Goal: Navigation & Orientation: Find specific page/section

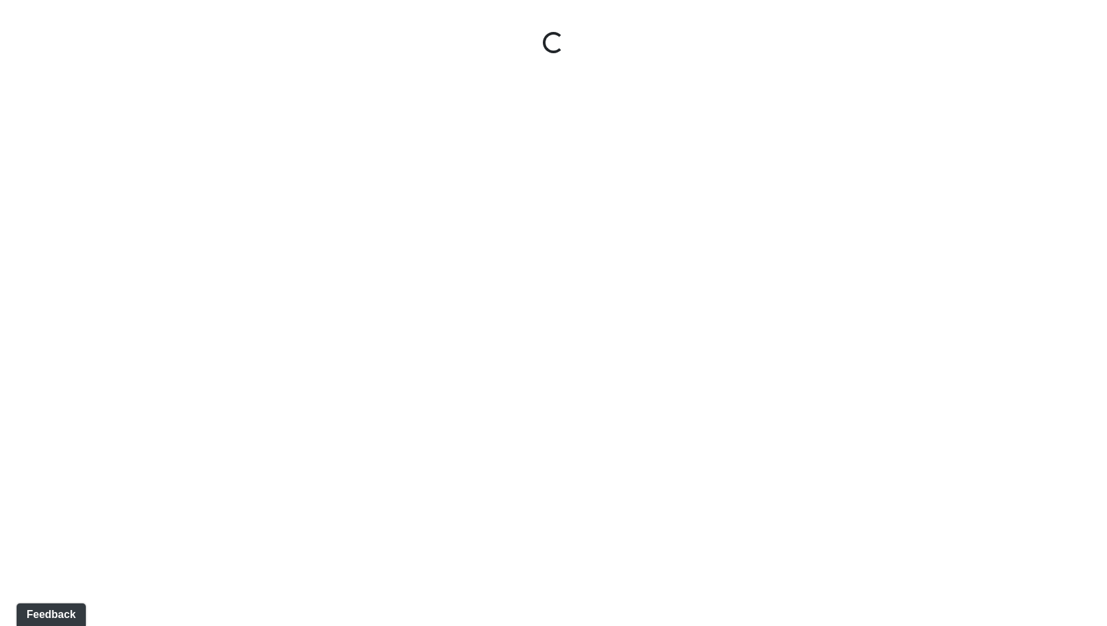
select select "tAPGZw98d5RBWYkGYxtW33"
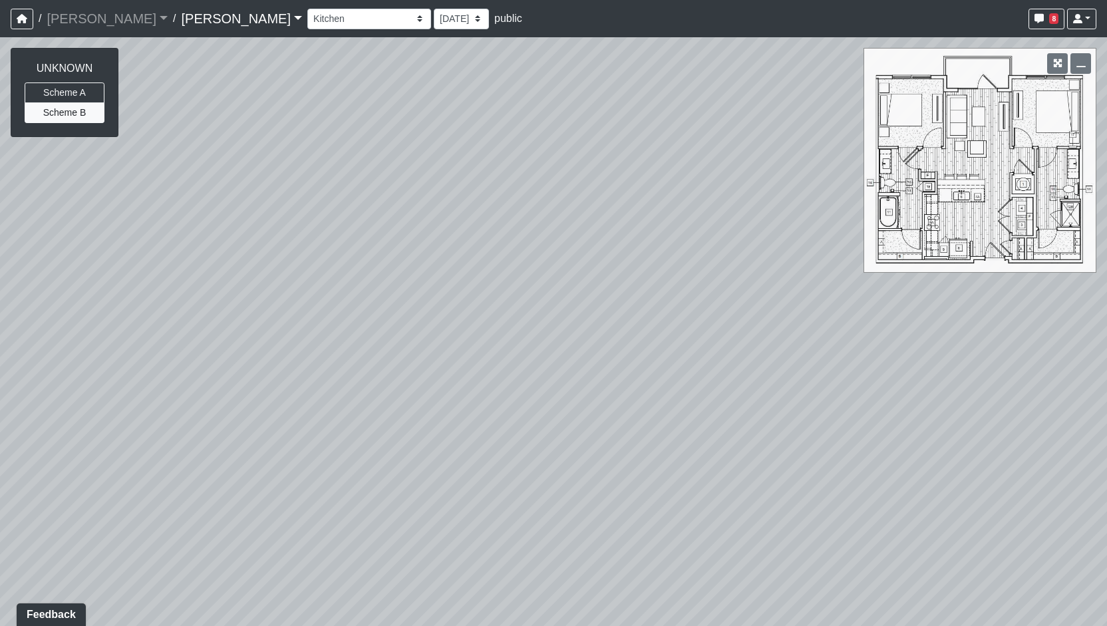
click at [212, 23] on link "Charlotte Noda" at bounding box center [241, 18] width 121 height 27
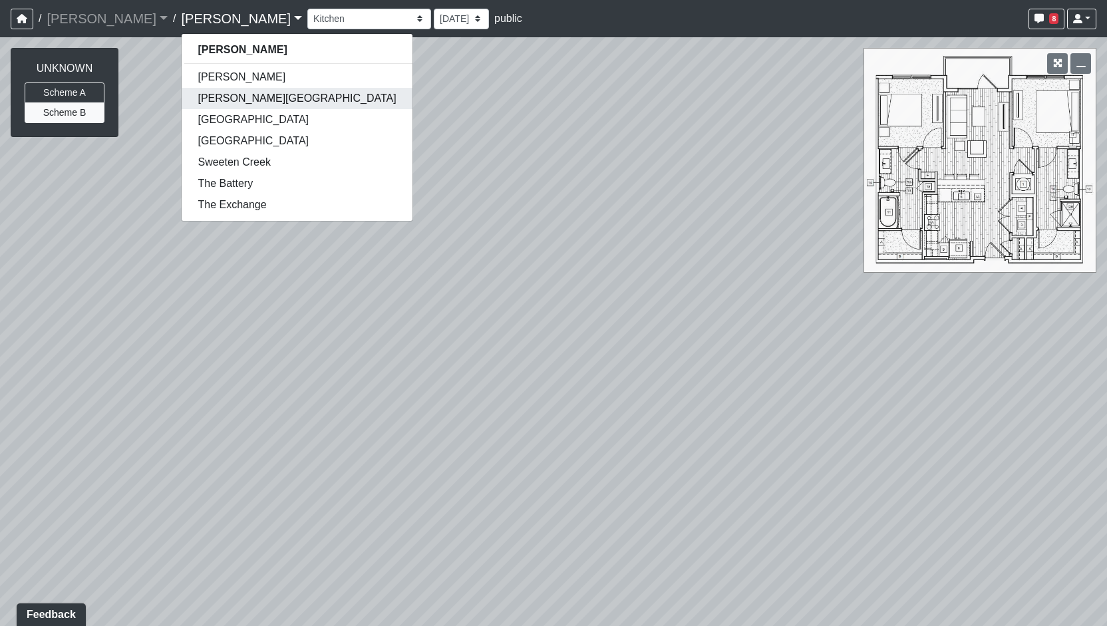
click at [205, 99] on link "Butler Road" at bounding box center [297, 98] width 230 height 21
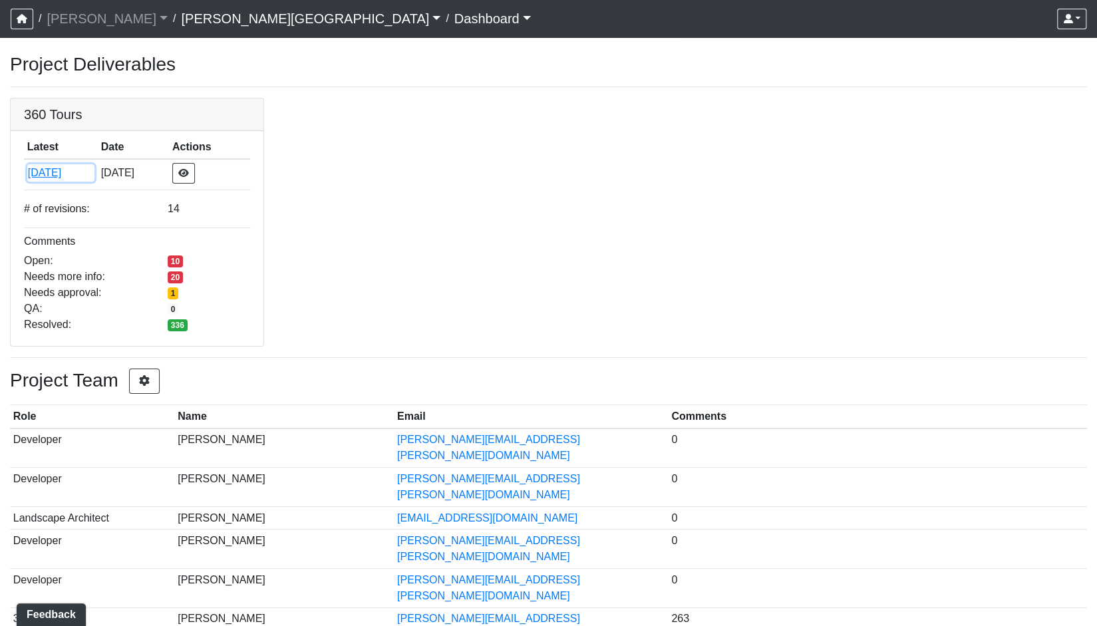
click at [94, 169] on button "10/1/2024" at bounding box center [60, 172] width 67 height 17
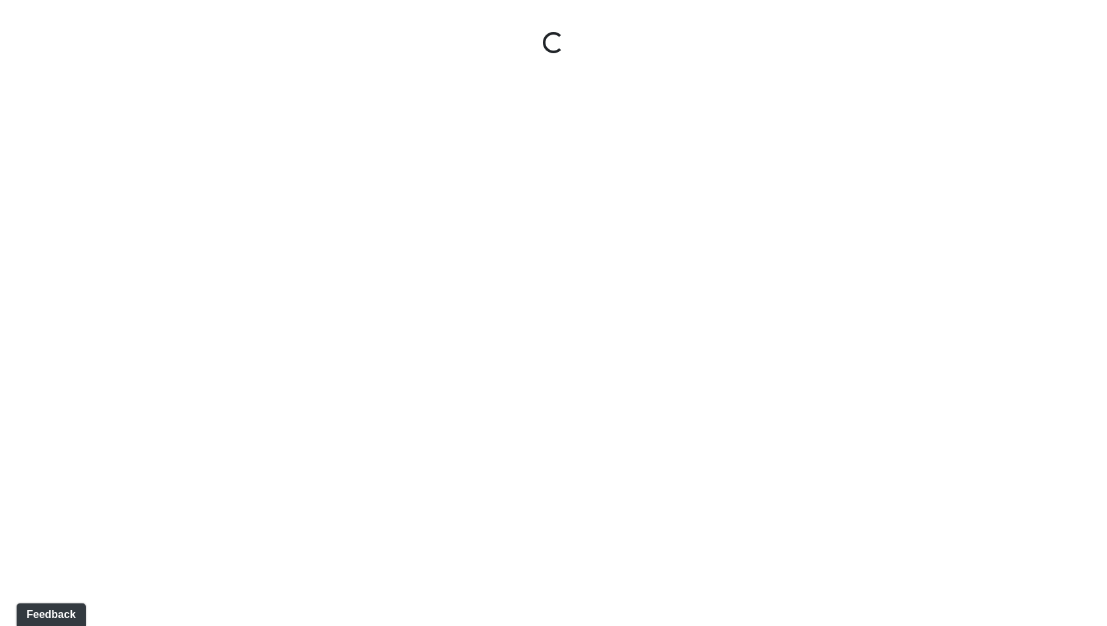
select select "tQnbP8AK1djxB4g55nPoVb"
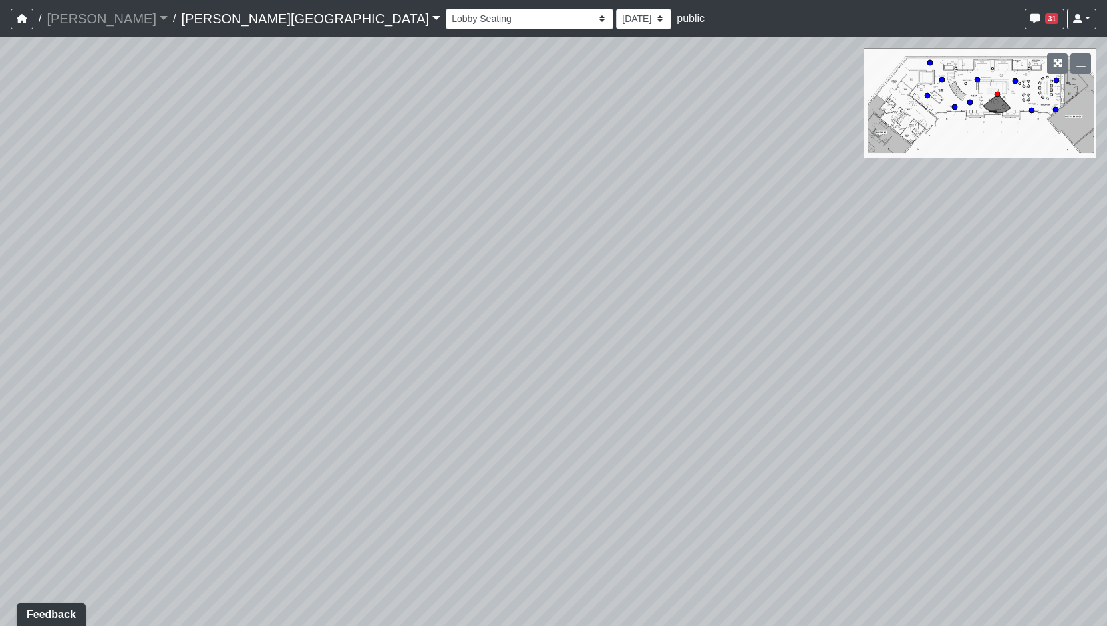
drag, startPoint x: 430, startPoint y: 239, endPoint x: 0, endPoint y: 194, distance: 432.8
click at [0, 194] on div "Loading... Entry 1 Loading... Banquette Seating 1 Loading... Entry 2 Loading...…" at bounding box center [553, 331] width 1107 height 589
drag, startPoint x: 531, startPoint y: 214, endPoint x: 212, endPoint y: 255, distance: 321.4
click at [212, 255] on div "Loading... Entry 1 Loading... Banquette Seating 1 Loading... Entry 2 Loading...…" at bounding box center [553, 331] width 1107 height 589
drag, startPoint x: 659, startPoint y: 262, endPoint x: 126, endPoint y: 223, distance: 535.0
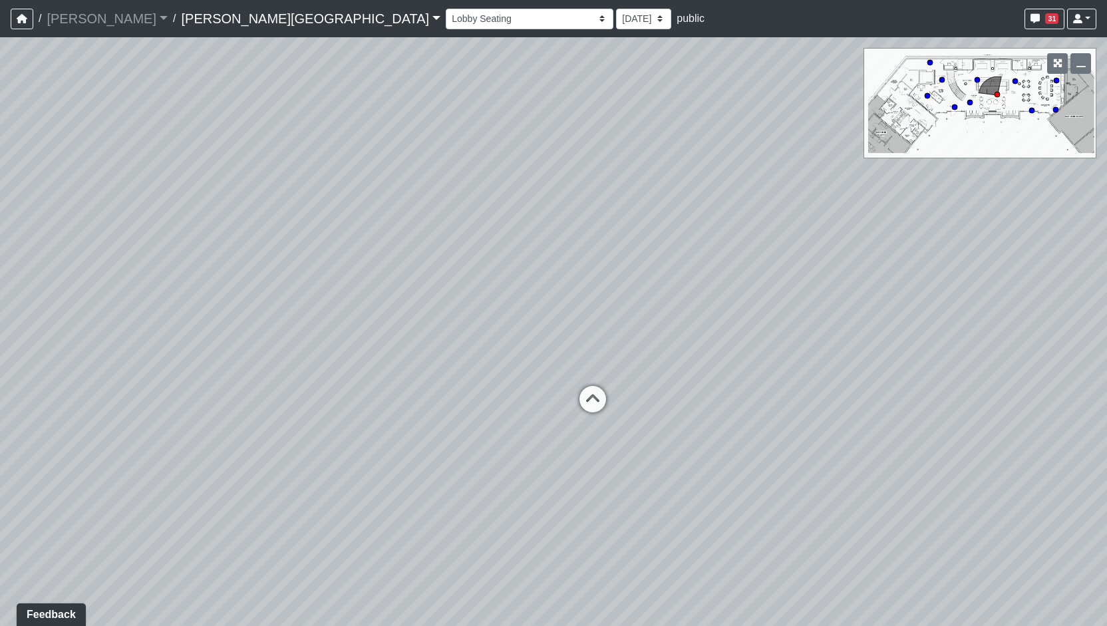
click at [126, 223] on div "Loading... Entry 1 Loading... Banquette Seating 1 Loading... Entry 2 Loading...…" at bounding box center [553, 331] width 1107 height 589
drag, startPoint x: 422, startPoint y: 251, endPoint x: 137, endPoint y: 263, distance: 285.0
click at [137, 263] on div "Loading... Entry 1 Loading... Banquette Seating 1 Loading... Entry 2 Loading...…" at bounding box center [553, 331] width 1107 height 589
drag, startPoint x: 520, startPoint y: 260, endPoint x: 7, endPoint y: 309, distance: 516.0
click at [7, 309] on div "Loading... Entry 1 Loading... Banquette Seating 1 Loading... Entry 2 Loading...…" at bounding box center [553, 331] width 1107 height 589
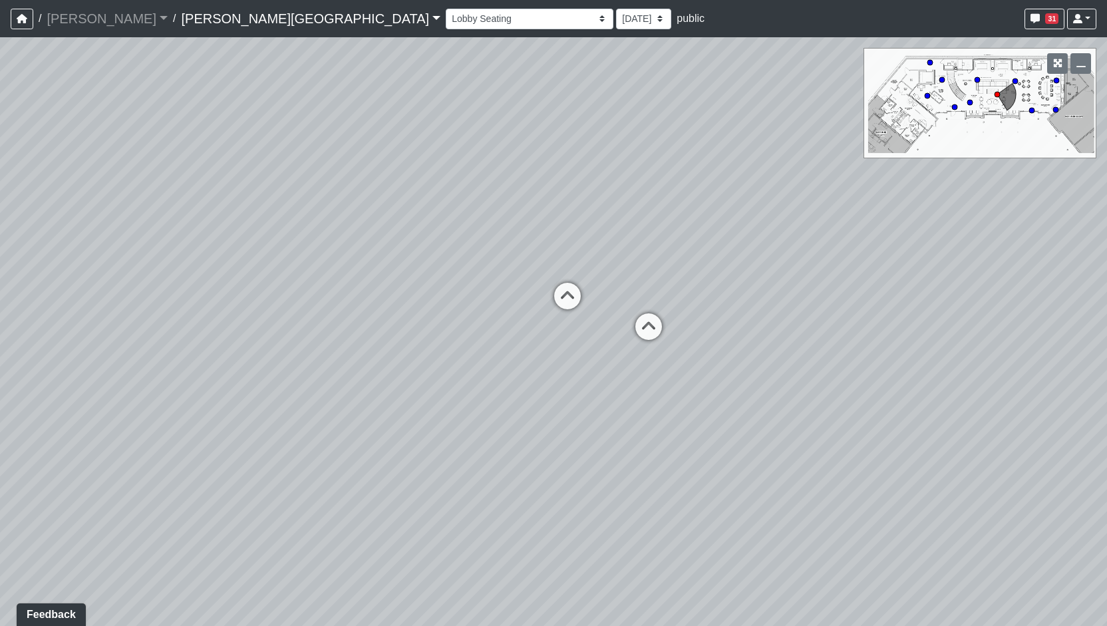
drag, startPoint x: 540, startPoint y: 293, endPoint x: 291, endPoint y: 269, distance: 250.0
click at [267, 274] on div "Loading... Entry 1 Loading... Banquette Seating 1 Loading... Entry 2 Loading...…" at bounding box center [553, 331] width 1107 height 589
click at [1059, 61] on icon "button" at bounding box center [1057, 63] width 9 height 9
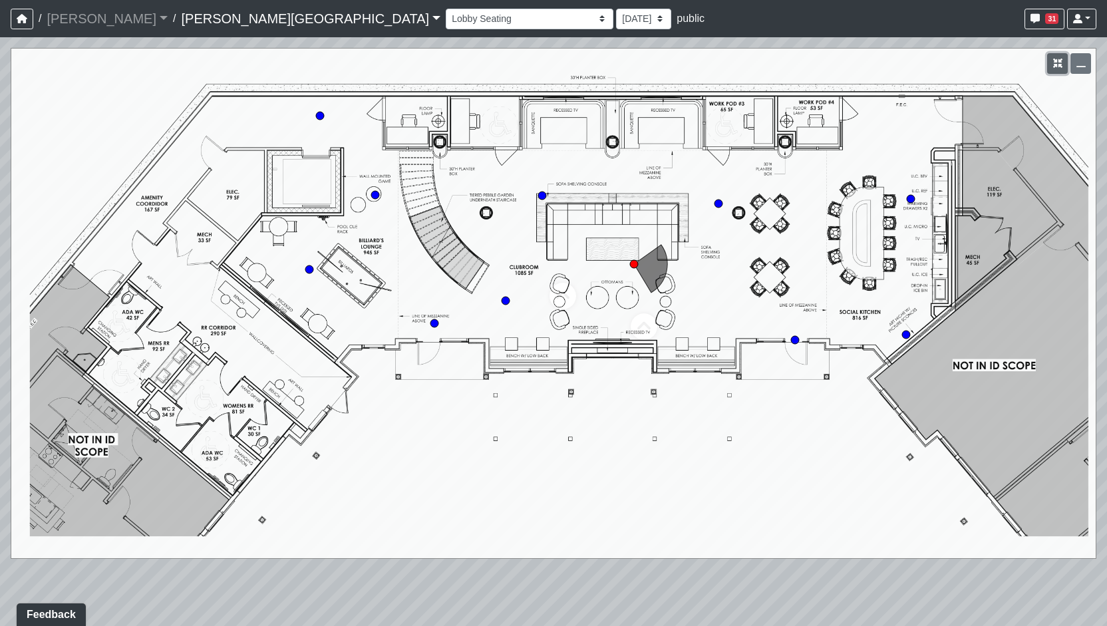
click at [1054, 61] on icon "button" at bounding box center [1057, 63] width 9 height 9
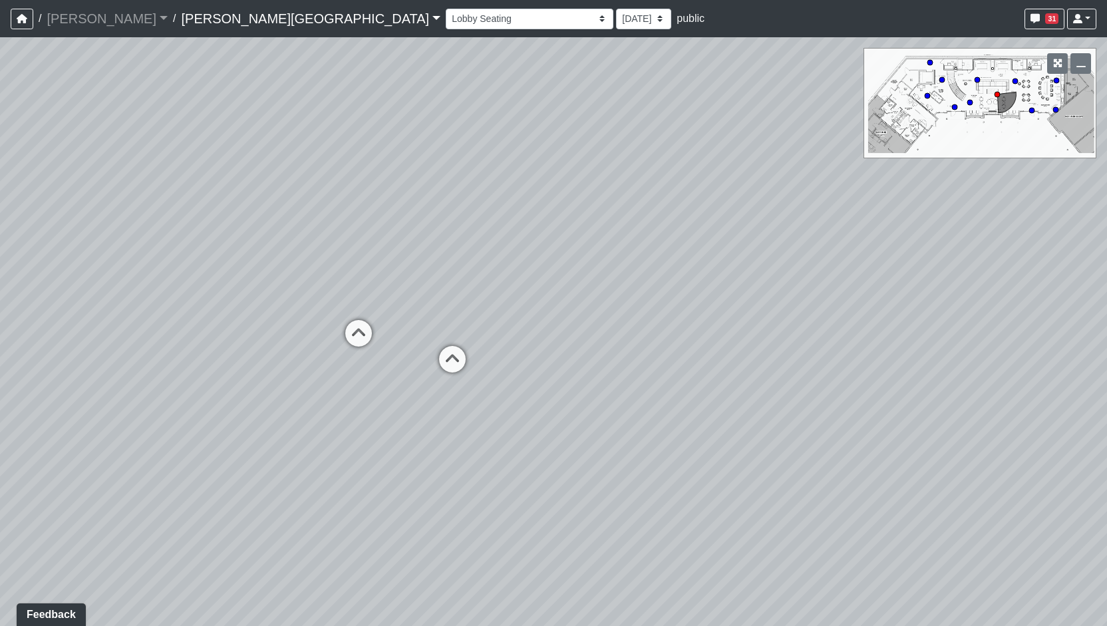
drag, startPoint x: 466, startPoint y: 490, endPoint x: 432, endPoint y: 493, distance: 33.4
click at [432, 493] on div "Loading... Entry 1 Loading... Banquette Seating 1 Loading... Entry 2 Loading...…" at bounding box center [553, 331] width 1107 height 589
drag, startPoint x: 485, startPoint y: 500, endPoint x: 285, endPoint y: 509, distance: 200.5
click at [285, 509] on div "Loading... Entry 1 Loading... Banquette Seating 1 Loading... Entry 2 Loading...…" at bounding box center [553, 331] width 1107 height 589
drag, startPoint x: 333, startPoint y: 504, endPoint x: 304, endPoint y: 506, distance: 28.7
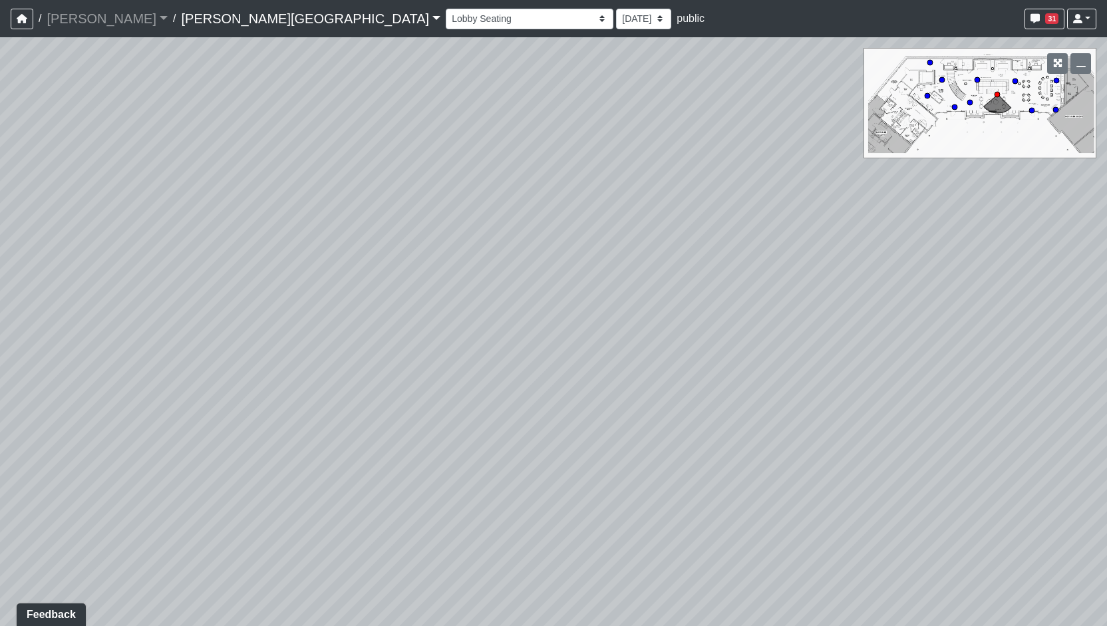
click at [304, 506] on div "Loading... Entry 1 Loading... Banquette Seating 1 Loading... Entry 2 Loading...…" at bounding box center [553, 331] width 1107 height 589
drag, startPoint x: 548, startPoint y: 474, endPoint x: 188, endPoint y: 413, distance: 365.2
click at [188, 413] on div "Loading... Entry 1 Loading... Banquette Seating 1 Loading... Entry 2 Loading...…" at bounding box center [553, 331] width 1107 height 589
drag, startPoint x: 80, startPoint y: 360, endPoint x: 69, endPoint y: 361, distance: 11.4
click at [69, 361] on div "Loading... Entry 1 Loading... Banquette Seating 1 Loading... Entry 2 Loading...…" at bounding box center [553, 331] width 1107 height 589
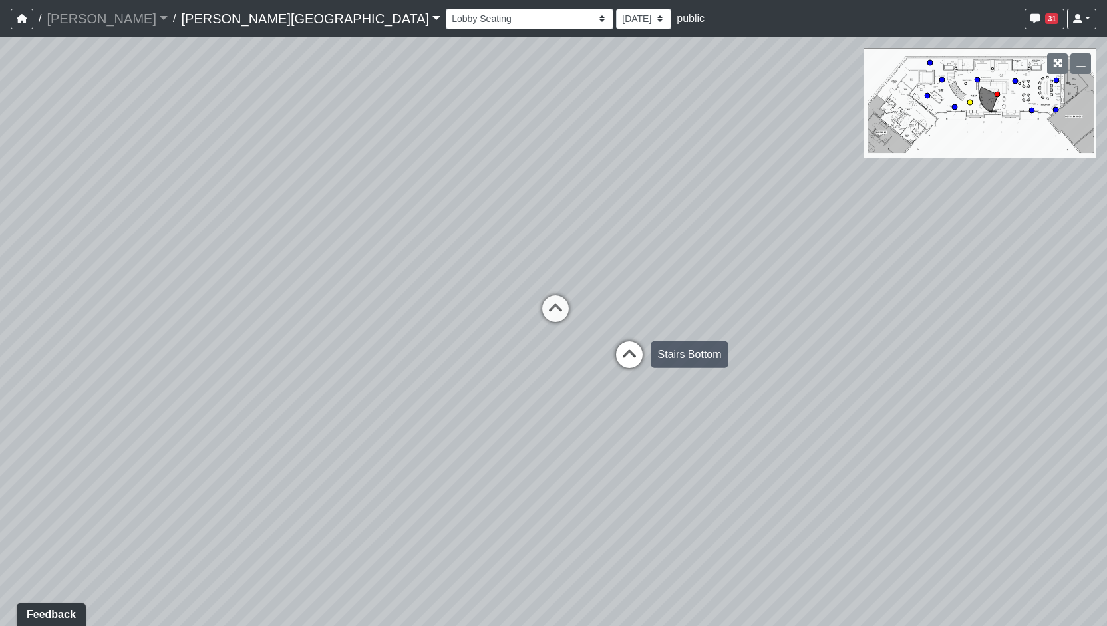
click at [649, 366] on div "Loading... Entry 1 Loading... Banquette Seating 1 Loading... Entry 2 Loading...…" at bounding box center [553, 331] width 1107 height 589
click at [181, 11] on link "Butler Road" at bounding box center [310, 18] width 259 height 27
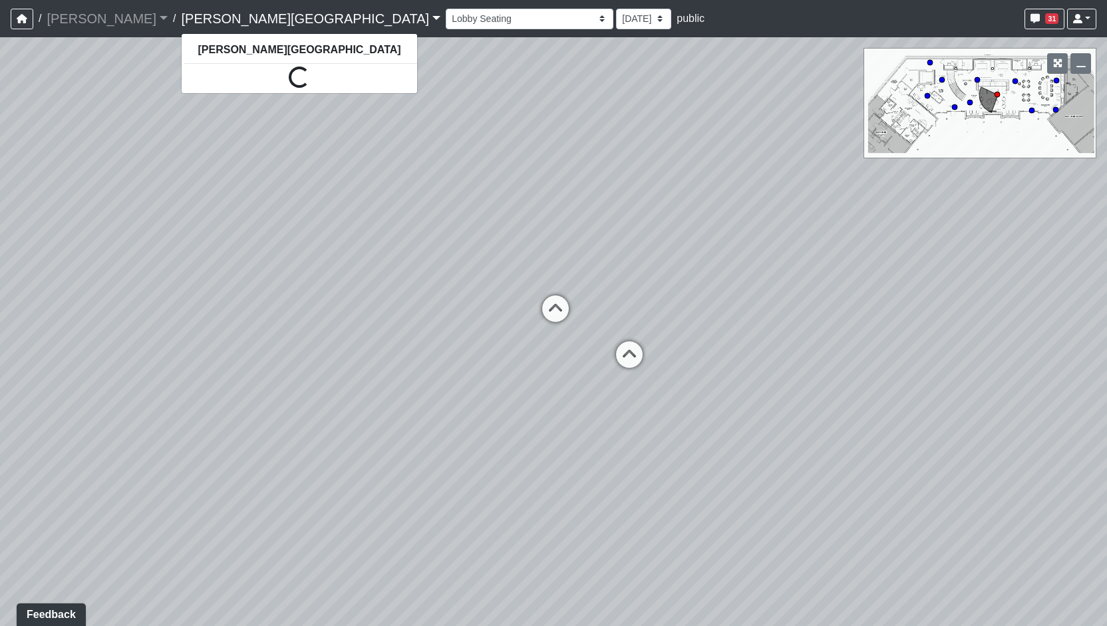
click at [181, 10] on link "Butler Road" at bounding box center [310, 18] width 259 height 27
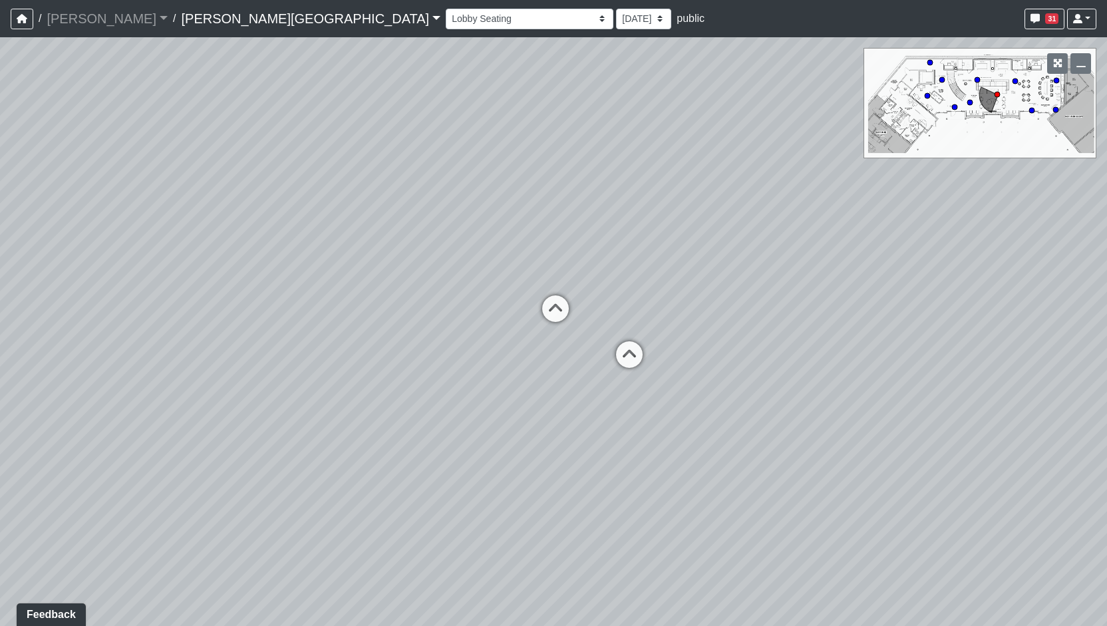
click at [181, 10] on link "Butler Road" at bounding box center [310, 18] width 259 height 27
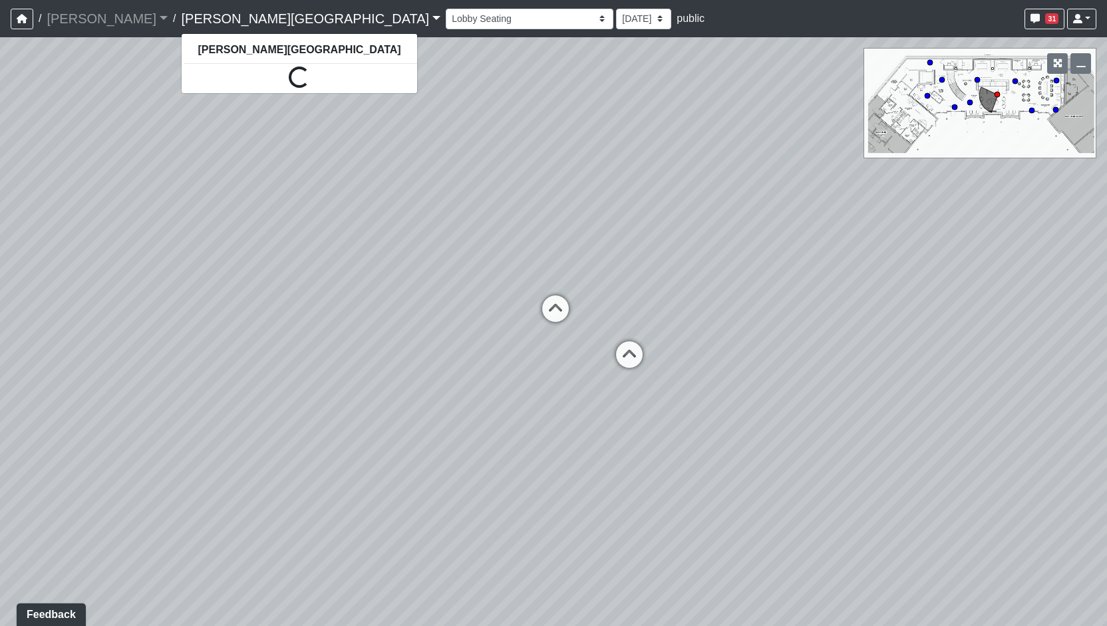
click at [181, 10] on link "Butler Road" at bounding box center [310, 18] width 259 height 27
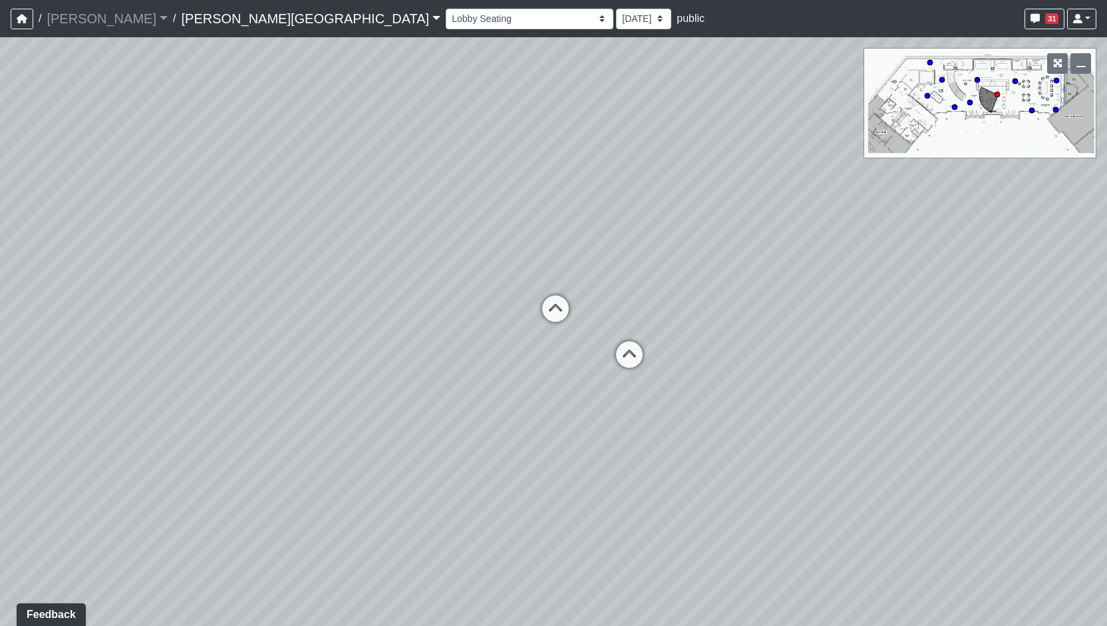
click at [181, 10] on link "Butler Road" at bounding box center [310, 18] width 259 height 27
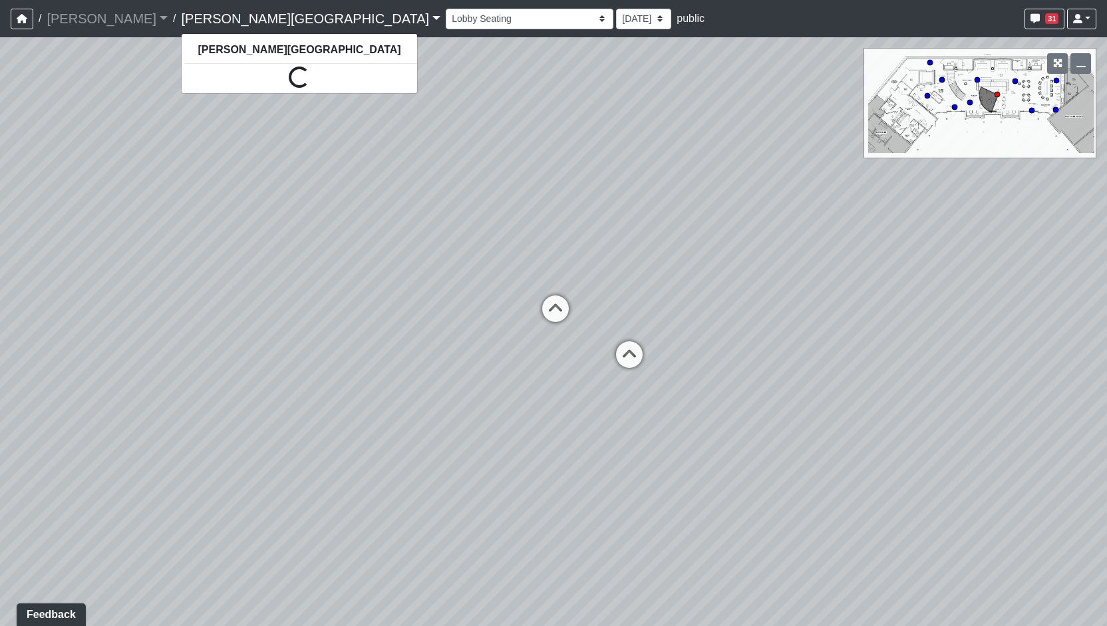
click at [181, 10] on link "Butler Road" at bounding box center [310, 18] width 259 height 27
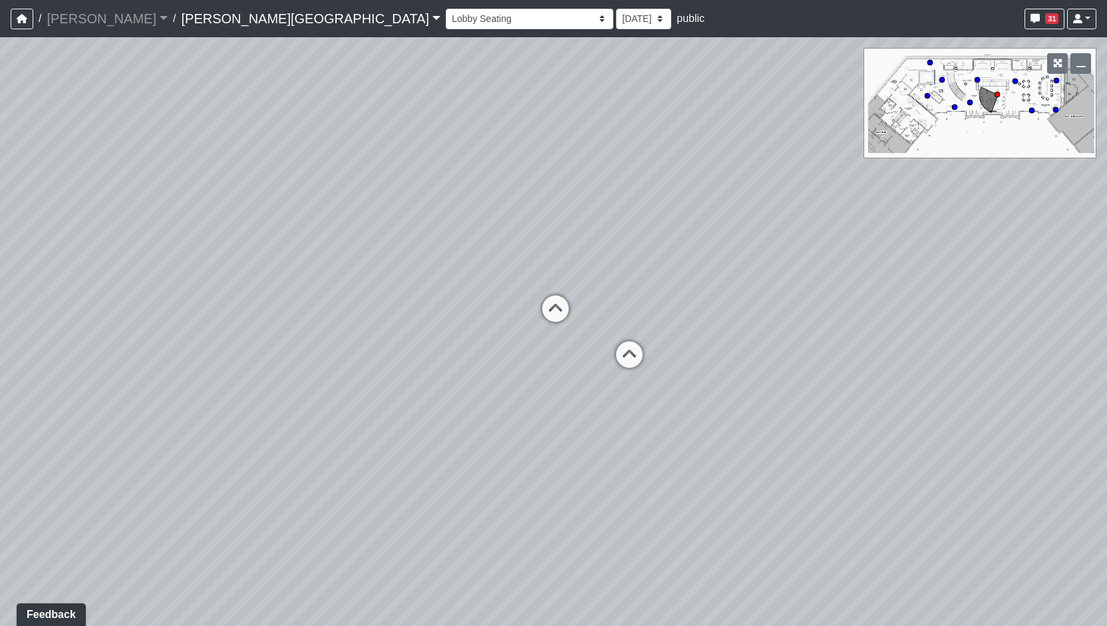
click at [181, 10] on link "Butler Road" at bounding box center [310, 18] width 259 height 27
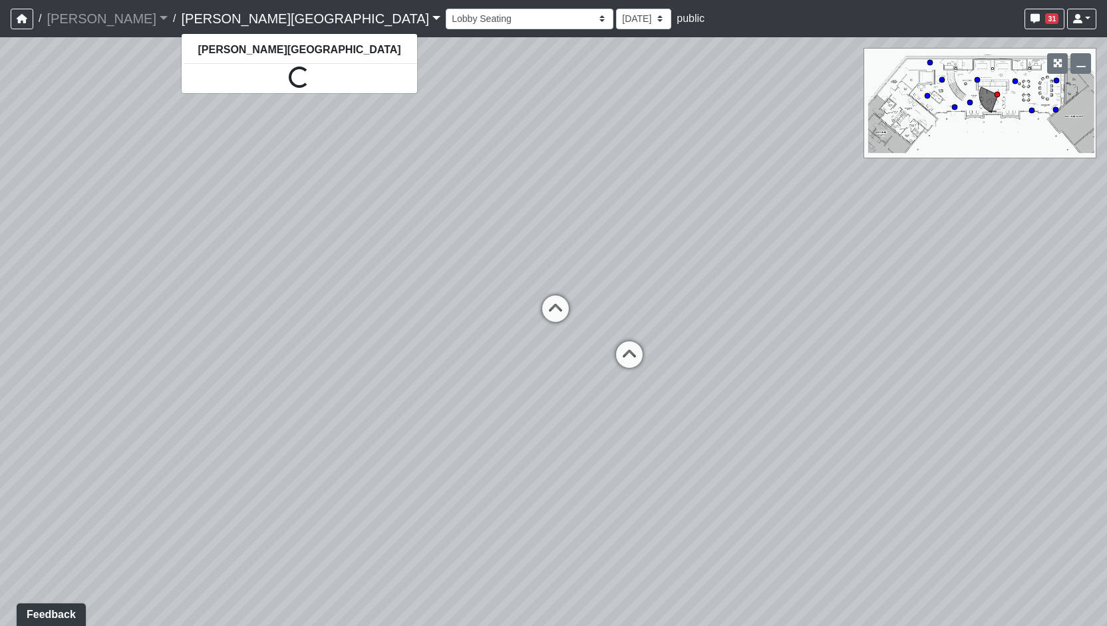
click at [181, 10] on link "Butler Road" at bounding box center [310, 18] width 259 height 27
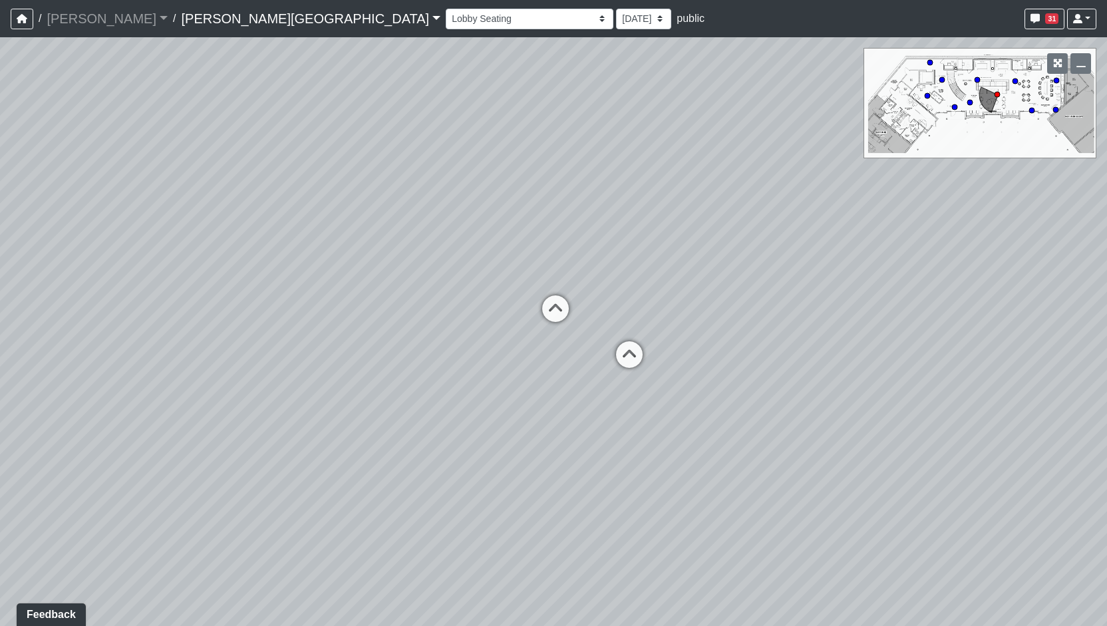
click at [181, 10] on link "Butler Road" at bounding box center [310, 18] width 259 height 27
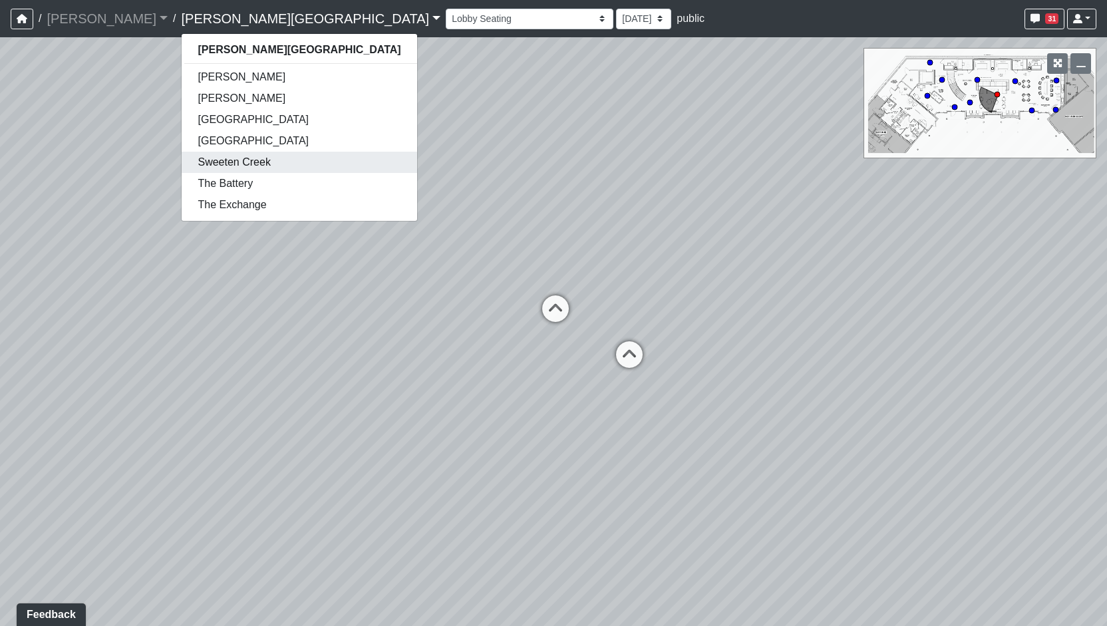
click at [182, 156] on link "Sweeten Creek" at bounding box center [299, 162] width 235 height 21
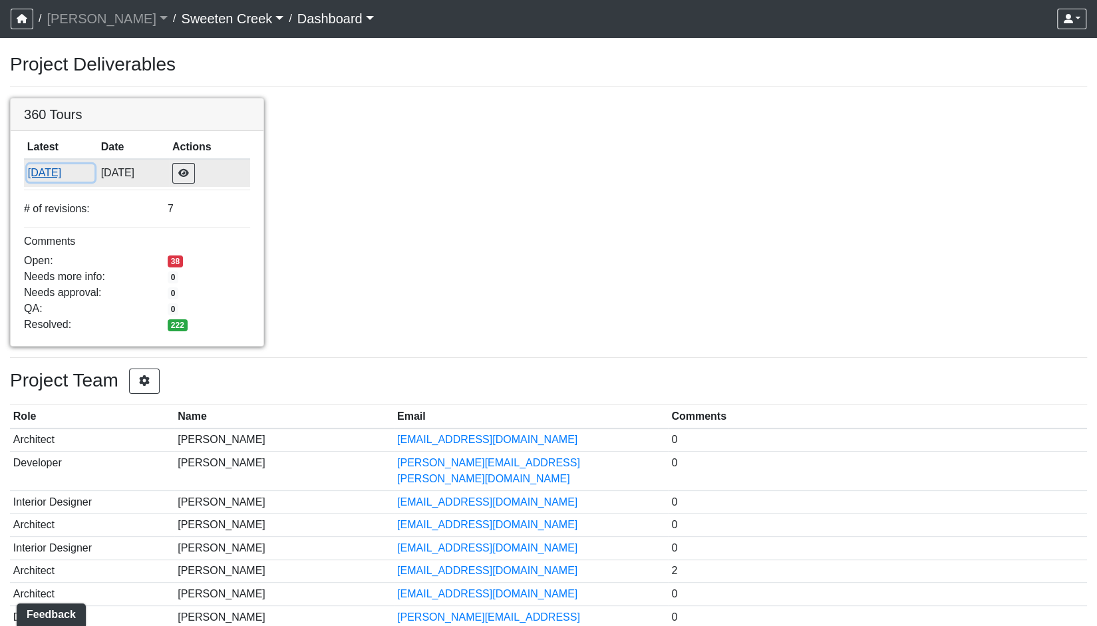
click at [45, 176] on button "6/13/2025" at bounding box center [60, 172] width 67 height 17
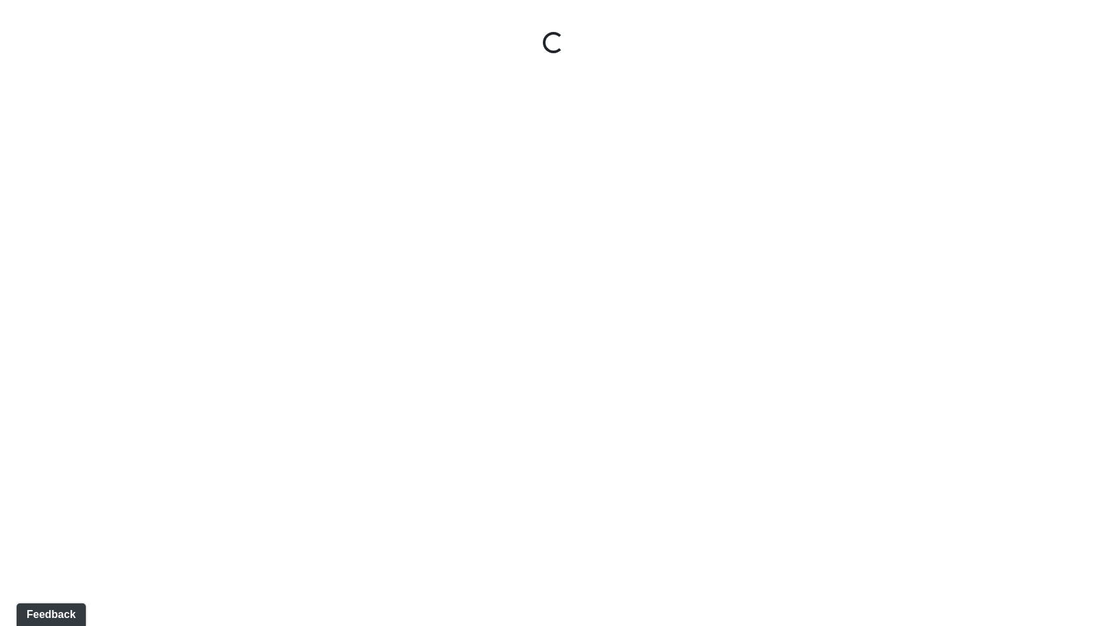
select select "1QVtRjyM1orE5pKiq1FaV1"
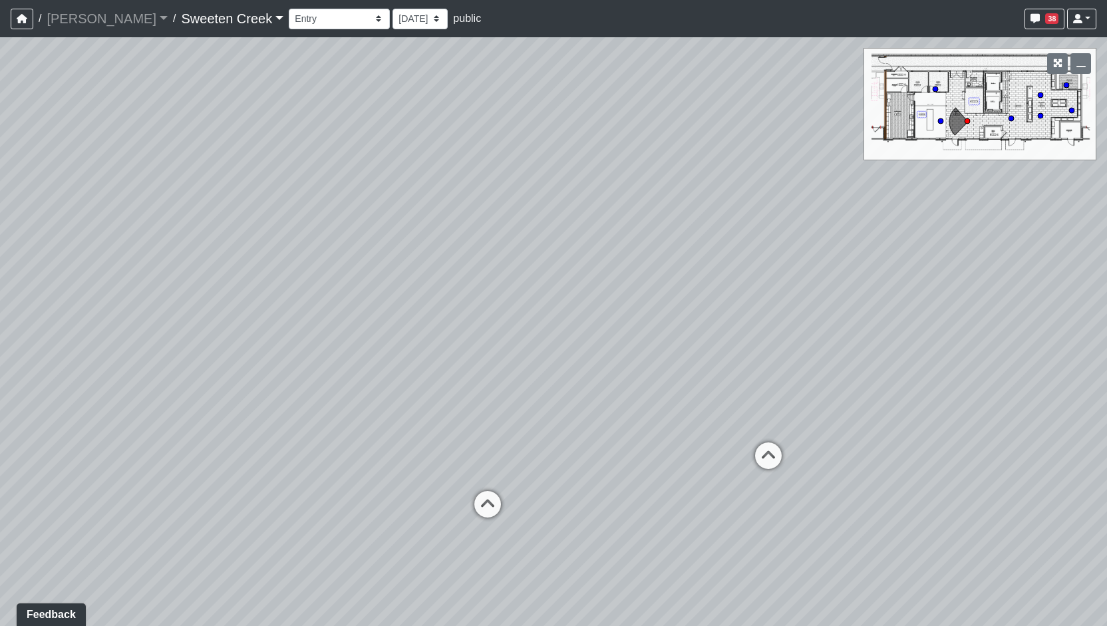
click at [198, 21] on link "Sweeten Creek" at bounding box center [232, 18] width 102 height 27
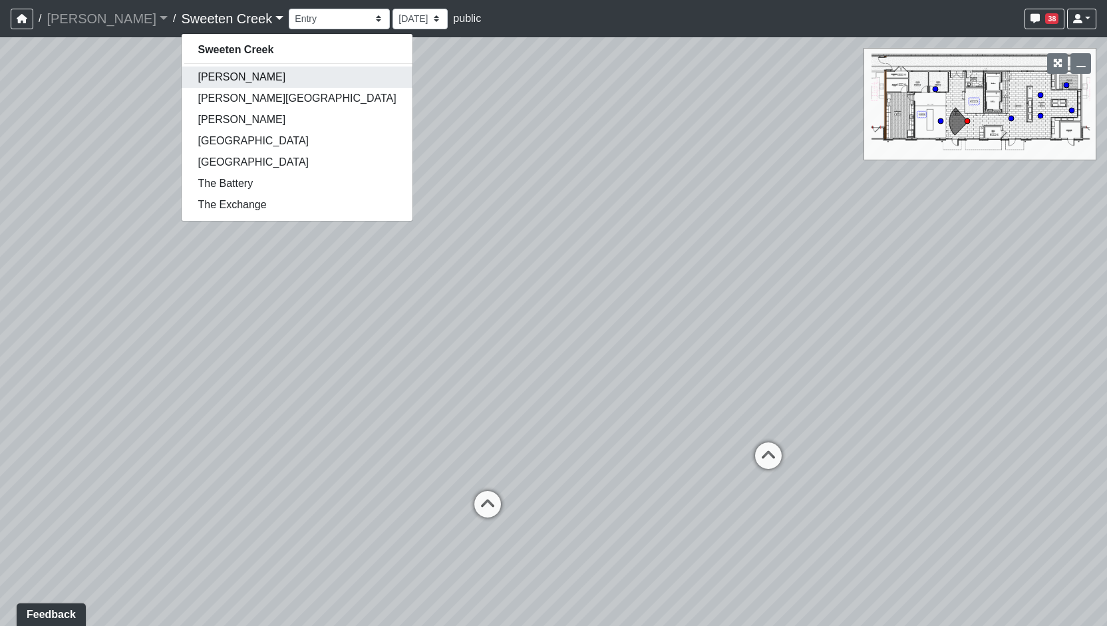
click at [195, 78] on link "[PERSON_NAME]" at bounding box center [297, 77] width 230 height 21
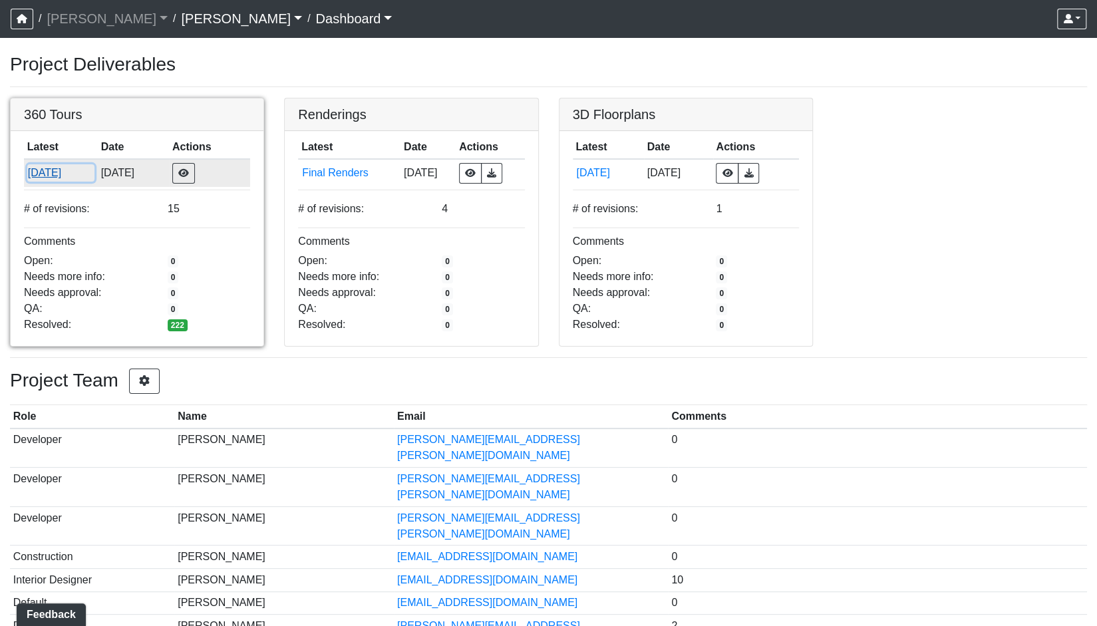
click at [55, 171] on button "[DATE]" at bounding box center [60, 172] width 67 height 17
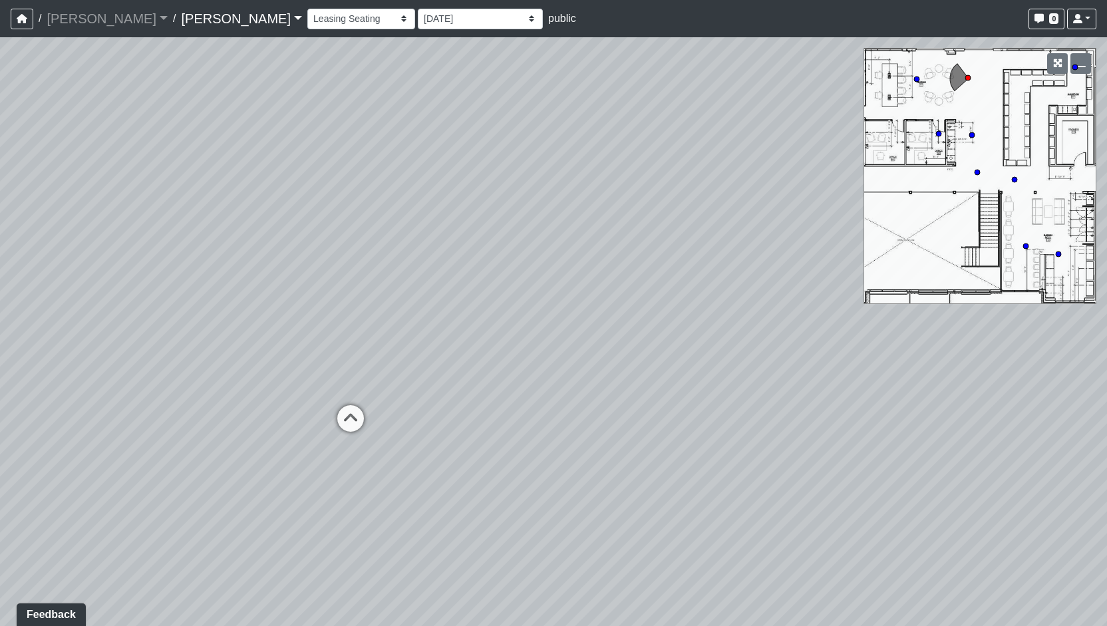
drag, startPoint x: 466, startPoint y: 313, endPoint x: 363, endPoint y: 264, distance: 113.7
click at [363, 264] on div "Loading... Hospitality Bar Loading... Mailboxes Loading... Reception Desk" at bounding box center [553, 331] width 1107 height 589
drag, startPoint x: 287, startPoint y: 288, endPoint x: 515, endPoint y: 317, distance: 229.4
click at [523, 319] on div "Loading... Hospitality Bar Loading... Mailboxes Loading... Reception Desk" at bounding box center [553, 331] width 1107 height 589
drag, startPoint x: 446, startPoint y: 335, endPoint x: 456, endPoint y: 329, distance: 11.3
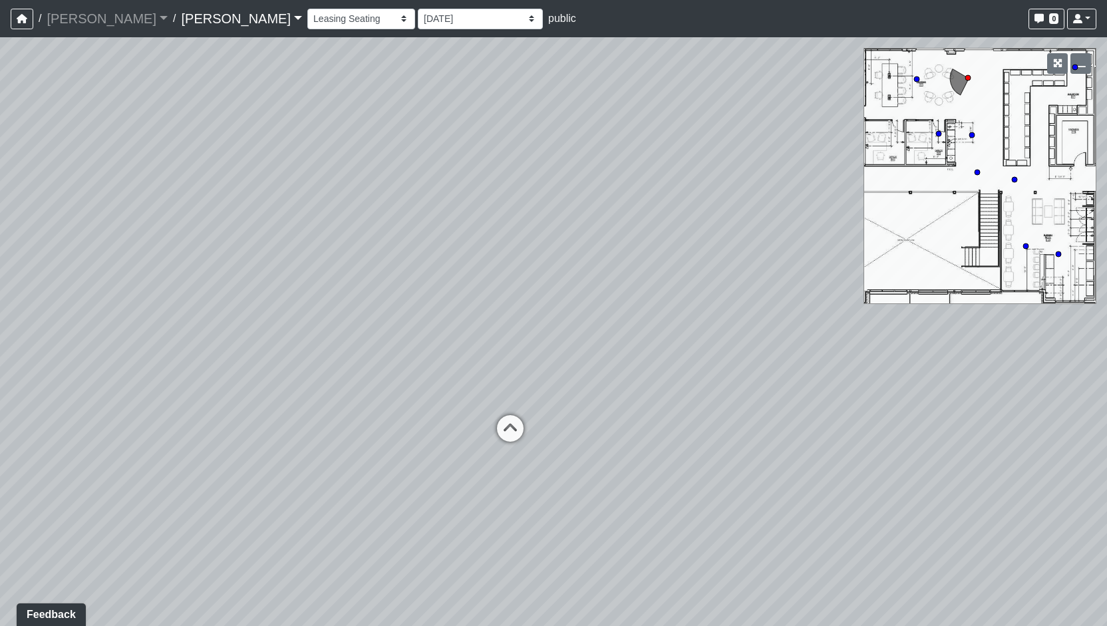
click at [456, 329] on div "Loading... Hospitality Bar Loading... Mailboxes Loading... Reception Desk" at bounding box center [553, 331] width 1107 height 589
drag, startPoint x: 221, startPoint y: 370, endPoint x: 589, endPoint y: 398, distance: 369.7
click at [589, 398] on div "Loading... Hospitality Bar Loading... Mailboxes Loading... Reception Desk" at bounding box center [553, 331] width 1107 height 589
click at [434, 420] on div "Loading... Hospitality Bar Loading... Mailboxes Loading... Reception Desk" at bounding box center [553, 331] width 1107 height 589
click at [430, 386] on icon at bounding box center [425, 396] width 40 height 40
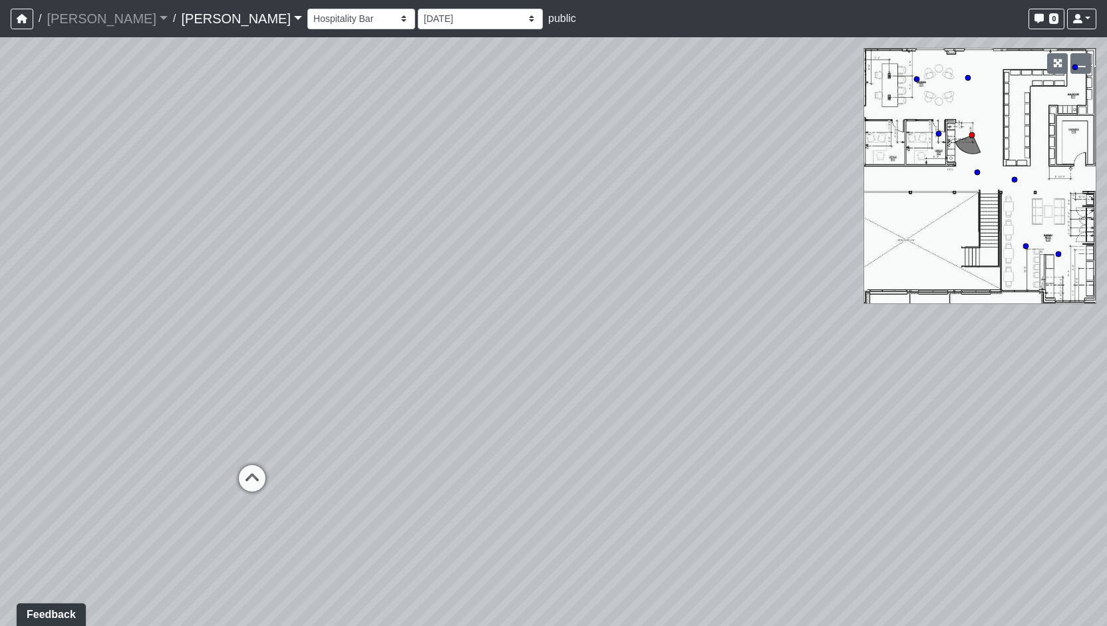
drag, startPoint x: 415, startPoint y: 386, endPoint x: 577, endPoint y: 417, distance: 164.7
click at [577, 417] on div "Loading... Hospitality Bar Loading... Mailboxes Loading... Reception Desk Loadi…" at bounding box center [553, 331] width 1107 height 589
click at [409, 485] on icon at bounding box center [395, 489] width 40 height 40
drag, startPoint x: 346, startPoint y: 494, endPoint x: 246, endPoint y: 480, distance: 100.8
click at [246, 480] on div "Loading... Hospitality Bar Loading... Mailboxes Loading... Reception Desk Loadi…" at bounding box center [553, 331] width 1107 height 589
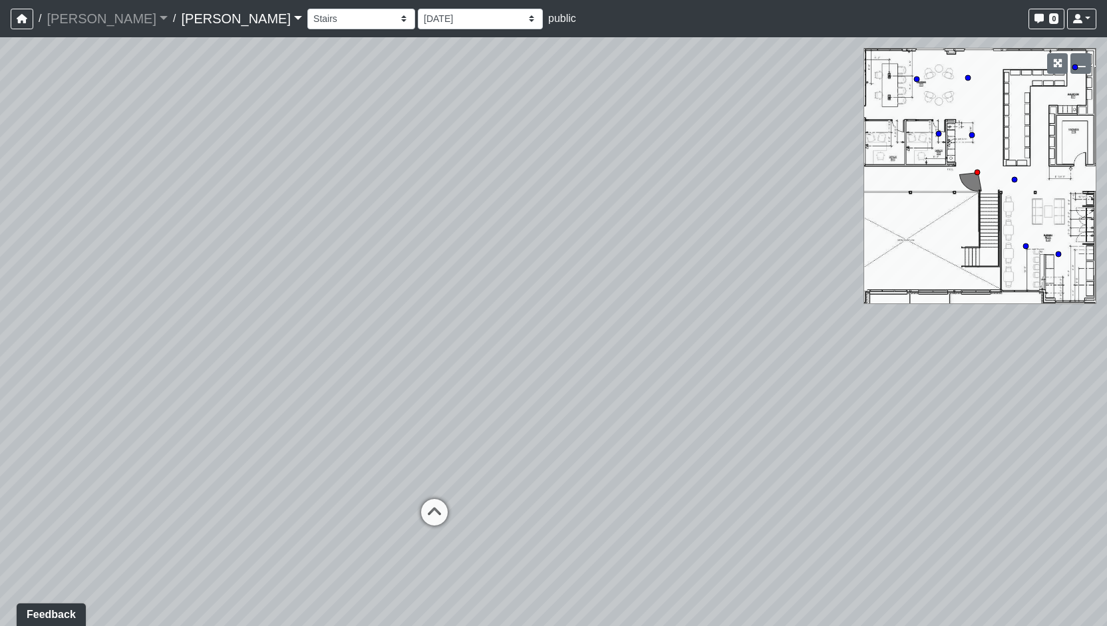
click at [414, 508] on div "Loading... Hospitality Bar Loading... Mailboxes Loading... Reception Desk Loadi…" at bounding box center [553, 331] width 1107 height 589
click at [429, 520] on icon at bounding box center [435, 519] width 40 height 40
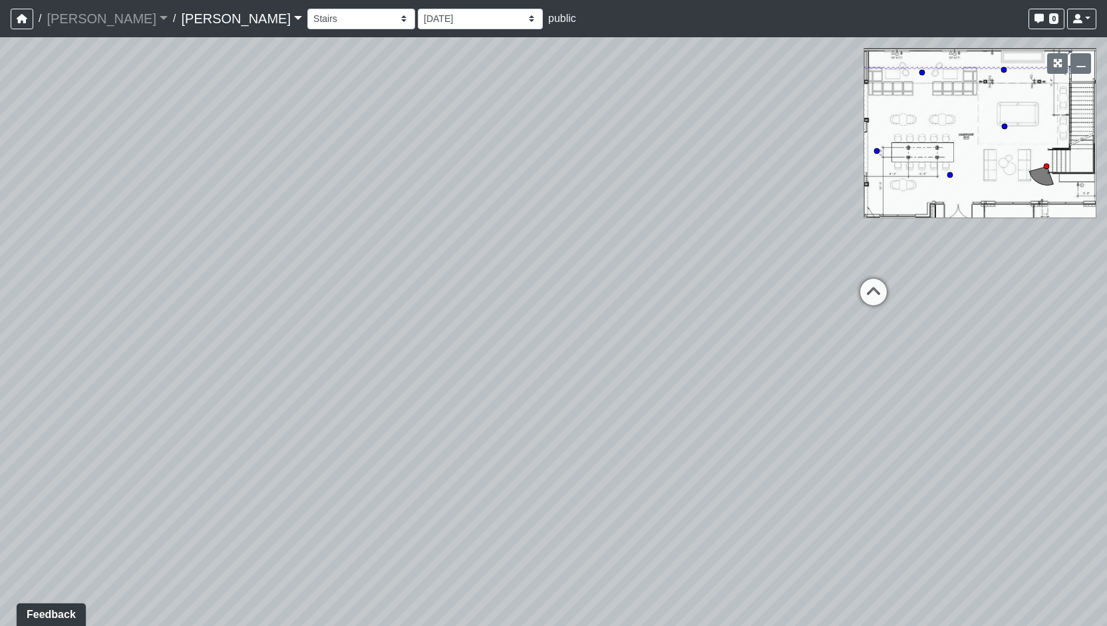
drag, startPoint x: 570, startPoint y: 526, endPoint x: 352, endPoint y: 487, distance: 221.6
click at [352, 487] on div "Loading... Hospitality Bar Loading... Mailboxes Loading... Reception Desk Loadi…" at bounding box center [553, 331] width 1107 height 589
drag, startPoint x: 232, startPoint y: 489, endPoint x: 220, endPoint y: 489, distance: 12.0
click at [220, 489] on div "Loading... Hospitality Bar Loading... Mailboxes Loading... Reception Desk Loadi…" at bounding box center [553, 331] width 1107 height 589
drag, startPoint x: 301, startPoint y: 467, endPoint x: 266, endPoint y: 464, distance: 34.8
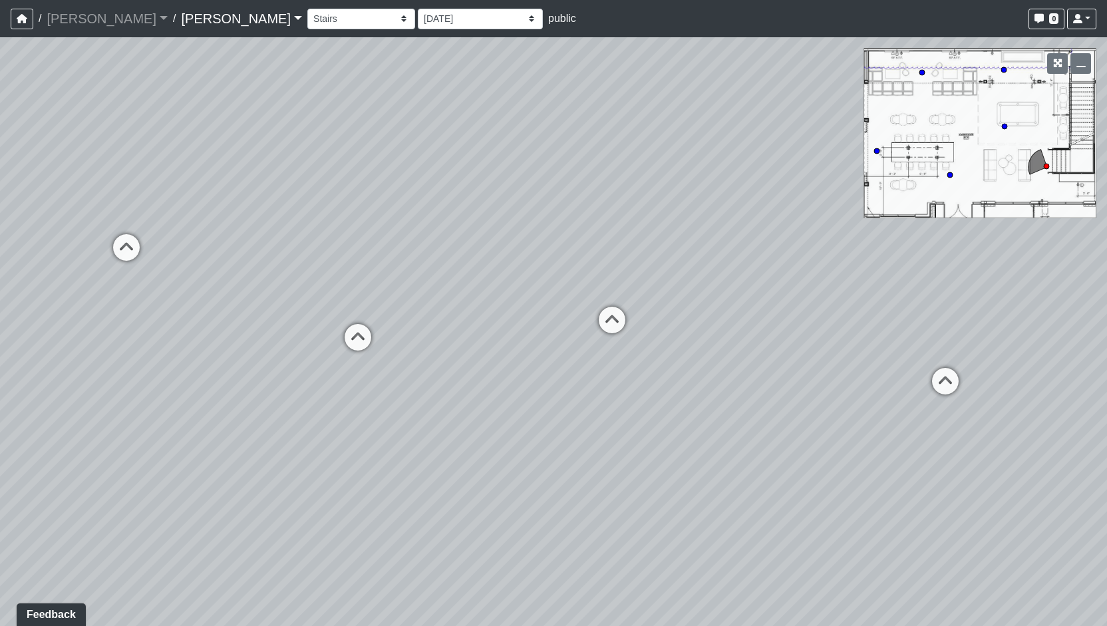
click at [266, 464] on div "Loading... Hospitality Bar Loading... Mailboxes Loading... Reception Desk Loadi…" at bounding box center [553, 331] width 1107 height 589
drag, startPoint x: 342, startPoint y: 417, endPoint x: 353, endPoint y: 441, distance: 26.2
click at [353, 441] on div "Loading... Hospitality Bar Loading... Mailboxes Loading... Reception Desk Loadi…" at bounding box center [553, 331] width 1107 height 589
drag, startPoint x: 373, startPoint y: 412, endPoint x: 363, endPoint y: 430, distance: 20.8
click at [363, 430] on div "Loading... Hospitality Bar Loading... Mailboxes Loading... Reception Desk Loadi…" at bounding box center [553, 331] width 1107 height 589
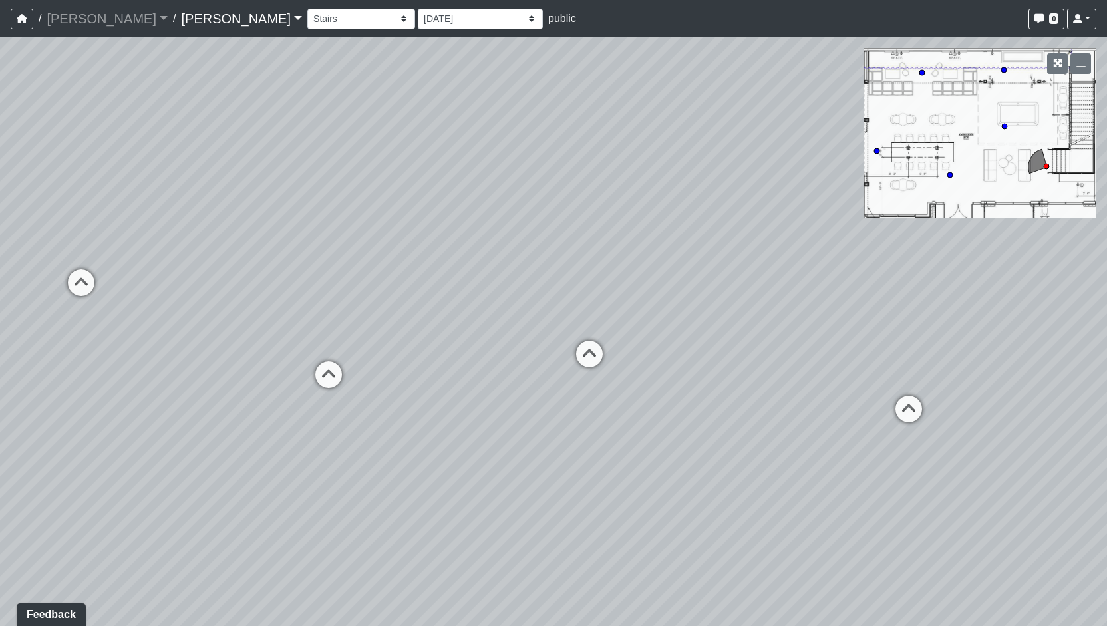
click at [363, 430] on div "Loading... Hospitality Bar Loading... Mailboxes Loading... Reception Desk Loadi…" at bounding box center [553, 331] width 1107 height 589
drag, startPoint x: 559, startPoint y: 440, endPoint x: 488, endPoint y: 443, distance: 70.6
click at [488, 443] on div "Loading... Hospitality Bar Loading... Mailboxes Loading... Reception Desk Loadi…" at bounding box center [553, 331] width 1107 height 589
click at [836, 413] on icon at bounding box center [833, 406] width 40 height 40
drag, startPoint x: 565, startPoint y: 255, endPoint x: 426, endPoint y: 301, distance: 146.6
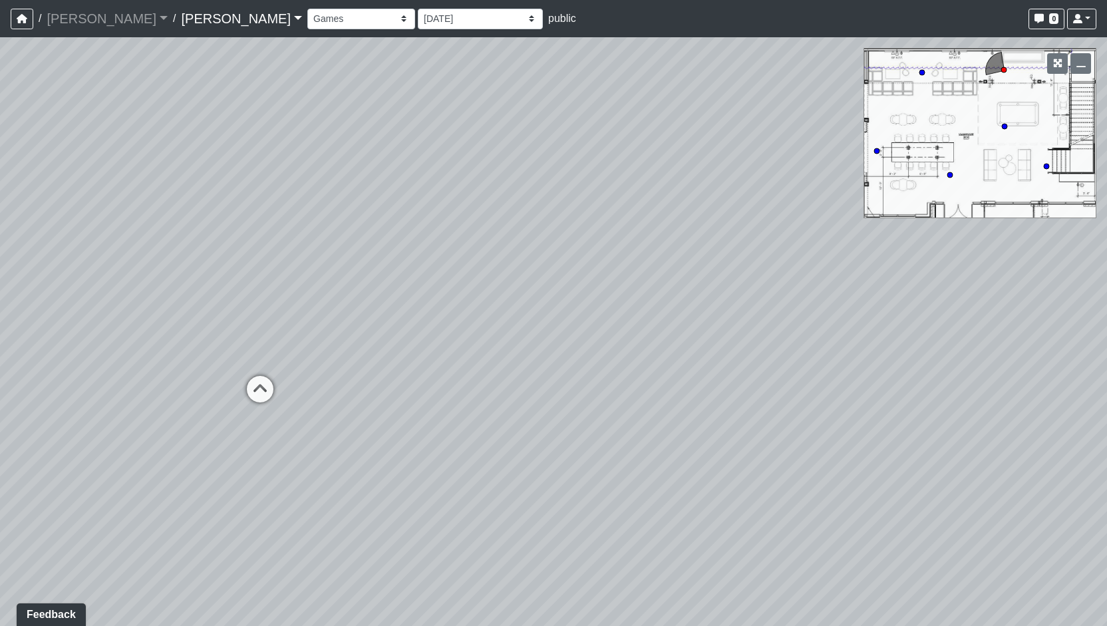
click at [426, 301] on div "Loading... Hospitality Bar Loading... Mailboxes Loading... Reception Desk Loadi…" at bounding box center [553, 331] width 1107 height 589
drag, startPoint x: 748, startPoint y: 405, endPoint x: 538, endPoint y: 342, distance: 219.5
click at [538, 342] on div "Loading... Hospitality Bar Loading... Mailboxes Loading... Reception Desk Loadi…" at bounding box center [553, 331] width 1107 height 589
drag, startPoint x: 648, startPoint y: 331, endPoint x: 812, endPoint y: 376, distance: 169.8
click at [812, 376] on div "Loading... Hospitality Bar Loading... Mailboxes Loading... Reception Desk Loadi…" at bounding box center [553, 331] width 1107 height 589
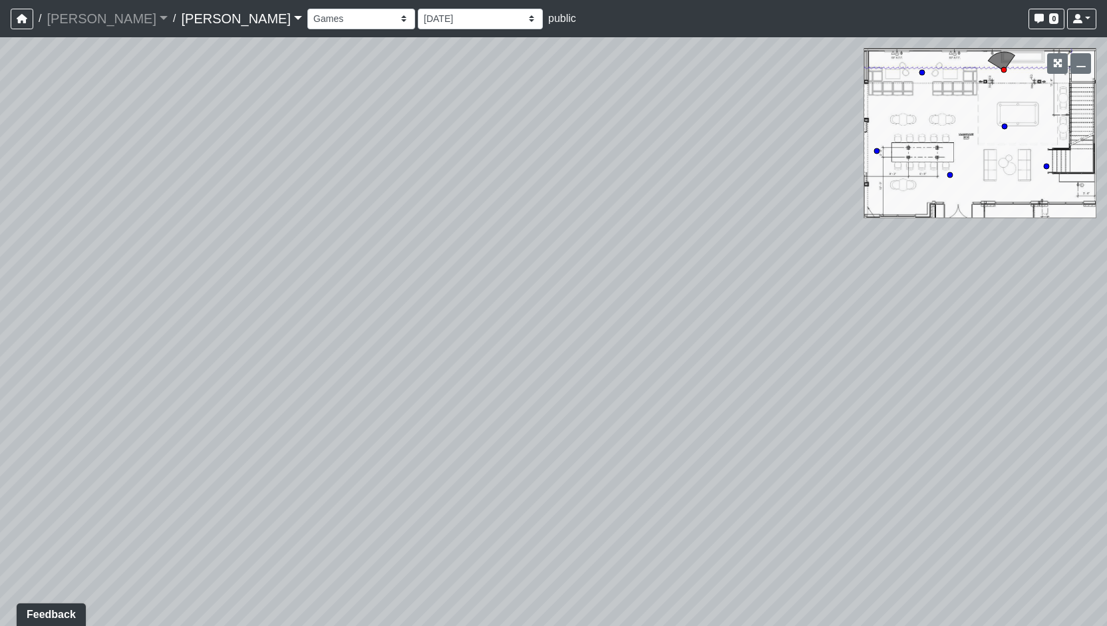
drag, startPoint x: 265, startPoint y: 338, endPoint x: 44, endPoint y: 282, distance: 227.9
click at [44, 282] on div "Loading... Hospitality Bar Loading... Mailboxes Loading... Reception Desk Loadi…" at bounding box center [553, 331] width 1107 height 589
drag, startPoint x: 353, startPoint y: 307, endPoint x: 383, endPoint y: 324, distance: 35.2
click at [383, 324] on div "Loading... Hospitality Bar Loading... Mailboxes Loading... Reception Desk Loadi…" at bounding box center [553, 331] width 1107 height 589
click at [528, 343] on div "Loading... Hospitality Bar Loading... Mailboxes Loading... Reception Desk Loadi…" at bounding box center [553, 331] width 1107 height 589
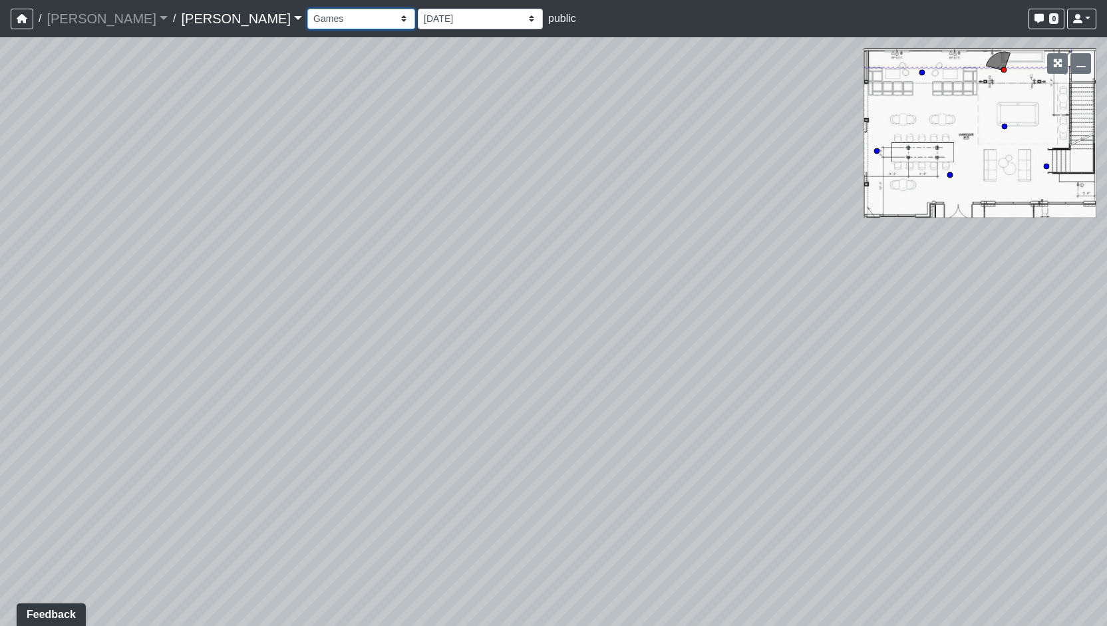
click at [307, 21] on select "Community Table Games Kitchen Seating Seating 2 Stairs Booth Booth Seating Offi…" at bounding box center [361, 19] width 108 height 21
click at [307, 9] on select "Community Table Games Kitchen Seating Seating 2 Stairs Booth Booth Seating Offi…" at bounding box center [361, 19] width 108 height 21
drag, startPoint x: 351, startPoint y: 396, endPoint x: 288, endPoint y: 393, distance: 63.3
click at [288, 393] on div "Loading... Hospitality Bar Loading... Mailboxes Loading... Reception Desk Loadi…" at bounding box center [553, 331] width 1107 height 589
drag, startPoint x: 723, startPoint y: 532, endPoint x: 422, endPoint y: 457, distance: 309.8
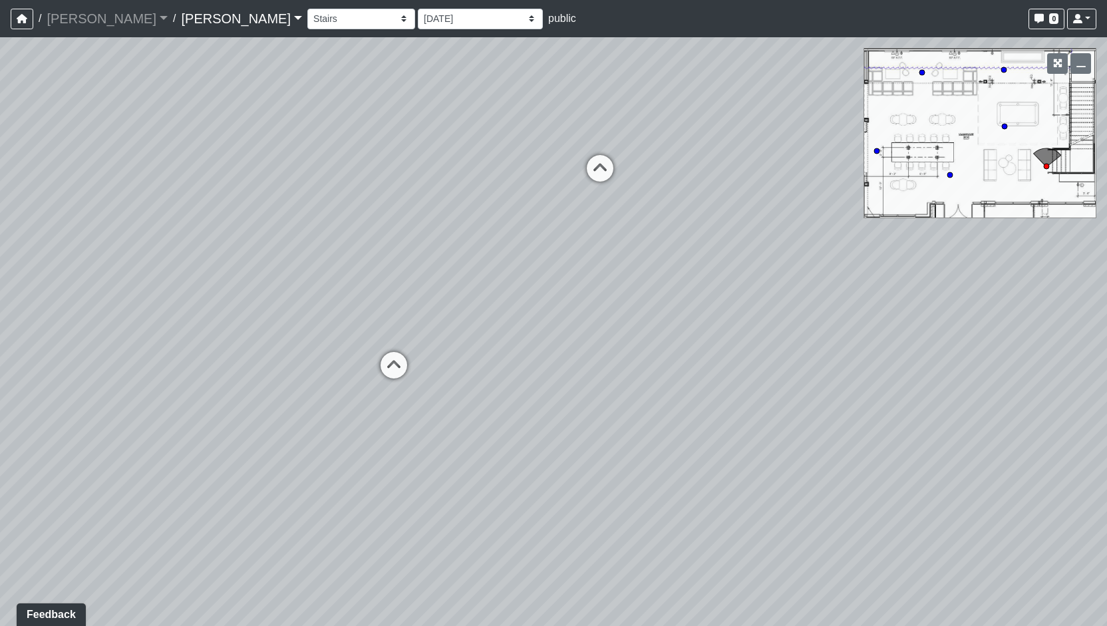
click at [422, 457] on div "Loading... Hospitality Bar Loading... Mailboxes Loading... Reception Desk Loadi…" at bounding box center [553, 331] width 1107 height 589
click at [596, 164] on icon at bounding box center [600, 174] width 40 height 40
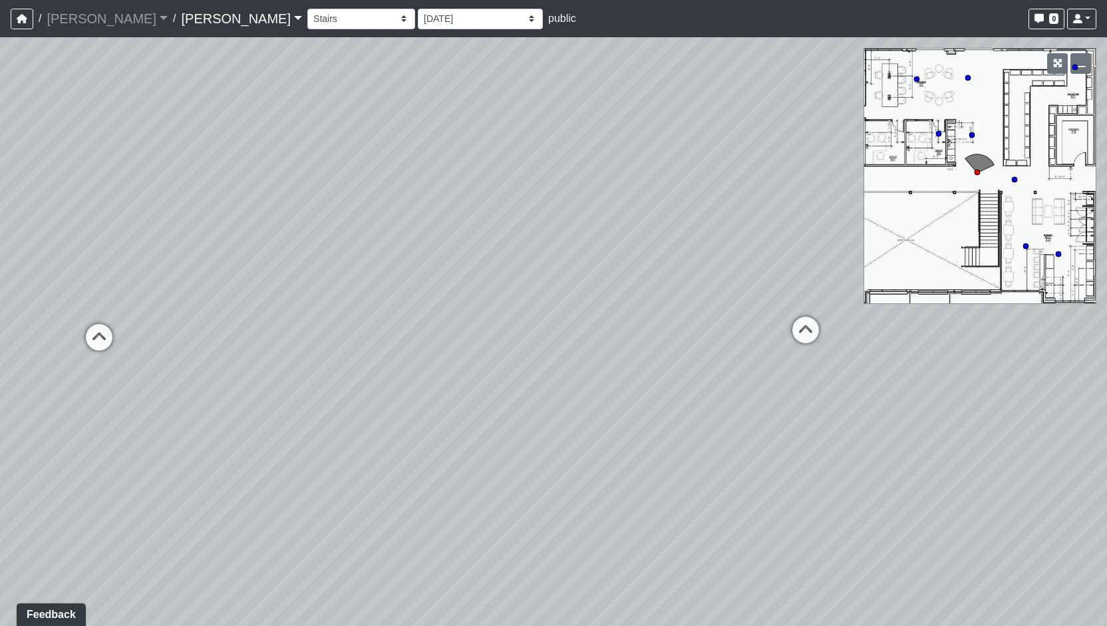
drag, startPoint x: 330, startPoint y: 212, endPoint x: 784, endPoint y: 248, distance: 455.9
click at [784, 248] on div "Loading... Hospitality Bar Loading... Mailboxes Loading... Reception Desk Loadi…" at bounding box center [553, 331] width 1107 height 589
drag, startPoint x: 450, startPoint y: 359, endPoint x: 460, endPoint y: 359, distance: 9.3
click at [460, 359] on div "Loading... Hospitality Bar Loading... Mailboxes Loading... Reception Desk Loadi…" at bounding box center [553, 331] width 1107 height 589
drag, startPoint x: 329, startPoint y: 341, endPoint x: 190, endPoint y: 380, distance: 144.3
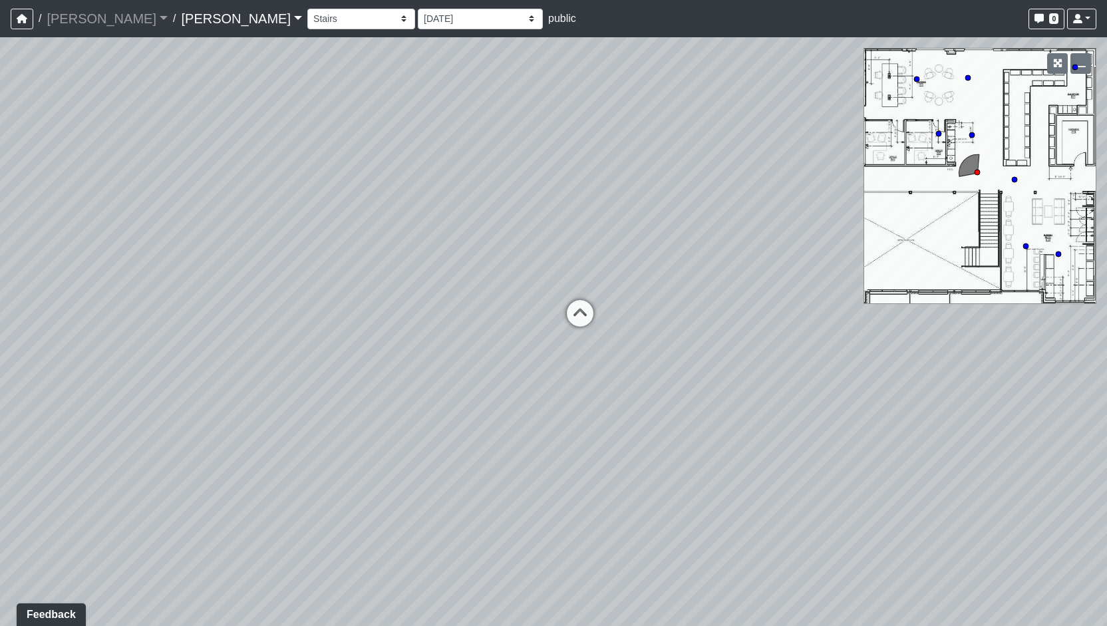
click at [190, 380] on div "Loading... Hospitality Bar Loading... Mailboxes Loading... Reception Desk Loadi…" at bounding box center [553, 331] width 1107 height 589
drag, startPoint x: 285, startPoint y: 351, endPoint x: 392, endPoint y: 333, distance: 108.6
click at [392, 333] on div "Loading... Hospitality Bar Loading... Mailboxes Loading... Reception Desk Loadi…" at bounding box center [553, 331] width 1107 height 589
drag, startPoint x: 496, startPoint y: 391, endPoint x: 504, endPoint y: 391, distance: 8.0
click at [504, 391] on div "Loading... Hospitality Bar Loading... Mailboxes Loading... Reception Desk Loadi…" at bounding box center [553, 331] width 1107 height 589
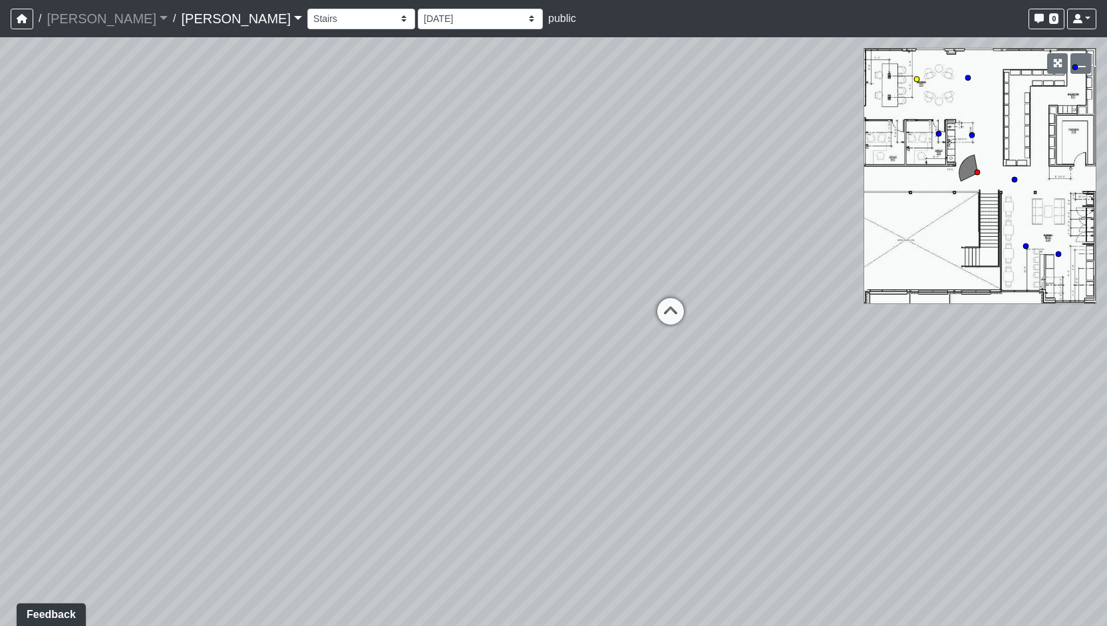
click at [916, 79] on circle at bounding box center [916, 79] width 5 height 5
click at [596, 225] on div "Loading... Hospitality Bar Loading... Mailboxes Loading... Reception Desk Loadi…" at bounding box center [553, 331] width 1107 height 589
drag, startPoint x: 601, startPoint y: 226, endPoint x: 739, endPoint y: 226, distance: 137.1
click at [739, 226] on div "Loading... Hospitality Bar Loading... Mailboxes Loading... Reception Desk Loadi…" at bounding box center [553, 331] width 1107 height 589
drag, startPoint x: 443, startPoint y: 326, endPoint x: 743, endPoint y: 368, distance: 302.3
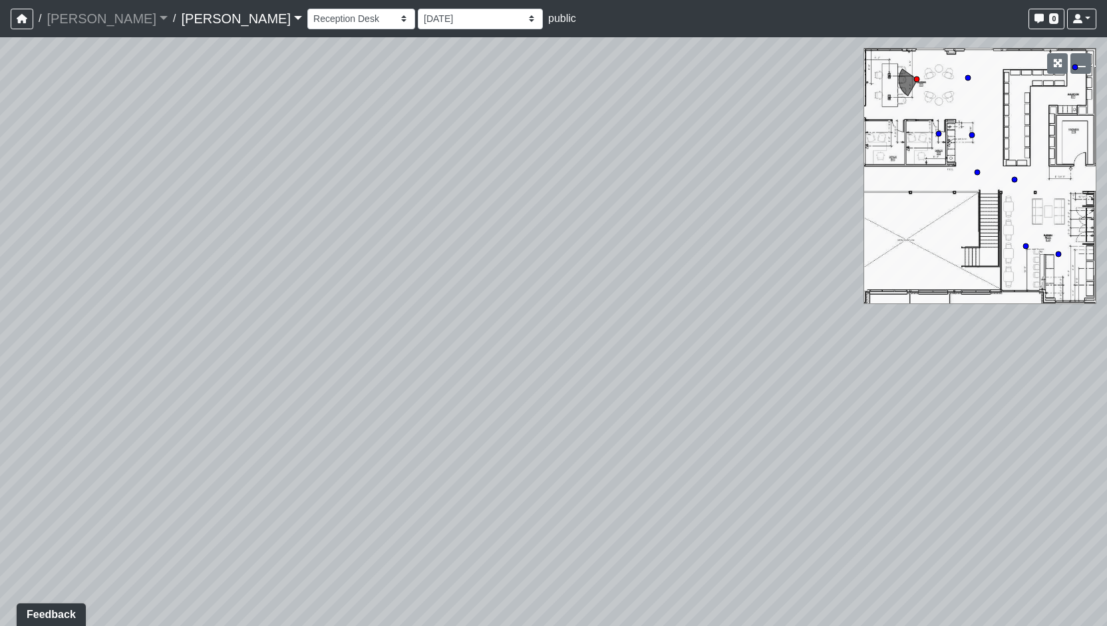
click at [743, 368] on div "Loading... Hospitality Bar Loading... Mailboxes Loading... Reception Desk Loadi…" at bounding box center [553, 331] width 1107 height 589
drag, startPoint x: 459, startPoint y: 384, endPoint x: 942, endPoint y: 204, distance: 515.6
click at [942, 204] on div "Loading... Hospitality Bar Loading... Mailboxes Loading... Reception Desk Loadi…" at bounding box center [553, 331] width 1107 height 589
drag, startPoint x: 503, startPoint y: 291, endPoint x: 774, endPoint y: 385, distance: 286.6
click at [774, 385] on div "Loading... Hospitality Bar Loading... Mailboxes Loading... Reception Desk Loadi…" at bounding box center [553, 331] width 1107 height 589
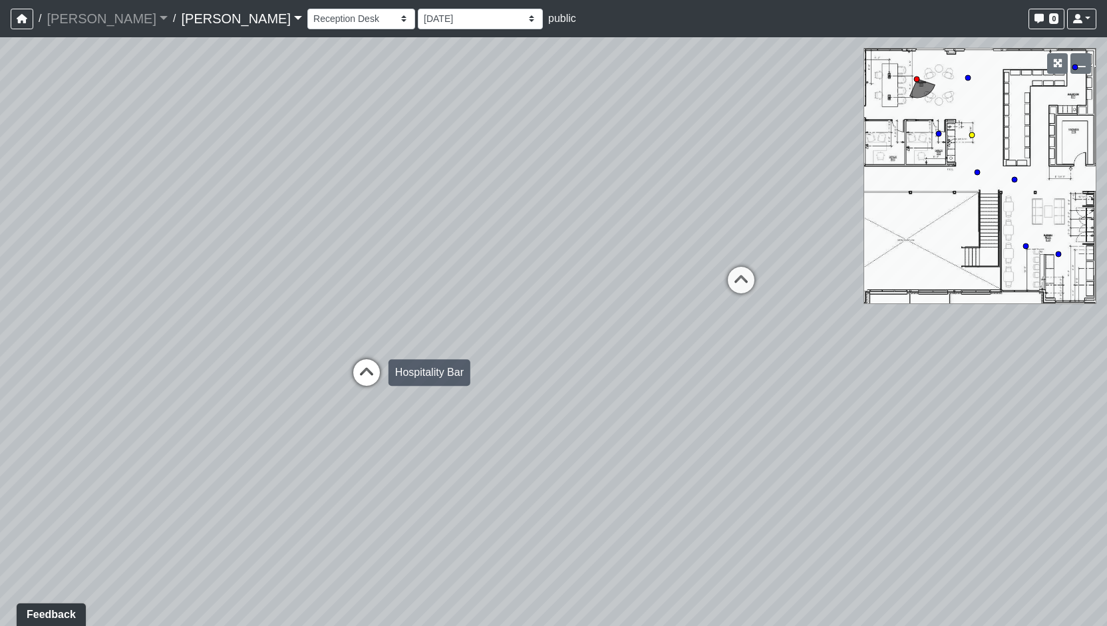
click at [366, 377] on icon at bounding box center [367, 379] width 40 height 40
drag, startPoint x: 554, startPoint y: 369, endPoint x: 449, endPoint y: 375, distance: 104.6
click at [449, 375] on div "Loading... Hospitality Bar Loading... Mailboxes Loading... Reception Desk Loadi…" at bounding box center [553, 331] width 1107 height 589
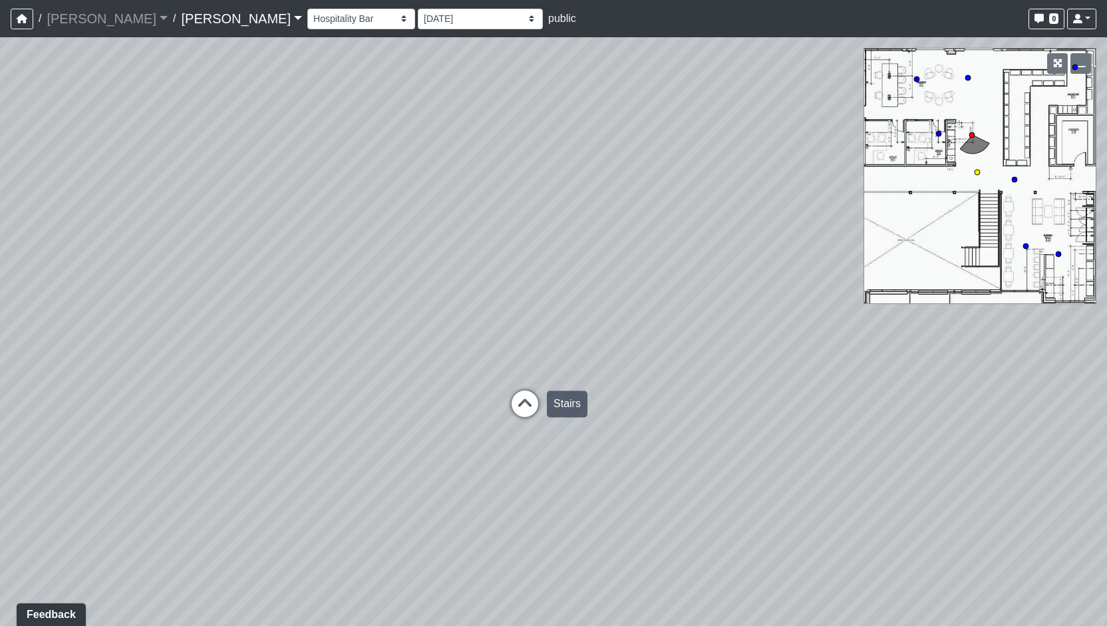
click at [527, 395] on icon at bounding box center [525, 411] width 40 height 40
click at [491, 361] on div "Loading... Hospitality Bar Loading... Mailboxes Loading... Reception Desk Loadi…" at bounding box center [553, 331] width 1107 height 589
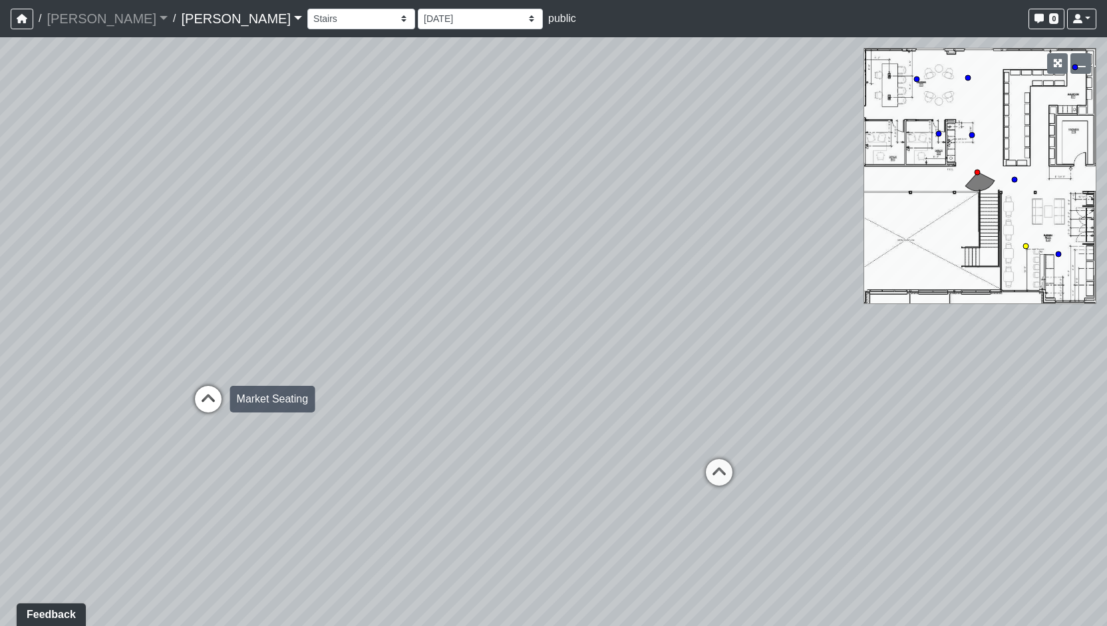
click at [202, 391] on icon at bounding box center [208, 406] width 40 height 40
drag, startPoint x: 441, startPoint y: 383, endPoint x: 305, endPoint y: 391, distance: 136.6
click at [305, 391] on div "Loading... Hospitality Bar Loading... Mailboxes Loading... Reception Desk Loadi…" at bounding box center [553, 331] width 1107 height 589
drag, startPoint x: 543, startPoint y: 434, endPoint x: 423, endPoint y: 427, distance: 120.0
click at [423, 427] on div "Loading... Hospitality Bar Loading... Mailboxes Loading... Reception Desk Loadi…" at bounding box center [553, 331] width 1107 height 589
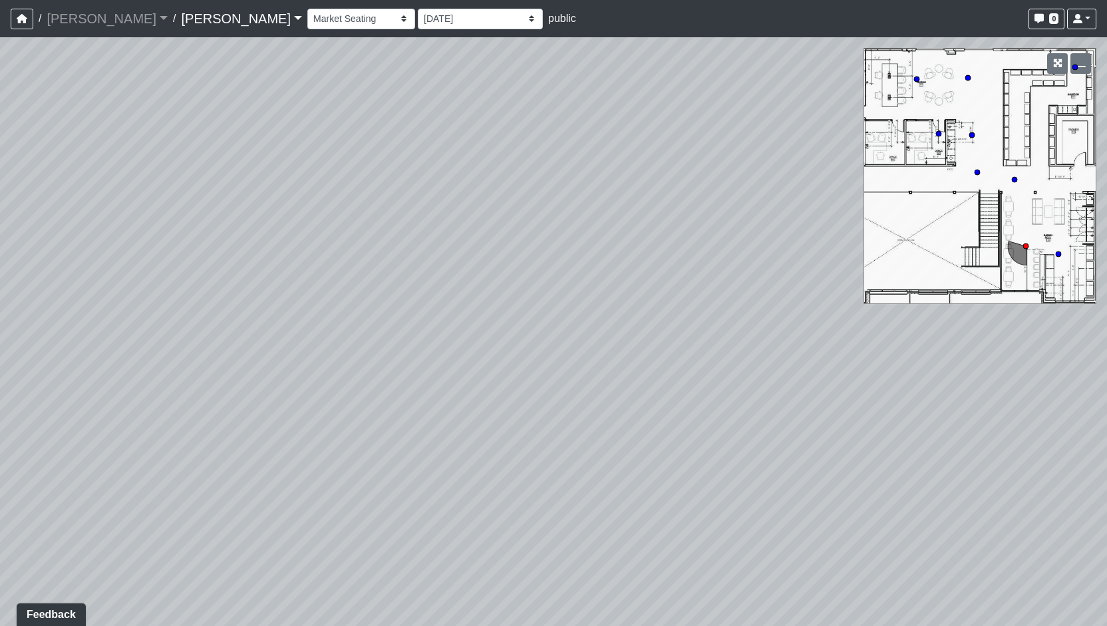
drag, startPoint x: 715, startPoint y: 464, endPoint x: 458, endPoint y: 446, distance: 256.7
click at [458, 446] on div "Loading... Hospitality Bar Loading... Mailboxes Loading... Reception Desk Loadi…" at bounding box center [553, 331] width 1107 height 589
click at [307, 19] on select "Community Table Games Kitchen Seating Seating 2 Stairs Booth Booth Seating Offi…" at bounding box center [361, 19] width 108 height 21
click at [307, 9] on select "Community Table Games Kitchen Seating Seating 2 Stairs Booth Booth Seating Offi…" at bounding box center [361, 19] width 108 height 21
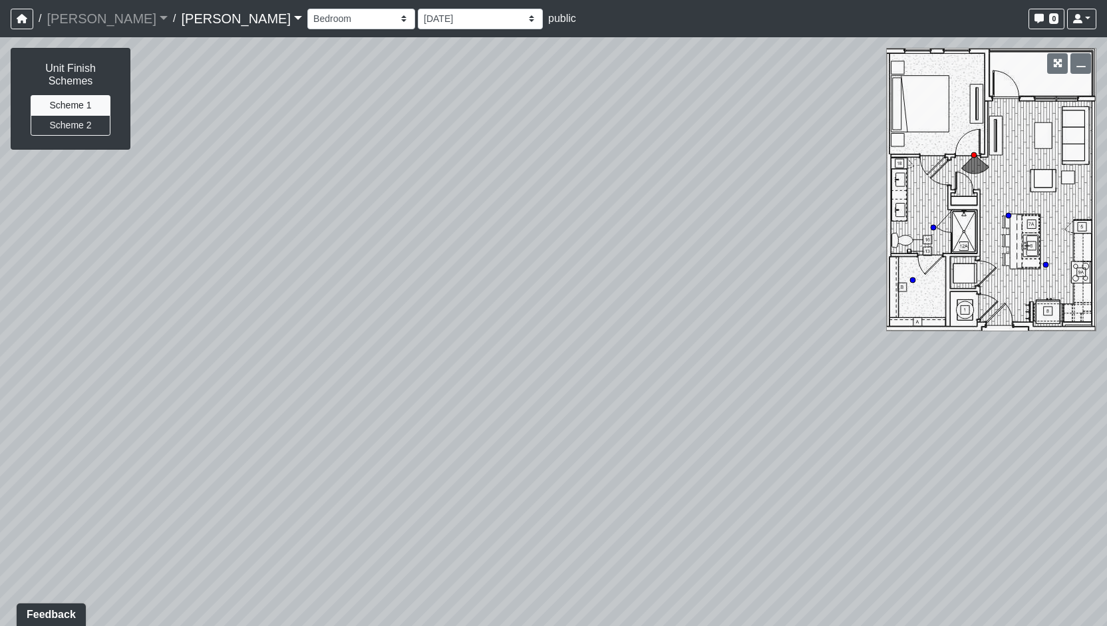
drag, startPoint x: 413, startPoint y: 251, endPoint x: 157, endPoint y: 171, distance: 267.7
click at [157, 171] on div "Loading... Hospitality Bar Loading... Mailboxes Loading... Reception Desk Loadi…" at bounding box center [553, 331] width 1107 height 589
drag, startPoint x: 385, startPoint y: 269, endPoint x: 140, endPoint y: 279, distance: 245.0
click at [140, 279] on div "Loading... Hospitality Bar Loading... Mailboxes Loading... Reception Desk Loadi…" at bounding box center [553, 331] width 1107 height 589
drag, startPoint x: 628, startPoint y: 384, endPoint x: 170, endPoint y: 352, distance: 458.9
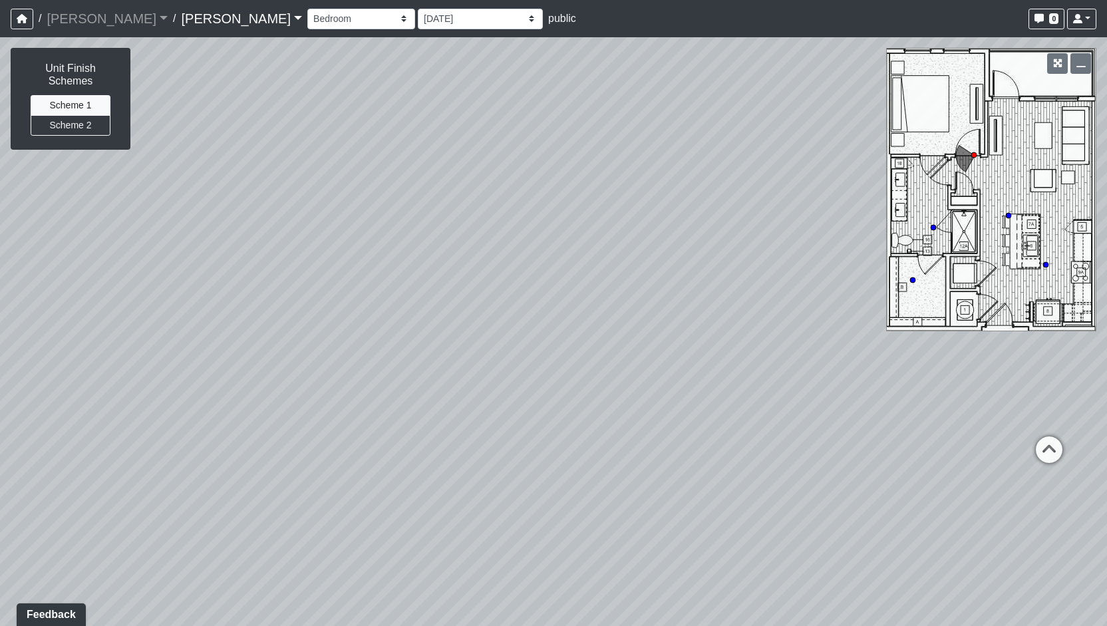
click at [170, 352] on div "Loading... Hospitality Bar Loading... Mailboxes Loading... Reception Desk Loadi…" at bounding box center [553, 331] width 1107 height 589
drag, startPoint x: 503, startPoint y: 393, endPoint x: 333, endPoint y: 395, distance: 169.7
click at [333, 395] on div "Loading... Hospitality Bar Loading... Mailboxes Loading... Reception Desk Loadi…" at bounding box center [553, 331] width 1107 height 589
click at [747, 388] on div "Living Room" at bounding box center [771, 387] width 73 height 27
drag, startPoint x: 625, startPoint y: 483, endPoint x: 632, endPoint y: 485, distance: 7.6
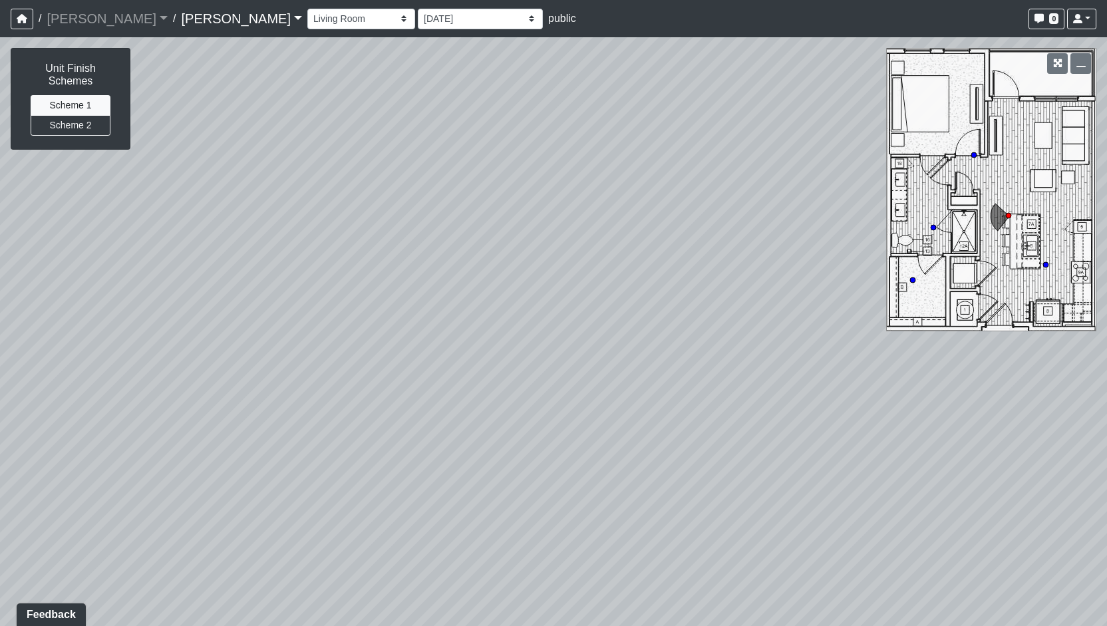
click at [632, 485] on div "Loading... Hospitality Bar Loading... Mailboxes Loading... Reception Desk Loadi…" at bounding box center [553, 331] width 1107 height 589
drag, startPoint x: 475, startPoint y: 472, endPoint x: 671, endPoint y: 492, distance: 196.6
click at [671, 492] on div "Loading... Hospitality Bar Loading... Mailboxes Loading... Reception Desk Loadi…" at bounding box center [553, 331] width 1107 height 589
drag, startPoint x: 671, startPoint y: 492, endPoint x: 333, endPoint y: 462, distance: 339.3
click at [333, 462] on div "Loading... Hospitality Bar Loading... Mailboxes Loading... Reception Desk Loadi…" at bounding box center [553, 331] width 1107 height 589
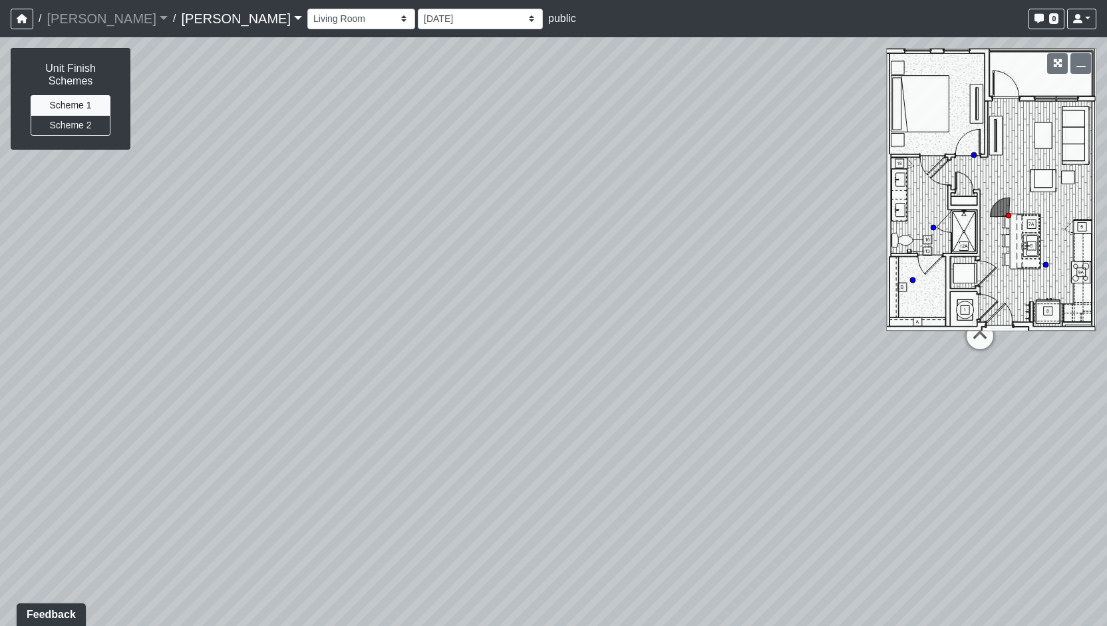
drag, startPoint x: 641, startPoint y: 430, endPoint x: 209, endPoint y: 462, distance: 433.6
click at [209, 462] on div "Loading... Hospitality Bar Loading... Mailboxes Loading... Reception Desk Loadi…" at bounding box center [553, 331] width 1107 height 589
drag, startPoint x: 363, startPoint y: 492, endPoint x: 55, endPoint y: 485, distance: 308.8
click at [55, 485] on div "Loading... Hospitality Bar Loading... Mailboxes Loading... Reception Desk Loadi…" at bounding box center [553, 331] width 1107 height 589
click at [0, 527] on div "Loading... Hospitality Bar Loading... Mailboxes Loading... Reception Desk Loadi…" at bounding box center [553, 331] width 1107 height 589
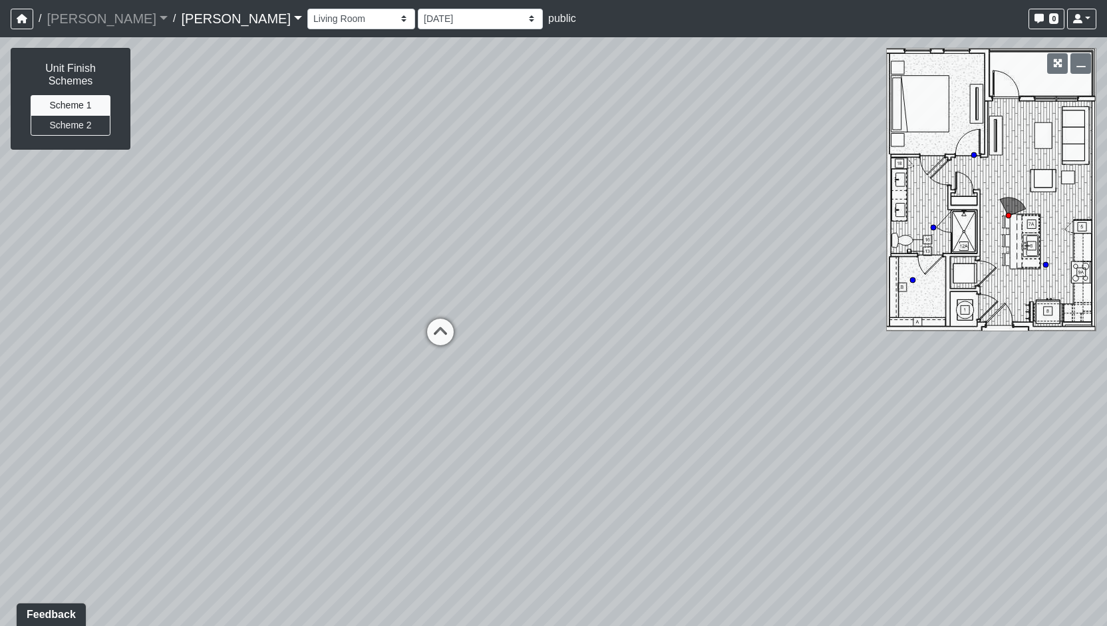
click at [414, 488] on div "Loading... Hospitality Bar Loading... Mailboxes Loading... Reception Desk Loadi…" at bounding box center [553, 331] width 1107 height 589
drag, startPoint x: 520, startPoint y: 373, endPoint x: 544, endPoint y: 376, distance: 24.1
click at [544, 376] on div "Loading... Hospitality Bar Loading... Mailboxes Loading... Reception Desk Loadi…" at bounding box center [553, 331] width 1107 height 589
drag, startPoint x: 255, startPoint y: 412, endPoint x: 568, endPoint y: 456, distance: 315.2
click at [568, 456] on div "Loading... Hospitality Bar Loading... Mailboxes Loading... Reception Desk Loadi…" at bounding box center [553, 331] width 1107 height 589
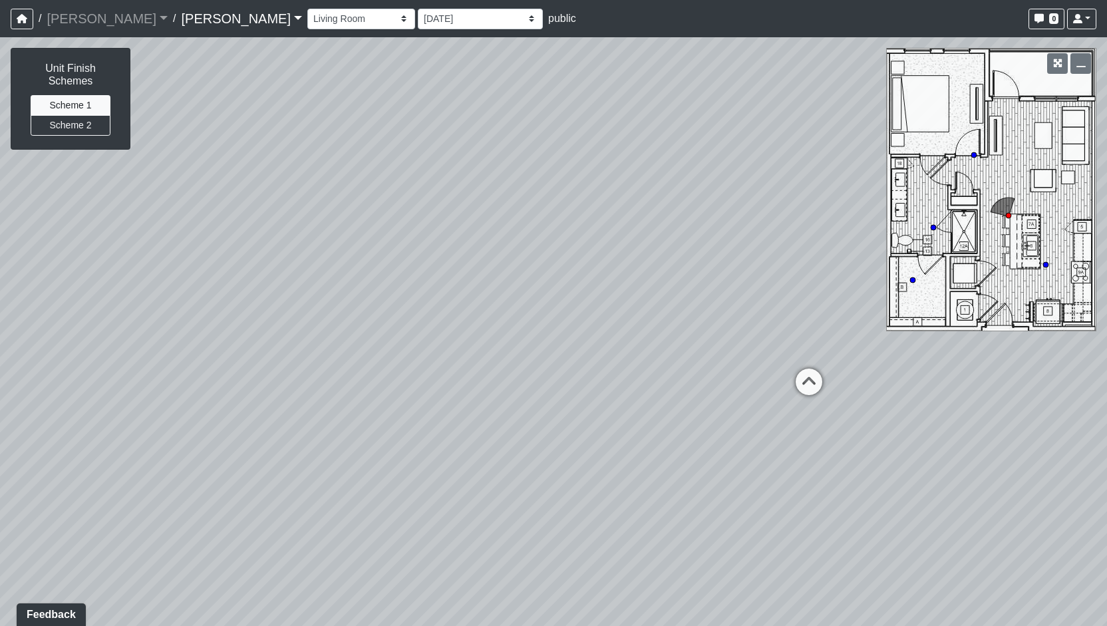
drag, startPoint x: 735, startPoint y: 411, endPoint x: 970, endPoint y: 383, distance: 237.2
click at [970, 383] on div "Loading... Hospitality Bar Loading... Mailboxes Loading... Reception Desk Loadi…" at bounding box center [553, 331] width 1107 height 589
drag, startPoint x: 1106, startPoint y: 342, endPoint x: 1106, endPoint y: 353, distance: 11.3
click at [1106, 353] on div "Loading... Hospitality Bar Loading... Mailboxes Loading... Reception Desk Loadi…" at bounding box center [553, 331] width 1107 height 589
click at [307, 19] on select "Community Table Games Kitchen Seating Seating 2 Stairs Booth Booth Seating Offi…" at bounding box center [361, 19] width 108 height 21
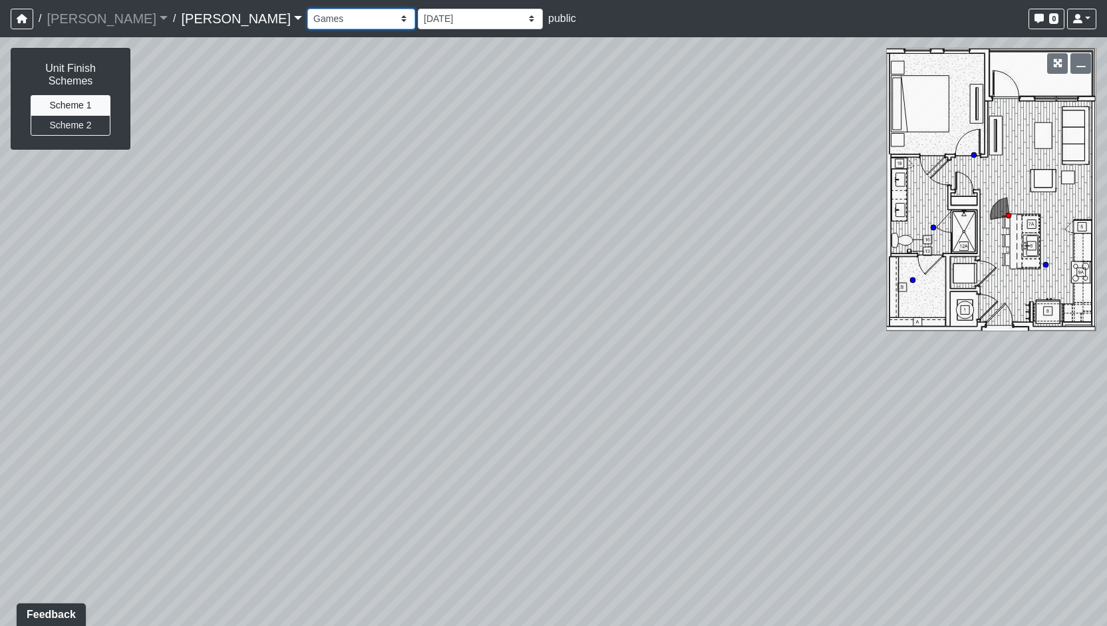
click at [307, 9] on select "Community Table Games Kitchen Seating Seating 2 Stairs Booth Booth Seating Offi…" at bounding box center [361, 19] width 108 height 21
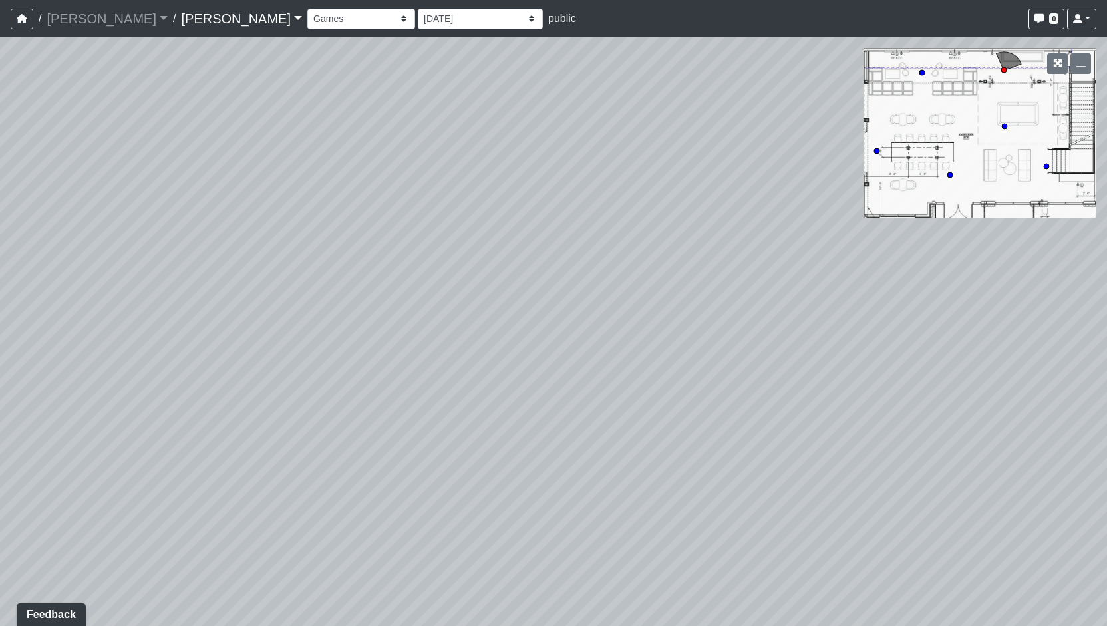
drag, startPoint x: 594, startPoint y: 502, endPoint x: 303, endPoint y: 486, distance: 291.2
click at [303, 486] on div "Loading... Hospitality Bar Loading... Mailboxes Loading... Reception Desk Loadi…" at bounding box center [553, 331] width 1107 height 589
drag, startPoint x: 799, startPoint y: 399, endPoint x: 277, endPoint y: 458, distance: 525.7
click at [277, 458] on div "Loading... Hospitality Bar Loading... Mailboxes Loading... Reception Desk Loadi…" at bounding box center [553, 331] width 1107 height 589
drag, startPoint x: 701, startPoint y: 474, endPoint x: 178, endPoint y: 470, distance: 522.3
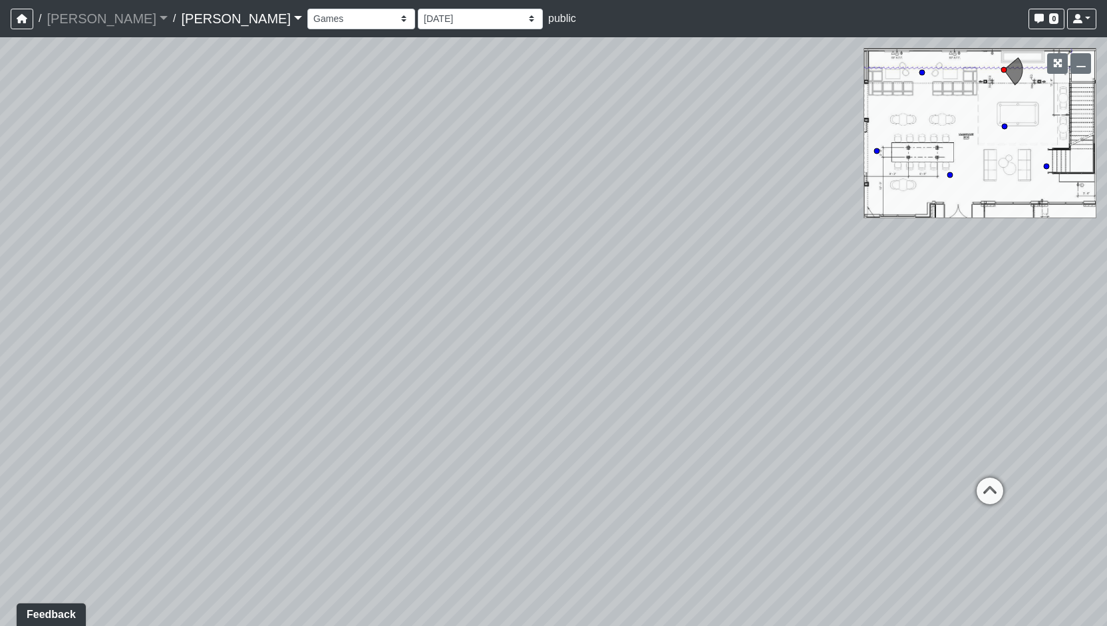
click at [178, 470] on div "Loading... Hospitality Bar Loading... Mailboxes Loading... Reception Desk Loadi…" at bounding box center [553, 331] width 1107 height 589
drag, startPoint x: 277, startPoint y: 422, endPoint x: 158, endPoint y: 441, distance: 119.9
click at [158, 441] on div "Loading... Hospitality Bar Loading... Mailboxes Loading... Reception Desk Loadi…" at bounding box center [553, 331] width 1107 height 589
click at [850, 328] on icon at bounding box center [833, 340] width 40 height 40
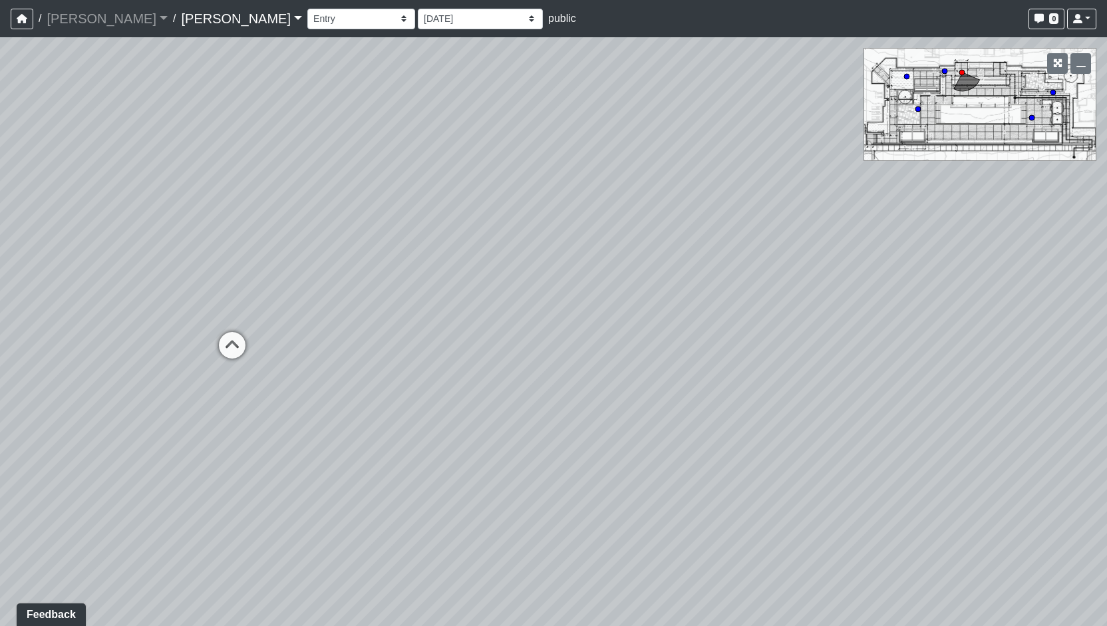
click at [697, 472] on div "Loading... Hospitality Bar Loading... Mailboxes Loading... Reception Desk Loadi…" at bounding box center [553, 331] width 1107 height 589
drag, startPoint x: 762, startPoint y: 542, endPoint x: 711, endPoint y: 544, distance: 51.9
click at [711, 544] on div "Loading... Hospitality Bar Loading... Mailboxes Loading... Reception Desk Loadi…" at bounding box center [553, 331] width 1107 height 589
drag, startPoint x: 711, startPoint y: 544, endPoint x: 488, endPoint y: 560, distance: 222.8
click at [488, 560] on div "Loading... Hospitality Bar Loading... Mailboxes Loading... Reception Desk Loadi…" at bounding box center [553, 331] width 1107 height 589
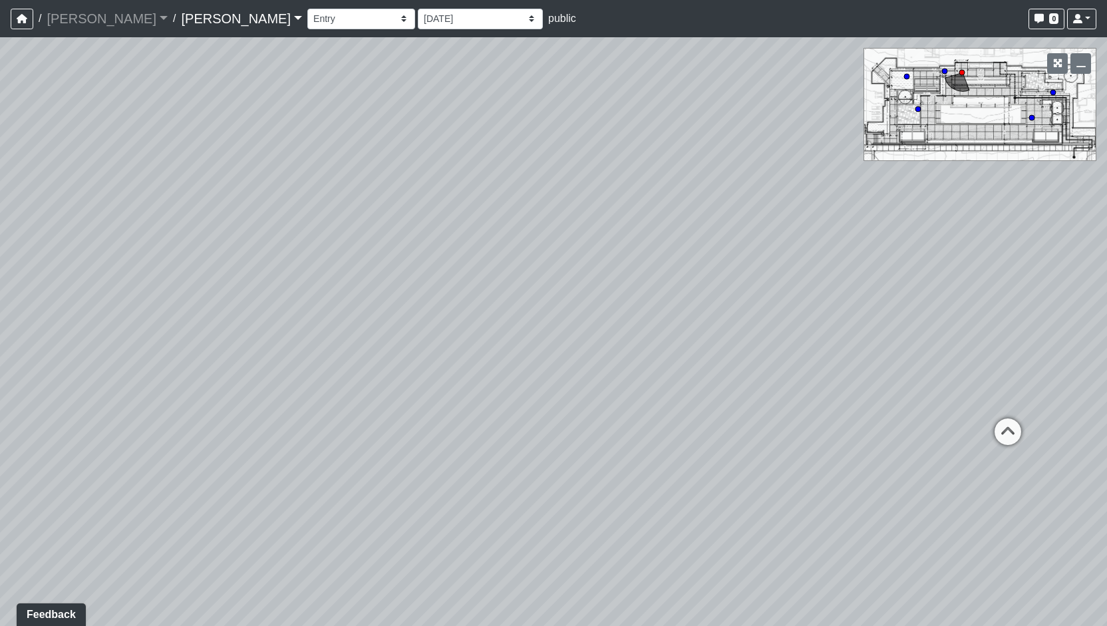
drag, startPoint x: 731, startPoint y: 519, endPoint x: 515, endPoint y: 496, distance: 217.4
click at [515, 496] on div "Loading... Hospitality Bar Loading... Mailboxes Loading... Reception Desk Loadi…" at bounding box center [553, 331] width 1107 height 589
drag, startPoint x: 704, startPoint y: 482, endPoint x: 864, endPoint y: 490, distance: 160.6
click at [864, 490] on div "Loading... Hospitality Bar Loading... Mailboxes Loading... Reception Desk Loadi…" at bounding box center [553, 331] width 1107 height 589
drag, startPoint x: 220, startPoint y: 466, endPoint x: 375, endPoint y: 506, distance: 160.2
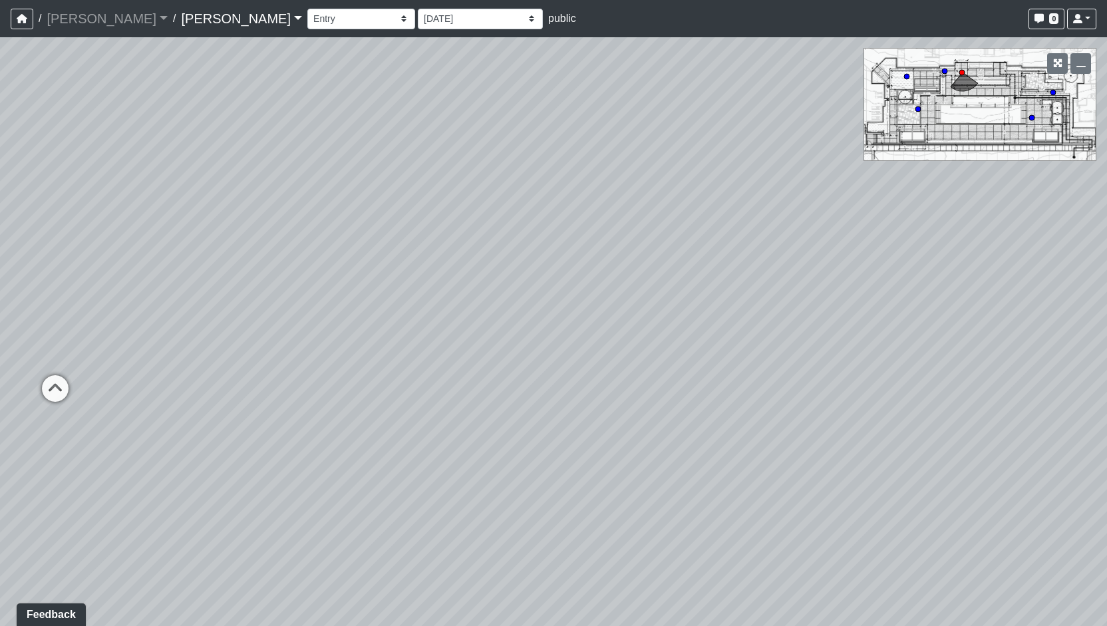
click at [375, 506] on div "Loading... Hospitality Bar Loading... Mailboxes Loading... Reception Desk Loadi…" at bounding box center [553, 331] width 1107 height 589
drag, startPoint x: 317, startPoint y: 457, endPoint x: 428, endPoint y: 422, distance: 116.4
click at [428, 422] on div "Loading... Hospitality Bar Loading... Mailboxes Loading... Reception Desk Loadi…" at bounding box center [553, 331] width 1107 height 589
drag, startPoint x: 341, startPoint y: 431, endPoint x: 380, endPoint y: 421, distance: 40.5
click at [380, 421] on div "Loading... Hospitality Bar Loading... Mailboxes Loading... Reception Desk Loadi…" at bounding box center [553, 331] width 1107 height 589
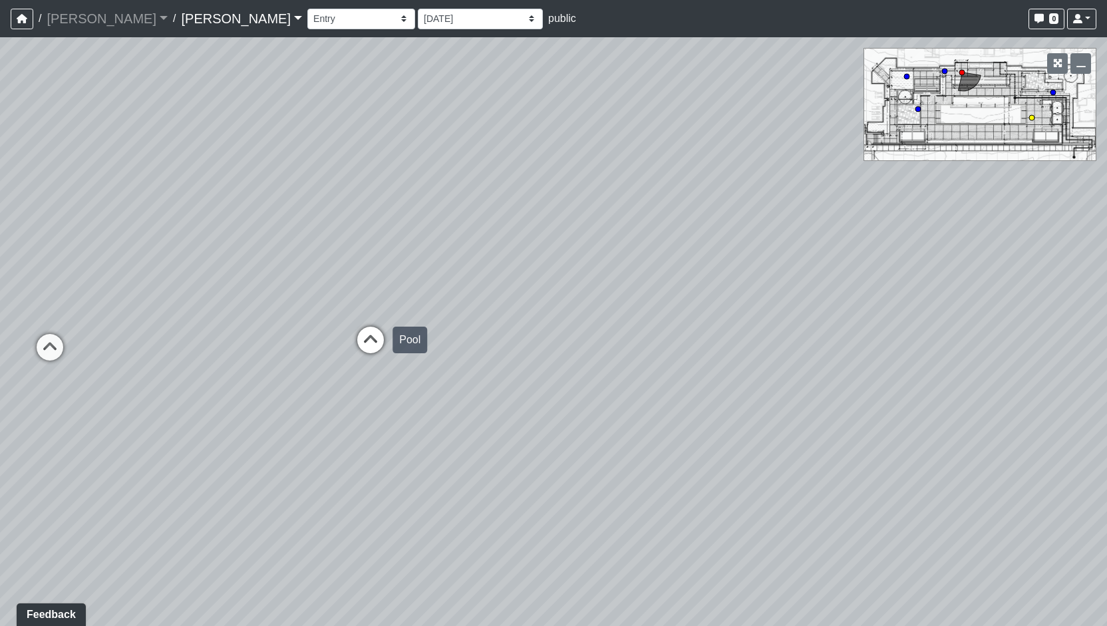
click at [381, 337] on icon at bounding box center [371, 347] width 40 height 40
drag, startPoint x: 404, startPoint y: 401, endPoint x: 321, endPoint y: 382, distance: 85.2
click at [321, 382] on div "Loading... Hospitality Bar Loading... Mailboxes Loading... Reception Desk Loadi…" at bounding box center [553, 331] width 1107 height 589
drag, startPoint x: 695, startPoint y: 434, endPoint x: 456, endPoint y: 440, distance: 238.9
click at [208, 442] on div "Loading... Hospitality Bar Loading... Mailboxes Loading... Reception Desk Loadi…" at bounding box center [553, 331] width 1107 height 589
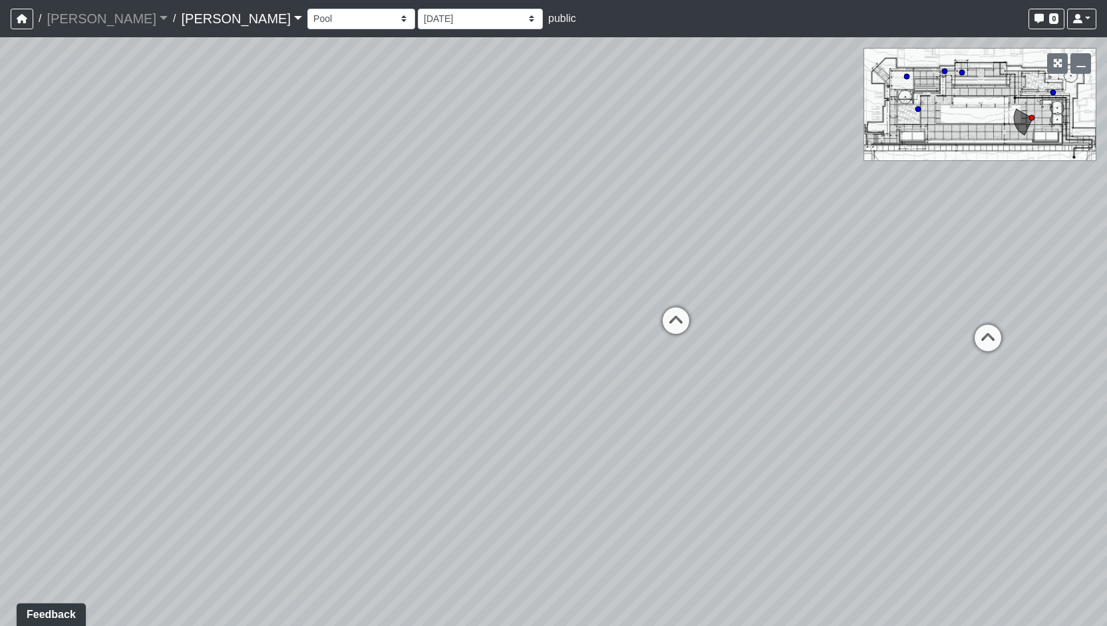
drag, startPoint x: 244, startPoint y: 485, endPoint x: 196, endPoint y: 492, distance: 48.4
click at [196, 492] on div "Loading... Hospitality Bar Loading... Mailboxes Loading... Reception Desk Loadi…" at bounding box center [553, 331] width 1107 height 589
drag, startPoint x: 159, startPoint y: 497, endPoint x: 128, endPoint y: 499, distance: 31.3
click at [128, 499] on div "Loading... Hospitality Bar Loading... Mailboxes Loading... Reception Desk Loadi…" at bounding box center [553, 331] width 1107 height 589
drag, startPoint x: 303, startPoint y: 515, endPoint x: 92, endPoint y: 468, distance: 216.1
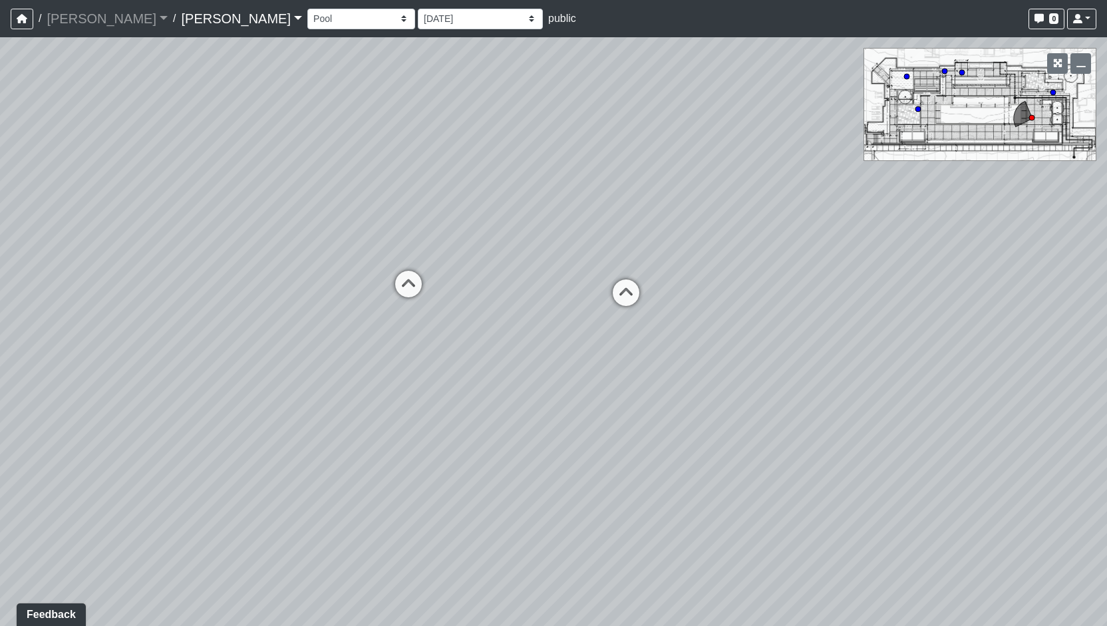
click at [92, 468] on div "Loading... Hospitality Bar Loading... Mailboxes Loading... Reception Desk Loadi…" at bounding box center [553, 331] width 1107 height 589
click at [307, 12] on select "Community Table Games Kitchen Seating Seating 2 Stairs Booth Booth Seating Offi…" at bounding box center [361, 19] width 108 height 21
click at [307, 9] on select "Community Table Games Kitchen Seating Seating 2 Stairs Booth Booth Seating Offi…" at bounding box center [361, 19] width 108 height 21
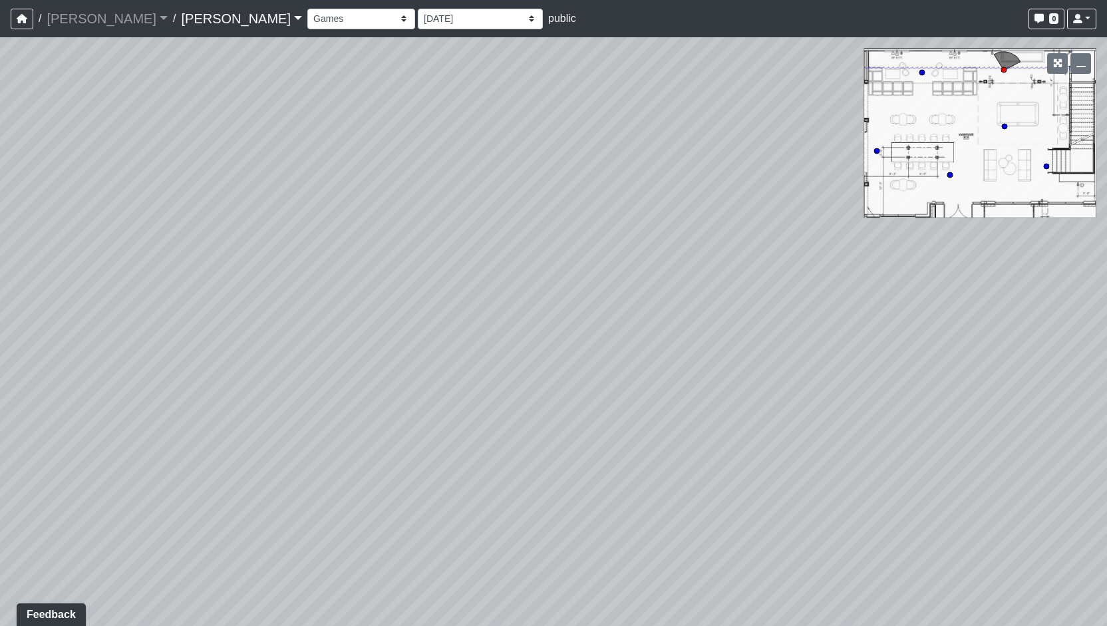
drag, startPoint x: 804, startPoint y: 373, endPoint x: 314, endPoint y: 271, distance: 500.9
click at [314, 271] on div "Loading... Hospitality Bar Loading... Mailboxes Loading... Reception Desk Loadi…" at bounding box center [553, 331] width 1107 height 589
drag
click at [109, 276] on div "Loading... Hospitality Bar Loading... Mailboxes Loading... Reception Desk Loadi…" at bounding box center [553, 331] width 1107 height 589
drag, startPoint x: 307, startPoint y: 218, endPoint x: 130, endPoint y: 215, distance: 176.3
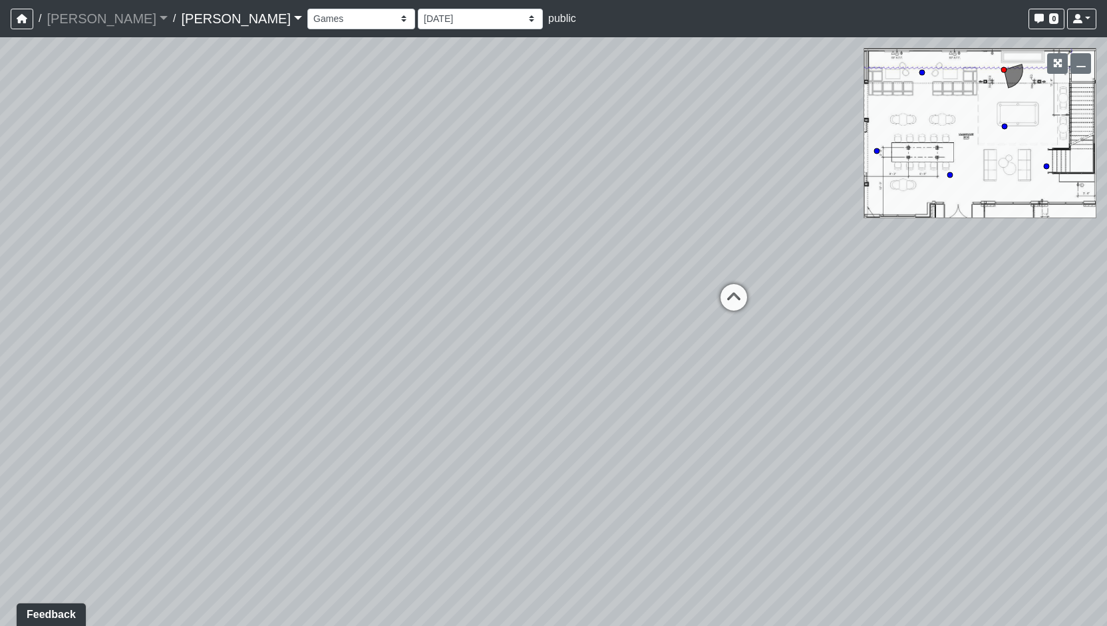
click at [116, 217] on div "Loading... Hospitality Bar Loading... Mailboxes Loading... Reception Desk Loadi…" at bounding box center [553, 331] width 1107 height 589
drag, startPoint x: 562, startPoint y: 286, endPoint x: 0, endPoint y: 217, distance: 565.8
click at [0, 217] on div "Loading... Hospitality Bar Loading... Mailboxes Loading... Reception Desk Loadi…" at bounding box center [553, 331] width 1107 height 589
drag, startPoint x: 555, startPoint y: 380, endPoint x: 496, endPoint y: 396, distance: 61.3
click at [496, 396] on div "Loading... Hospitality Bar Loading... Mailboxes Loading... Reception Desk Loadi…" at bounding box center [553, 331] width 1107 height 589
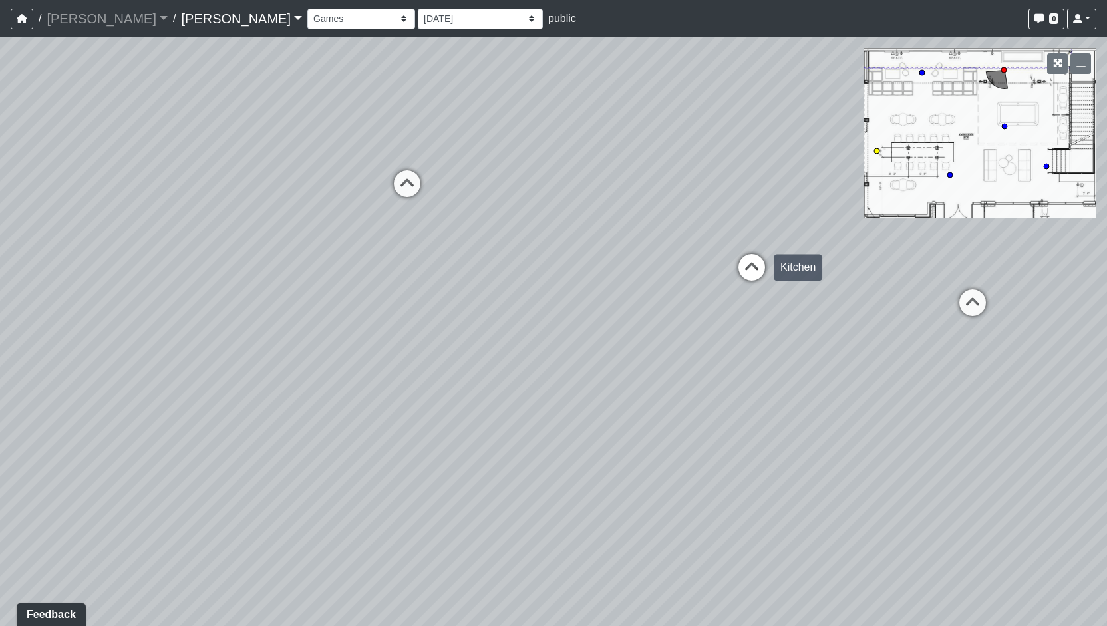
click at [754, 293] on icon at bounding box center [752, 274] width 40 height 40
click at [391, 320] on div "Loading... Hospitality Bar Loading... Mailboxes Loading... Reception Desk Loadi…" at bounding box center [553, 331] width 1107 height 589
drag, startPoint x: 760, startPoint y: 405, endPoint x: 209, endPoint y: 375, distance: 551.7
click at [209, 375] on div "Loading... Hospitality Bar Loading... Mailboxes Loading... Reception Desk Loadi…" at bounding box center [553, 331] width 1107 height 589
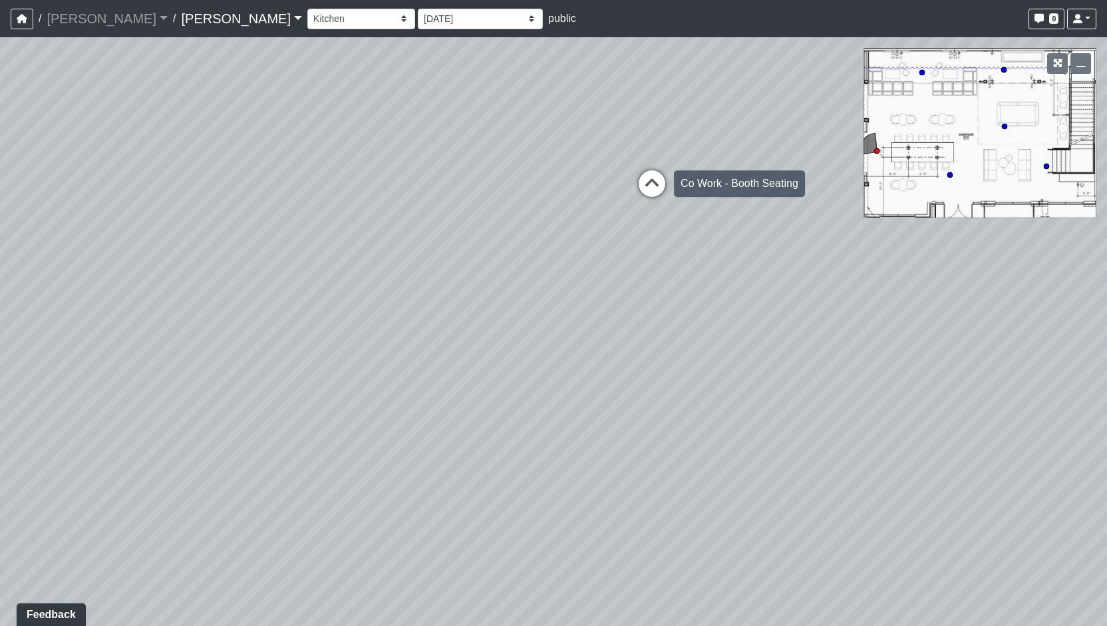
click at [639, 186] on icon at bounding box center [652, 190] width 40 height 40
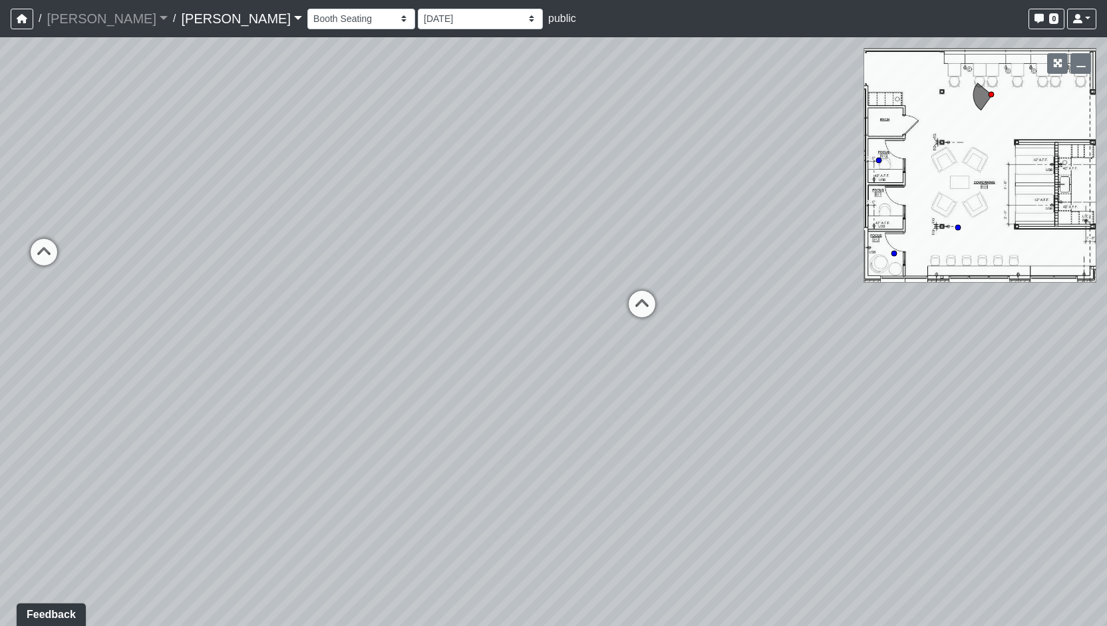
drag, startPoint x: 336, startPoint y: 368, endPoint x: 587, endPoint y: 367, distance: 251.5
click at [587, 367] on div "Loading... Hospitality Bar Loading... Mailboxes Loading... Reception Desk Loadi…" at bounding box center [553, 331] width 1107 height 589
drag, startPoint x: 593, startPoint y: 360, endPoint x: 680, endPoint y: 342, distance: 88.3
click at [680, 342] on div "Loading... Hospitality Bar Loading... Mailboxes Loading... Reception Desk Loadi…" at bounding box center [553, 331] width 1107 height 589
click at [263, 220] on icon at bounding box center [277, 238] width 40 height 40
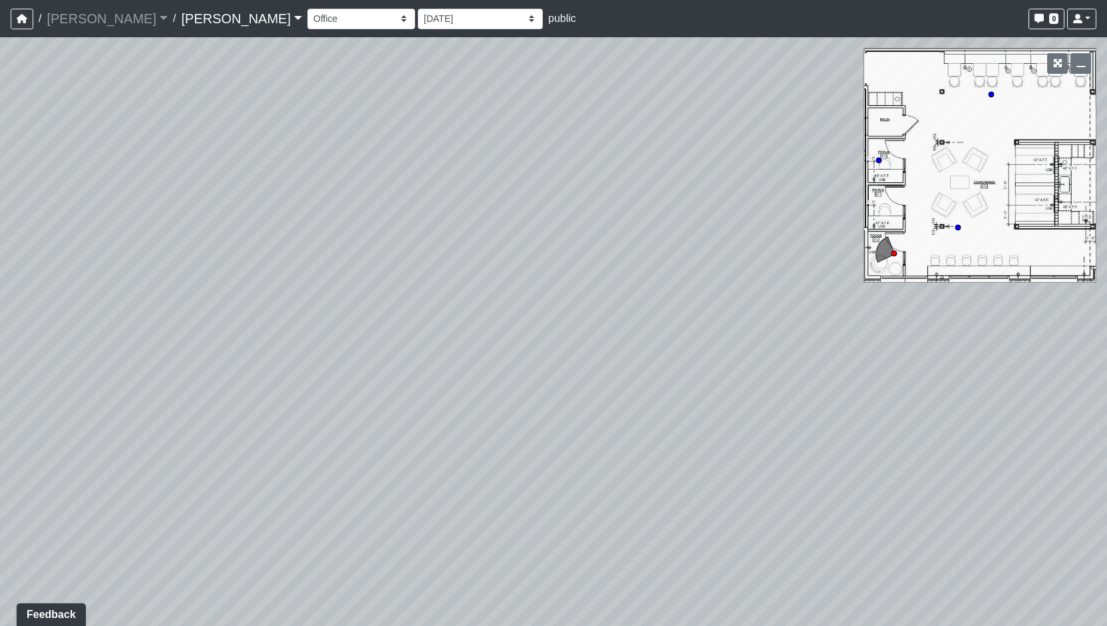
drag, startPoint x: 629, startPoint y: 240, endPoint x: 156, endPoint y: 286, distance: 475.3
click at [156, 286] on div "Loading... Hospitality Bar Loading... Mailboxes Loading... Reception Desk Loadi…" at bounding box center [553, 331] width 1107 height 589
click at [9, 326] on div "Loading... Hospitality Bar Loading... Mailboxes Loading... Reception Desk Loadi…" at bounding box center [553, 331] width 1107 height 589
click at [0, 282] on div "Loading... Hospitality Bar Loading... Mailboxes Loading... Reception Desk Loadi…" at bounding box center [553, 331] width 1107 height 589
click at [0, 261] on div "Loading... Hospitality Bar Loading... Mailboxes Loading... Reception Desk Loadi…" at bounding box center [553, 331] width 1107 height 589
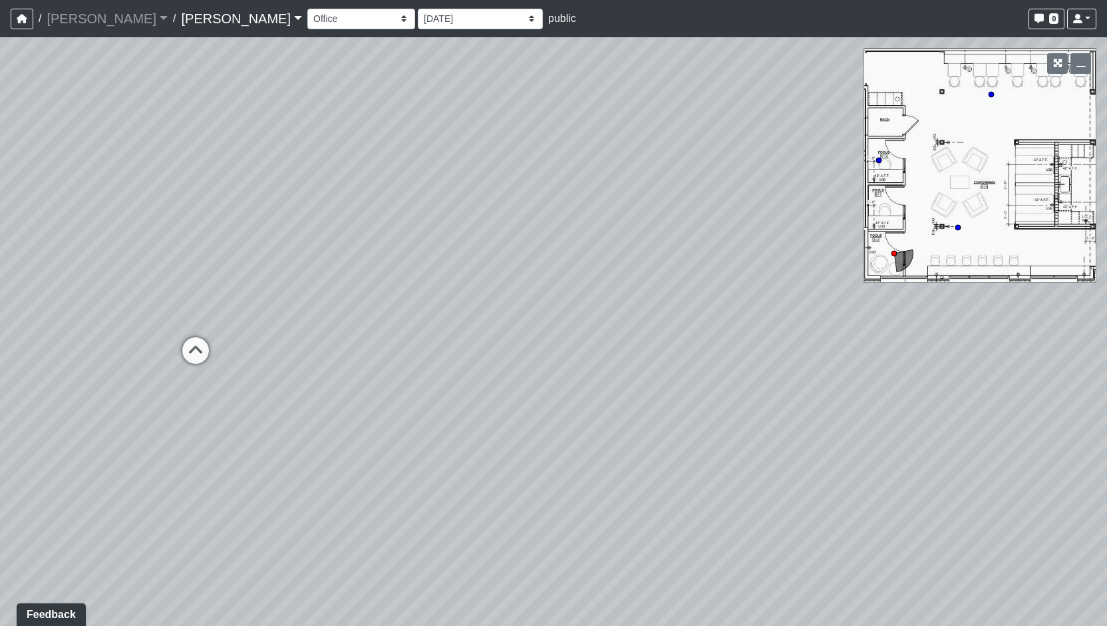
click at [251, 466] on div "Loading... Hospitality Bar Loading... Mailboxes Loading... Reception Desk Loadi…" at bounding box center [553, 331] width 1107 height 589
click at [574, 497] on div "Loading... Hospitality Bar Loading... Mailboxes Loading... Reception Desk Loadi…" at bounding box center [553, 331] width 1107 height 589
click at [412, 424] on div "Loading... Hospitality Bar Loading... Mailboxes Loading... Reception Desk Loadi…" at bounding box center [553, 331] width 1107 height 589
click at [389, 354] on icon at bounding box center [396, 357] width 40 height 40
select select "kWCnw3bcKWYMTQqnj8mNgC"
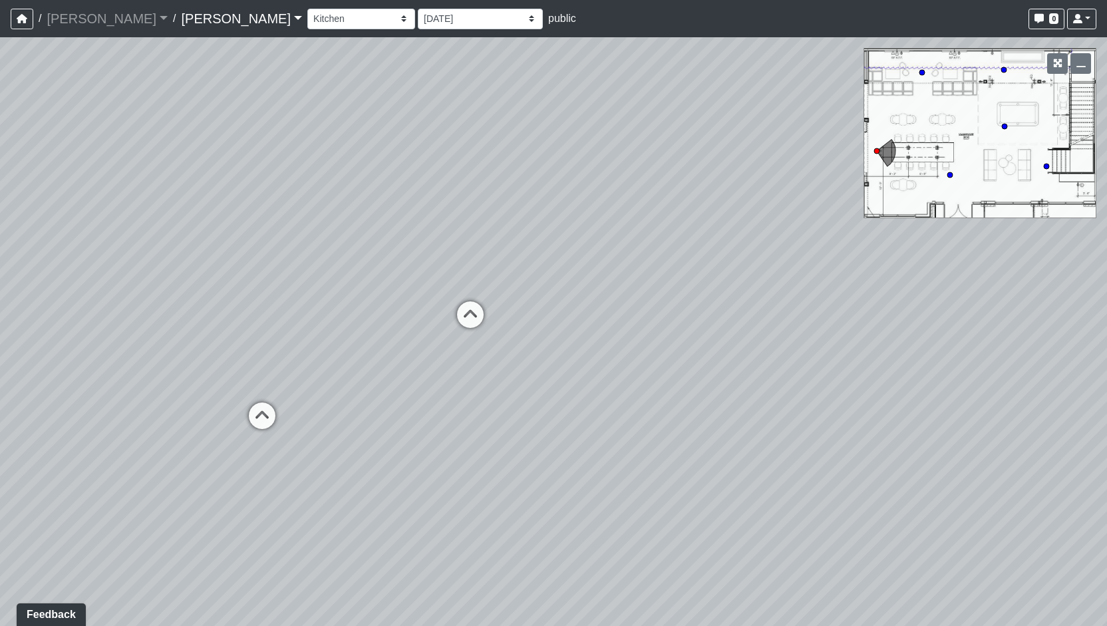
drag, startPoint x: 349, startPoint y: 403, endPoint x: 420, endPoint y: 423, distance: 74.1
click at [420, 423] on div "Loading... Hospitality Bar Loading... Mailboxes Loading... Reception Desk Loadi…" at bounding box center [553, 331] width 1107 height 589
drag, startPoint x: 460, startPoint y: 401, endPoint x: 465, endPoint y: 406, distance: 7.1
click at [465, 406] on div "Loading... Hospitality Bar Loading... Mailboxes Loading... Reception Desk Loadi…" at bounding box center [553, 331] width 1107 height 589
drag, startPoint x: 415, startPoint y: 387, endPoint x: 522, endPoint y: 459, distance: 128.8
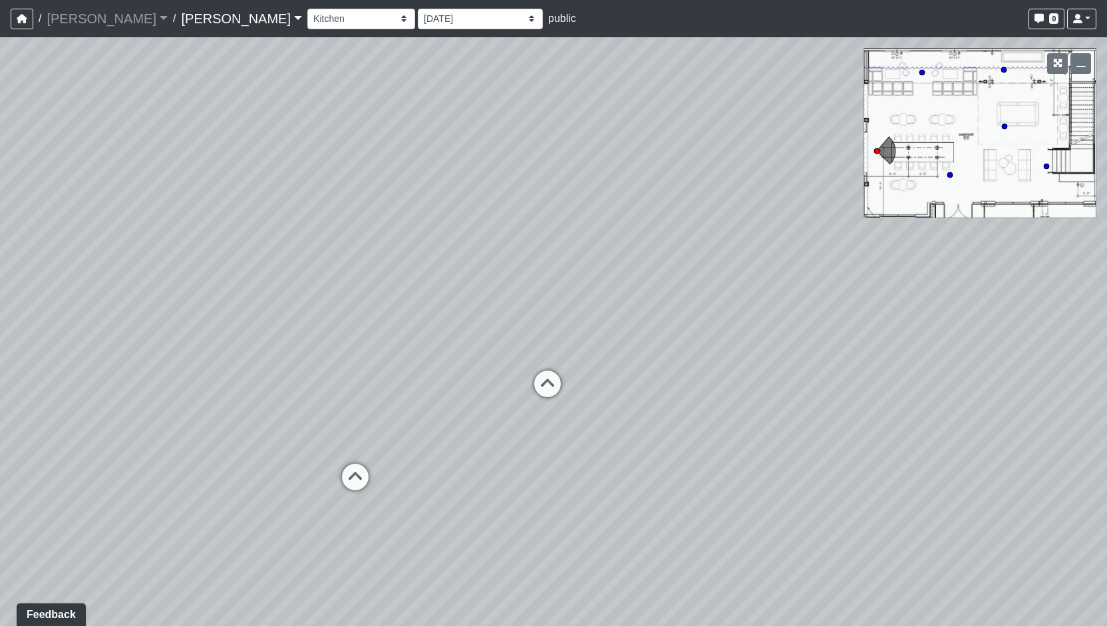
click at [522, 459] on div "Loading... Hospitality Bar Loading... Mailboxes Loading... Reception Desk Loadi…" at bounding box center [553, 331] width 1107 height 589
click at [181, 22] on link "Busbee" at bounding box center [241, 18] width 121 height 27
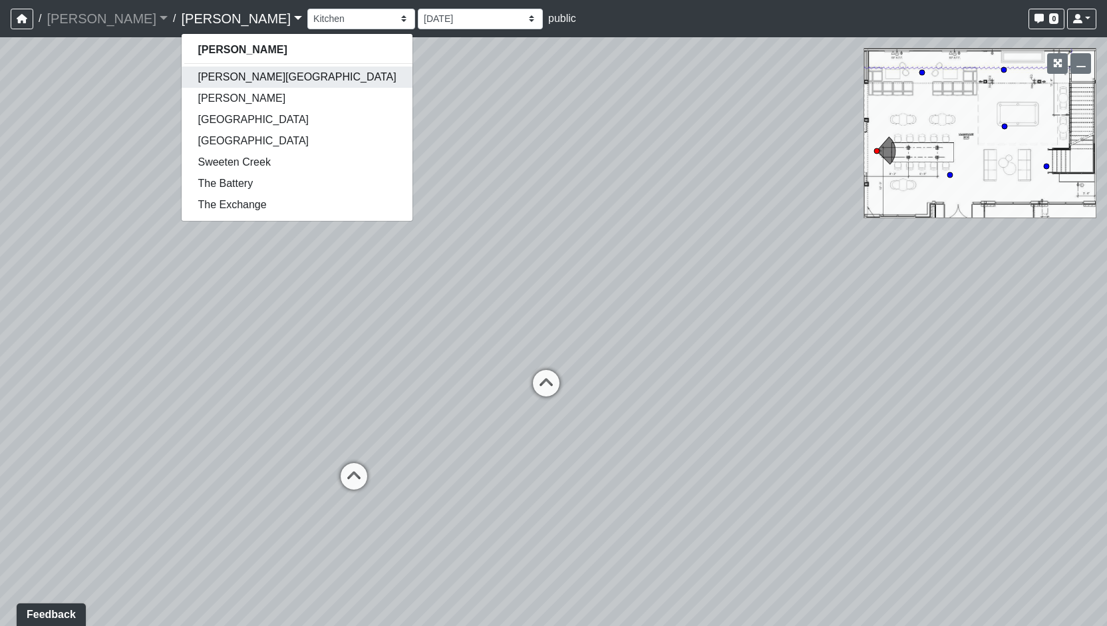
click at [188, 78] on link "Butler Road" at bounding box center [297, 77] width 230 height 21
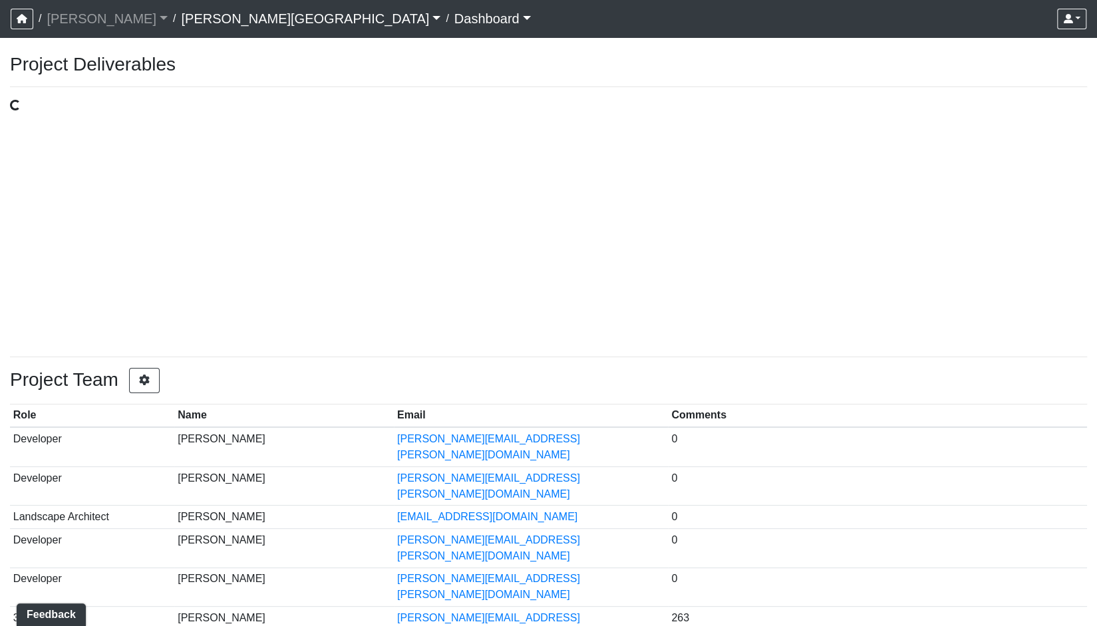
select select "public"
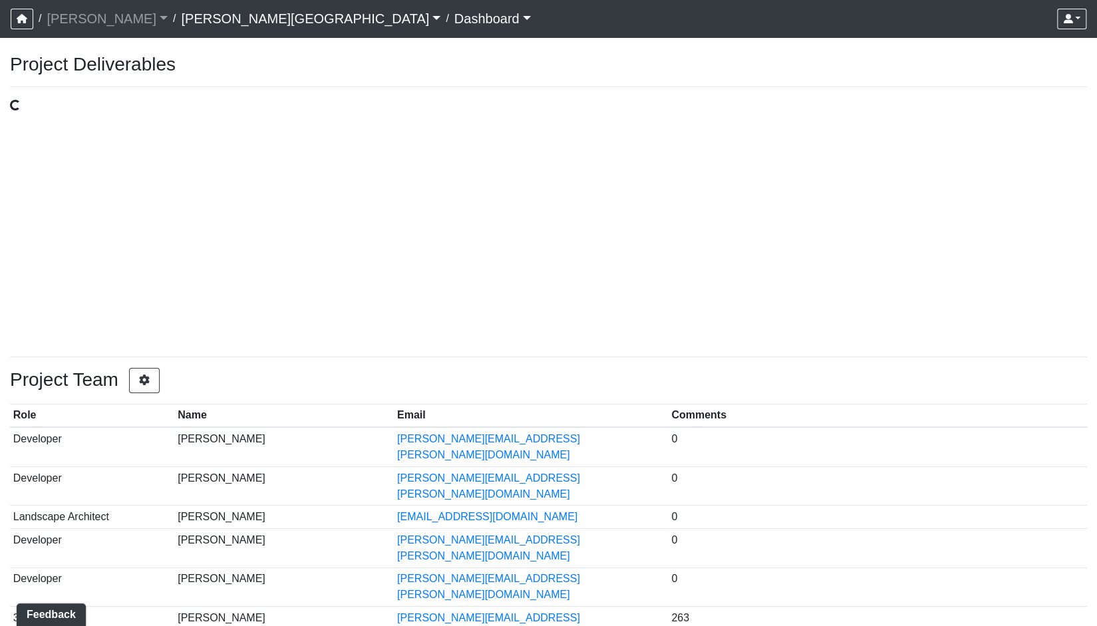
select select "public"
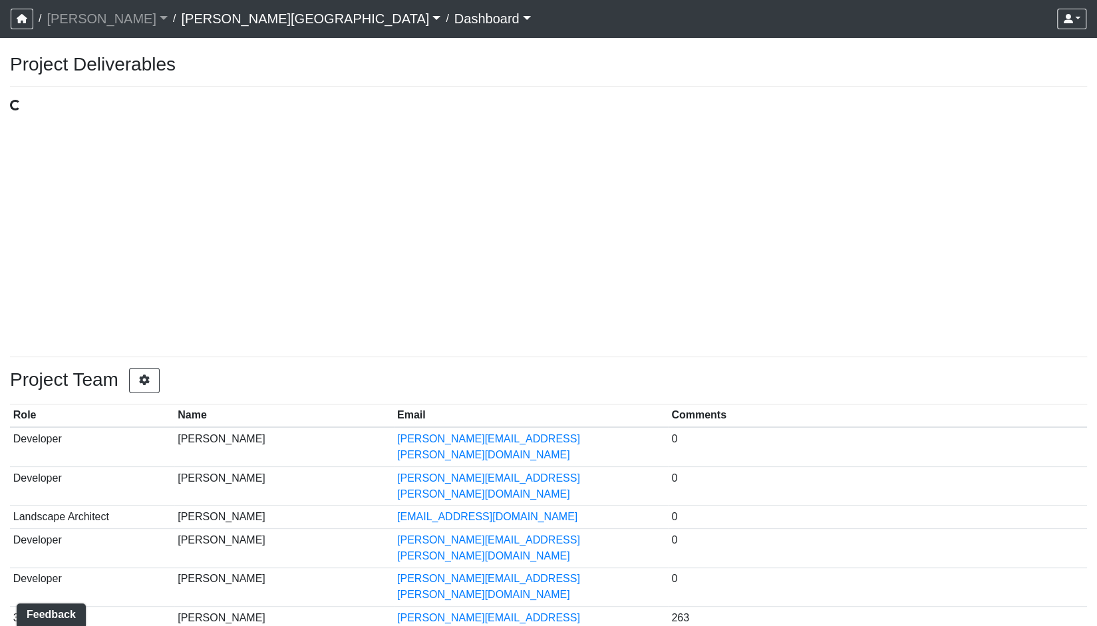
select select "public"
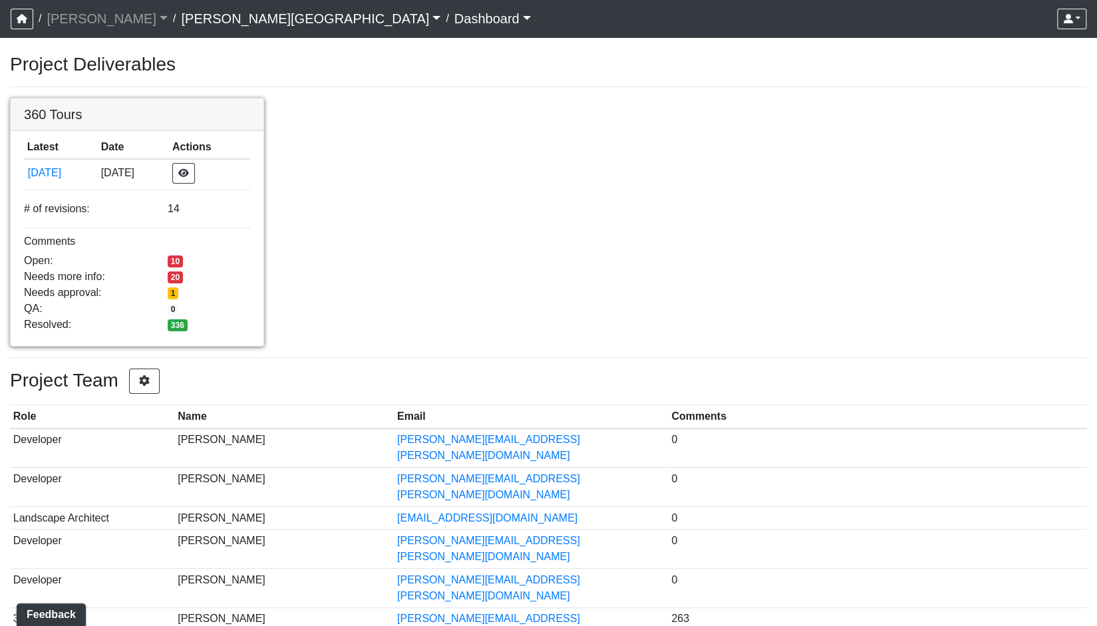
click at [57, 98] on link at bounding box center [137, 98] width 253 height 0
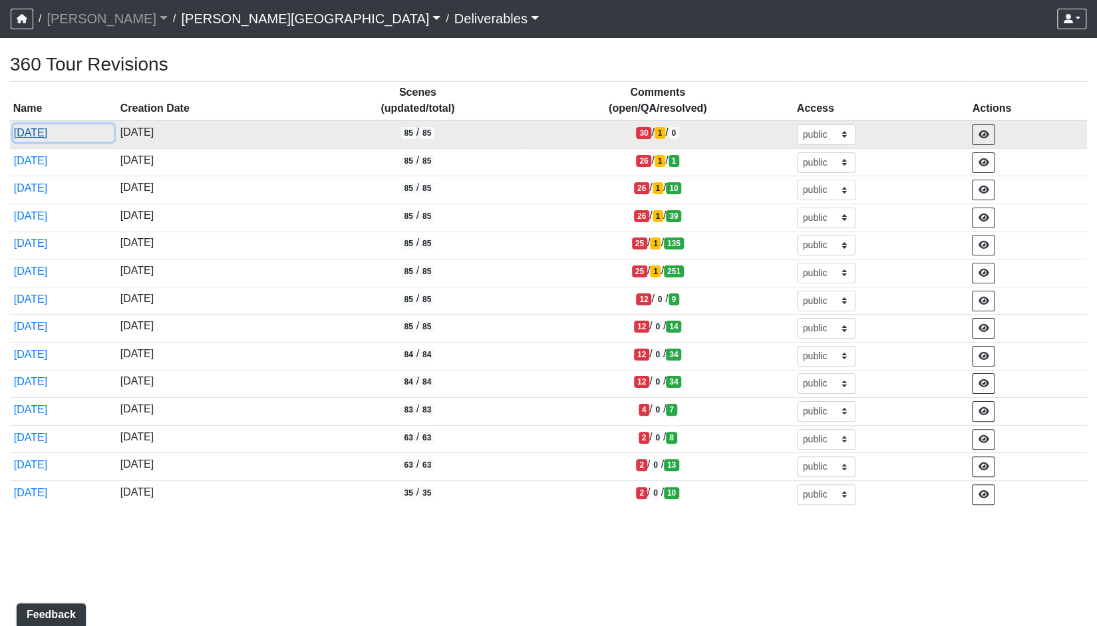
click at [60, 136] on button "[DATE]" at bounding box center [63, 132] width 100 height 17
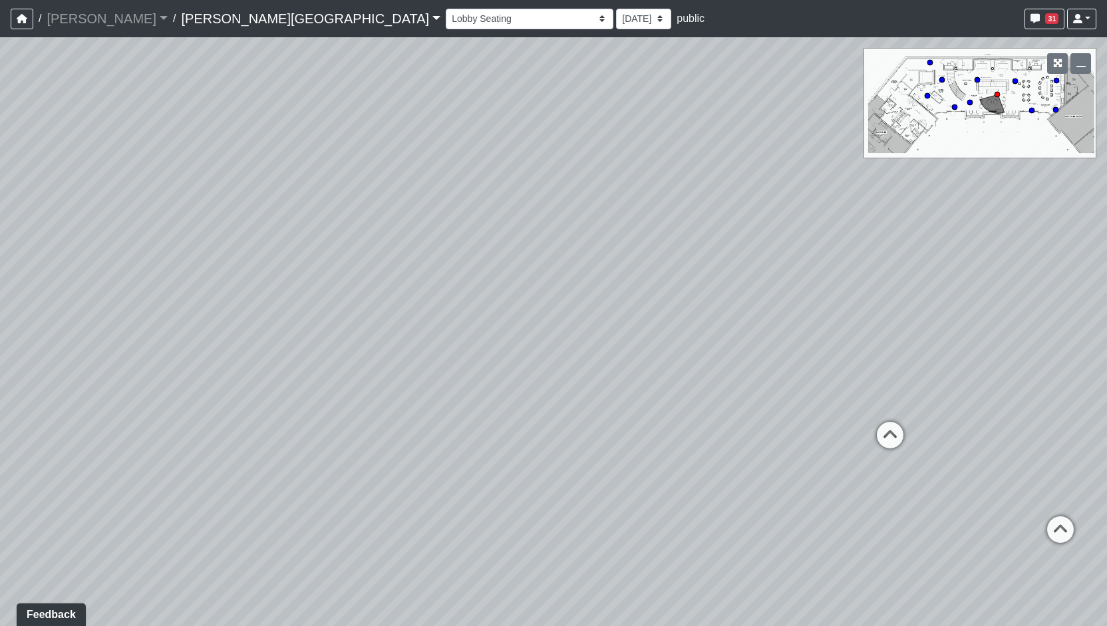
drag, startPoint x: 504, startPoint y: 391, endPoint x: 486, endPoint y: 399, distance: 19.4
click at [486, 399] on div "Loading... Entry 1 Loading... Banquette Seating 1 Loading... Entry 2 Loading...…" at bounding box center [553, 331] width 1107 height 589
drag, startPoint x: 797, startPoint y: 511, endPoint x: 439, endPoint y: 454, distance: 362.4
click at [439, 454] on div "Loading... Entry 1 Loading... Banquette Seating 1 Loading... Entry 2 Loading...…" at bounding box center [553, 331] width 1107 height 589
drag, startPoint x: 496, startPoint y: 512, endPoint x: 417, endPoint y: 521, distance: 80.3
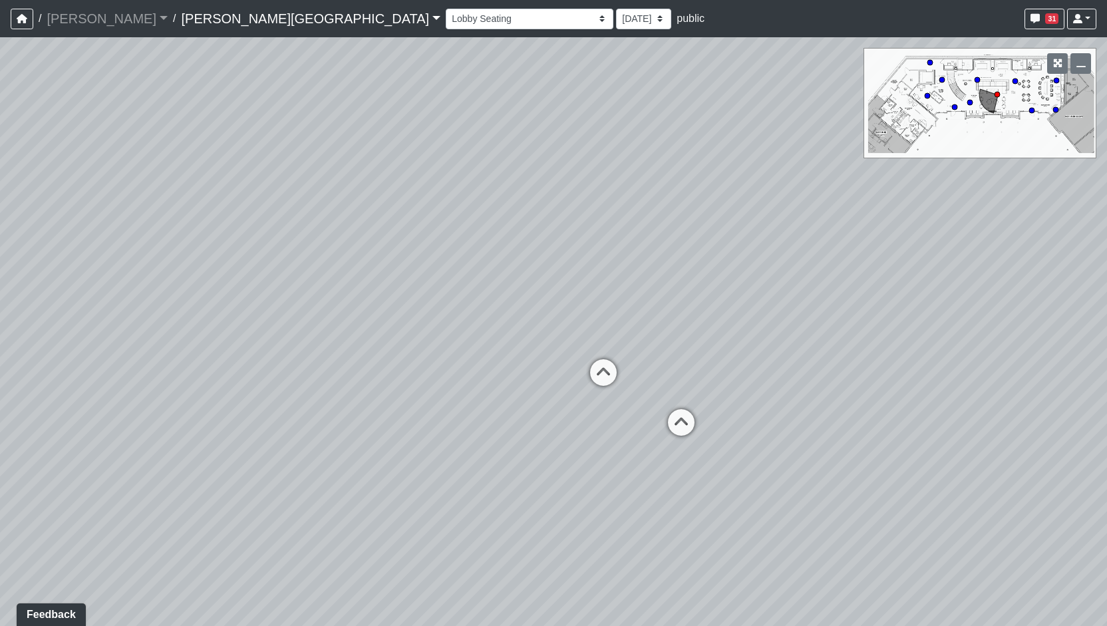
click at [417, 521] on div "Loading... Entry 1 Loading... Banquette Seating 1 Loading... Entry 2 Loading...…" at bounding box center [553, 331] width 1107 height 589
drag, startPoint x: 624, startPoint y: 562, endPoint x: 518, endPoint y: 564, distance: 106.5
click at [518, 564] on div "Loading... Entry 1 Loading... Banquette Seating 1 Loading... Entry 2 Loading...…" at bounding box center [553, 331] width 1107 height 589
click at [485, 428] on icon at bounding box center [491, 436] width 40 height 40
drag, startPoint x: 702, startPoint y: 436, endPoint x: 382, endPoint y: 432, distance: 320.1
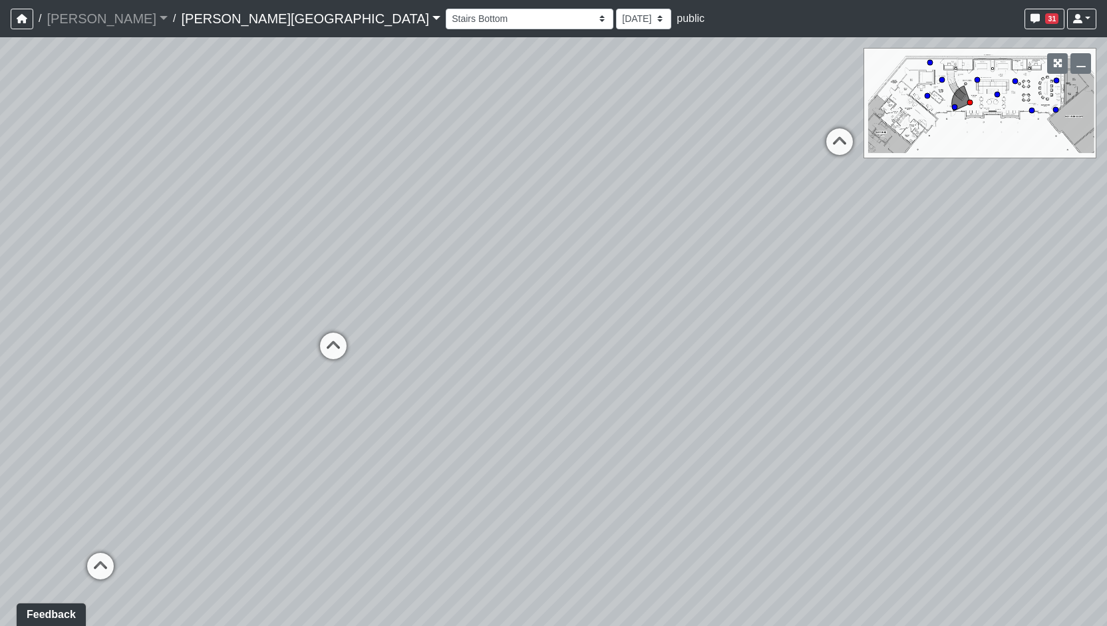
click at [382, 432] on div "Loading... Entry 1 Loading... Banquette Seating 1 Loading... Entry 2 Loading...…" at bounding box center [553, 331] width 1107 height 589
drag, startPoint x: 552, startPoint y: 388, endPoint x: 680, endPoint y: 365, distance: 129.9
click at [680, 365] on div "Loading... Entry 1 Loading... Banquette Seating 1 Loading... Entry 2 Loading...…" at bounding box center [553, 331] width 1107 height 589
click at [359, 333] on icon at bounding box center [352, 342] width 40 height 40
drag, startPoint x: 648, startPoint y: 434, endPoint x: 195, endPoint y: 361, distance: 459.1
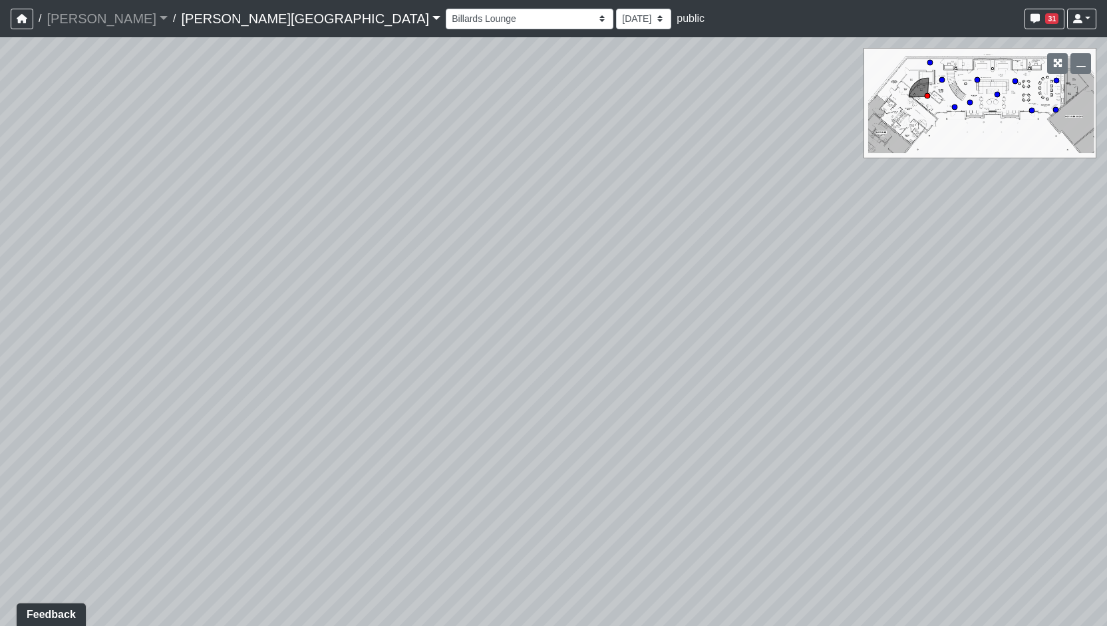
click at [195, 361] on div "Loading... Entry 1 Loading... Banquette Seating 1 Loading... Entry 2 Loading...…" at bounding box center [553, 331] width 1107 height 589
drag, startPoint x: 659, startPoint y: 530, endPoint x: 362, endPoint y: 466, distance: 304.2
click at [362, 466] on div "Loading... Entry 1 Loading... Banquette Seating 1 Loading... Entry 2 Loading...…" at bounding box center [553, 331] width 1107 height 589
click at [439, 478] on div "Loading... Entry 1 Loading... Banquette Seating 1 Loading... Entry 2 Loading...…" at bounding box center [553, 331] width 1107 height 589
drag, startPoint x: 713, startPoint y: 407, endPoint x: 542, endPoint y: 420, distance: 172.2
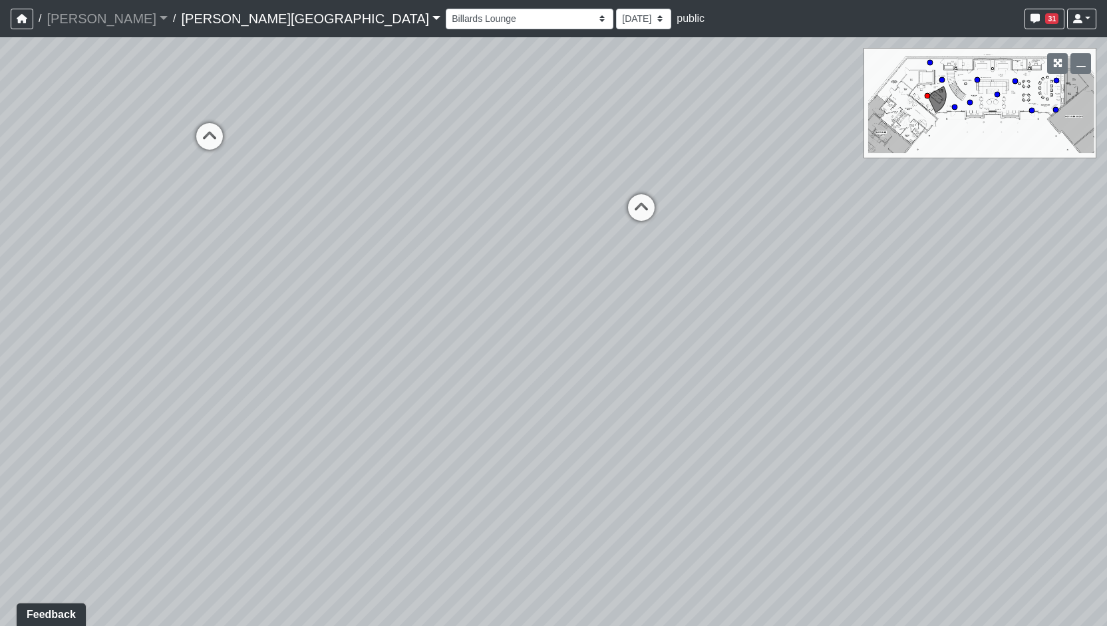
click at [542, 420] on div "Loading... Entry 1 Loading... Banquette Seating 1 Loading... Entry 2 Loading...…" at bounding box center [553, 331] width 1107 height 589
drag, startPoint x: 595, startPoint y: 376, endPoint x: 501, endPoint y: 450, distance: 119.4
click at [501, 450] on div "Loading... Entry 1 Loading... Banquette Seating 1 Loading... Entry 2 Loading...…" at bounding box center [553, 331] width 1107 height 589
drag, startPoint x: 615, startPoint y: 457, endPoint x: 676, endPoint y: 474, distance: 63.6
click at [676, 474] on div "Loading... Entry 1 Loading... Banquette Seating 1 Loading... Entry 2 Loading...…" at bounding box center [553, 331] width 1107 height 589
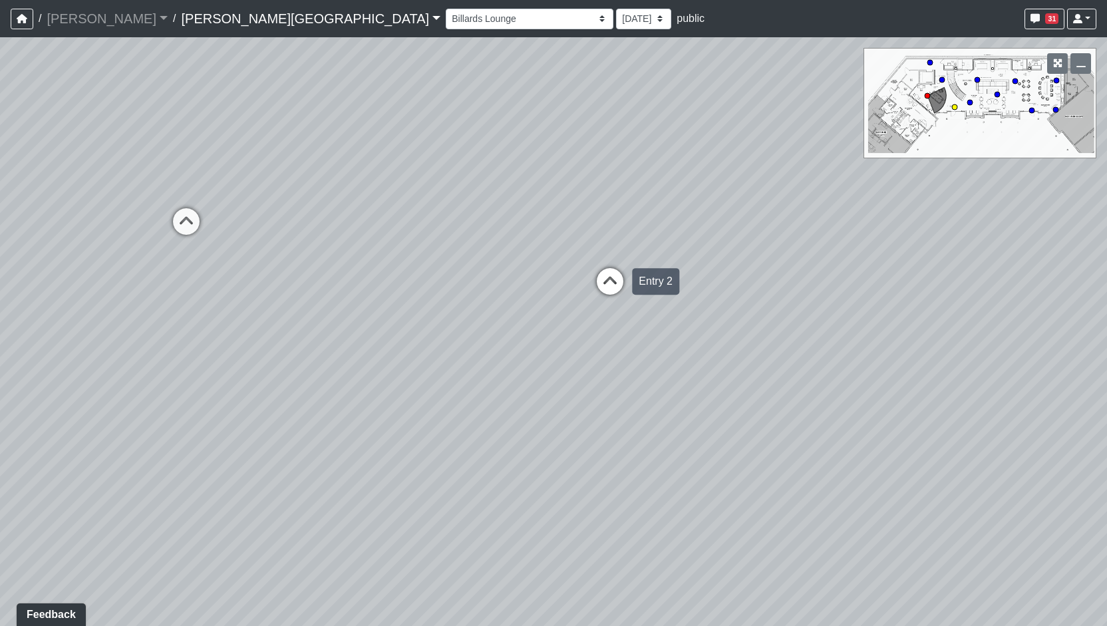
click at [613, 267] on div "Loading... Entry 2" at bounding box center [610, 281] width 40 height 40
select select "cgLmQ74z4KTdG1bfnu9gp3"
drag, startPoint x: 523, startPoint y: 236, endPoint x: 578, endPoint y: 265, distance: 61.9
click at [578, 265] on div "Loading... Entry 1 Loading... Banquette Seating 1 Loading... Entry 2 Loading...…" at bounding box center [553, 331] width 1107 height 589
click at [181, 9] on link "[PERSON_NAME][GEOGRAPHIC_DATA]" at bounding box center [310, 18] width 259 height 27
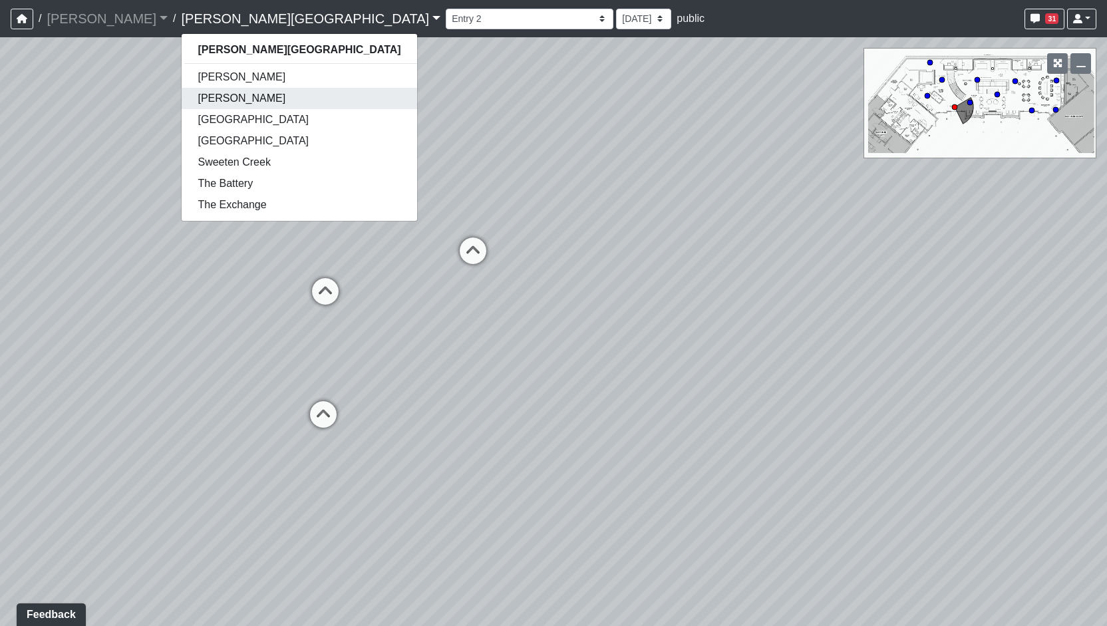
click at [189, 104] on link "Charlotte Noda" at bounding box center [299, 98] width 235 height 21
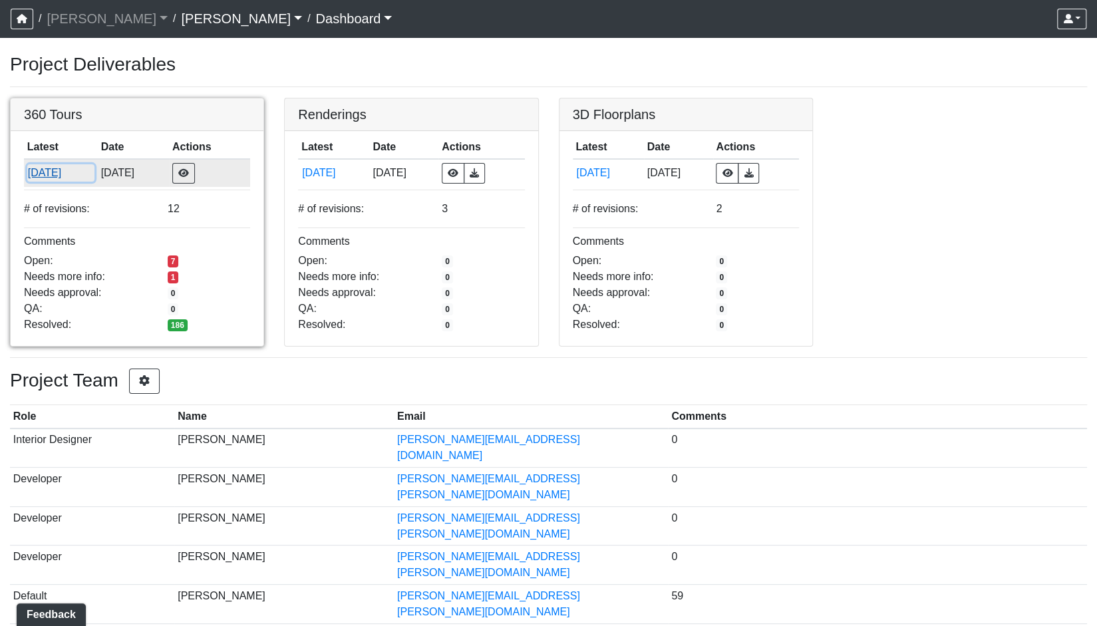
click at [61, 164] on button "[DATE]" at bounding box center [60, 172] width 67 height 17
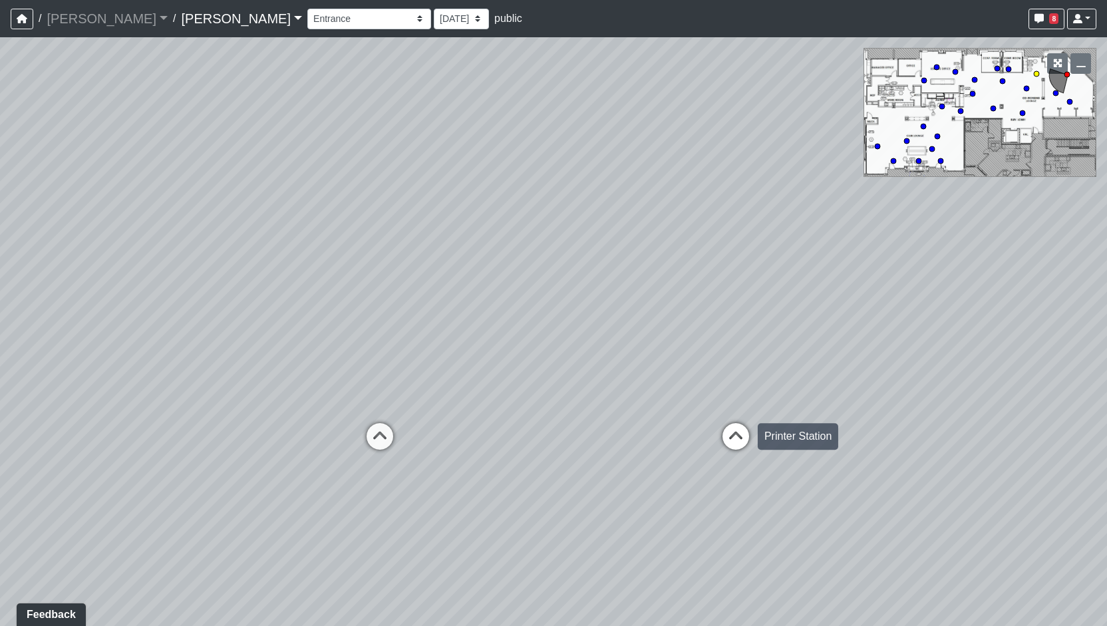
click at [744, 439] on icon at bounding box center [736, 443] width 40 height 40
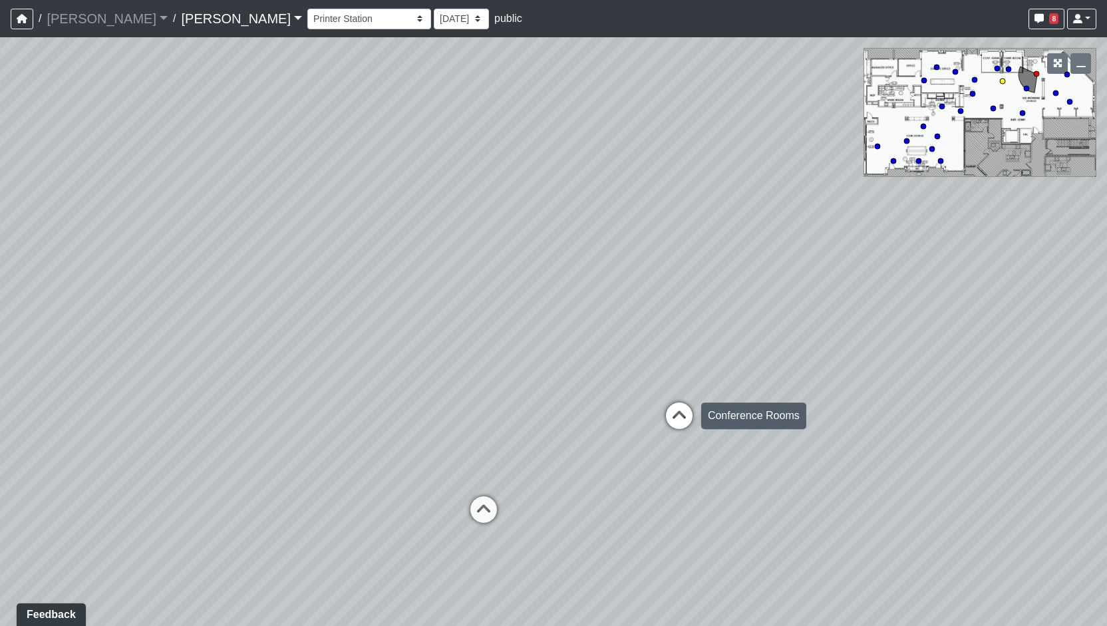
click at [679, 405] on icon at bounding box center [679, 423] width 40 height 40
click at [812, 466] on div "Loading... Banquette Wall Loading... Column Shelves Loading... Printer Station …" at bounding box center [553, 331] width 1107 height 589
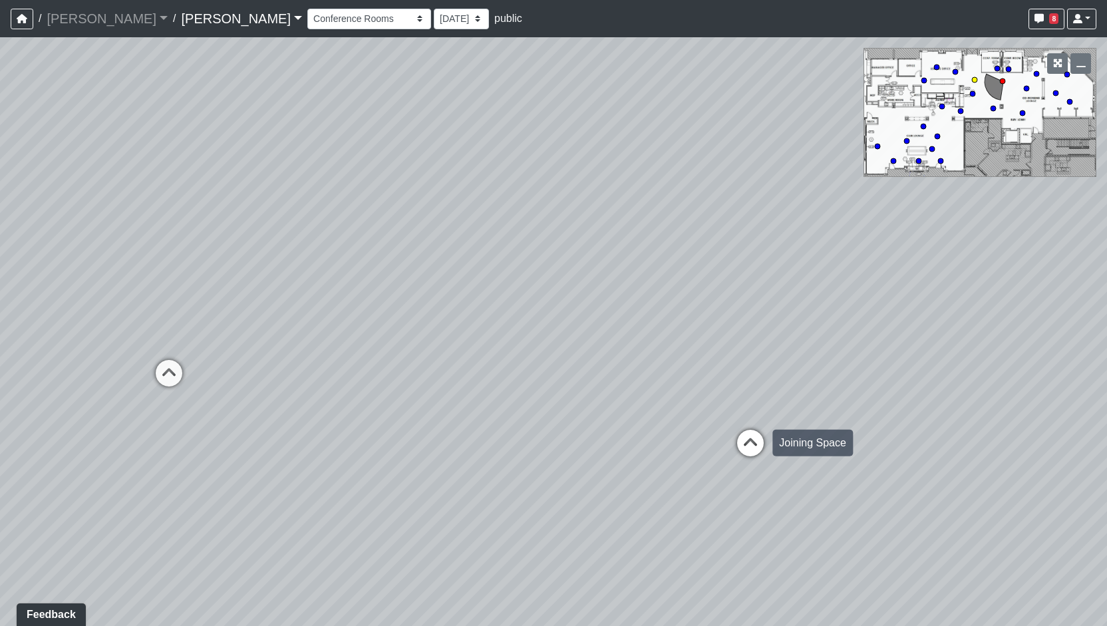
click at [754, 450] on icon at bounding box center [751, 450] width 40 height 40
drag, startPoint x: 516, startPoint y: 323, endPoint x: 806, endPoint y: 408, distance: 302.1
click at [806, 408] on div "Loading... Banquette Wall Loading... Column Shelves Loading... Printer Station …" at bounding box center [553, 331] width 1107 height 589
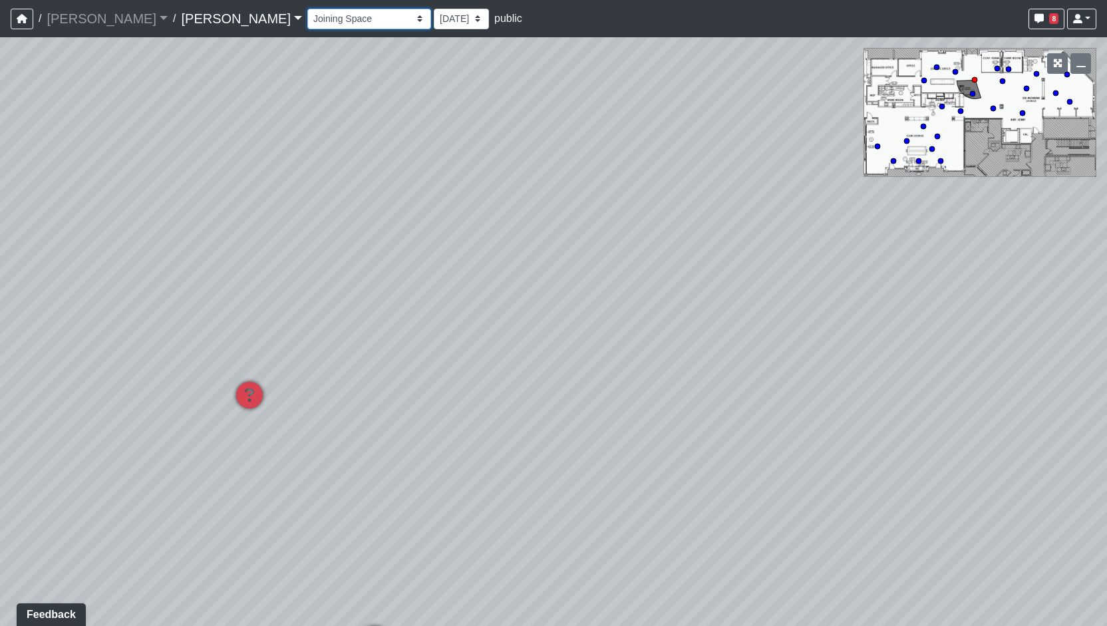
click at [313, 18] on select "Column Seating Column Shelves Dining Table Entry 1 Entry 2 Kitchen Lounge 1 Lou…" at bounding box center [369, 19] width 124 height 21
click at [307, 9] on select "Column Seating Column Shelves Dining Table Entry 1 Entry 2 Kitchen Lounge 1 Lou…" at bounding box center [369, 19] width 124 height 21
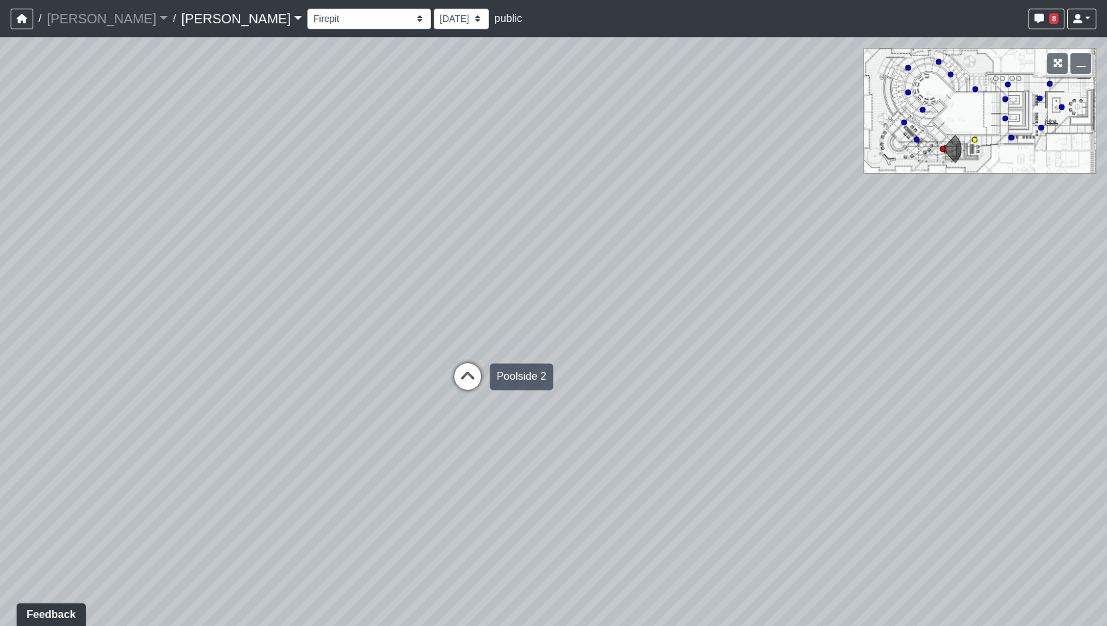
click at [467, 386] on icon at bounding box center [468, 383] width 40 height 40
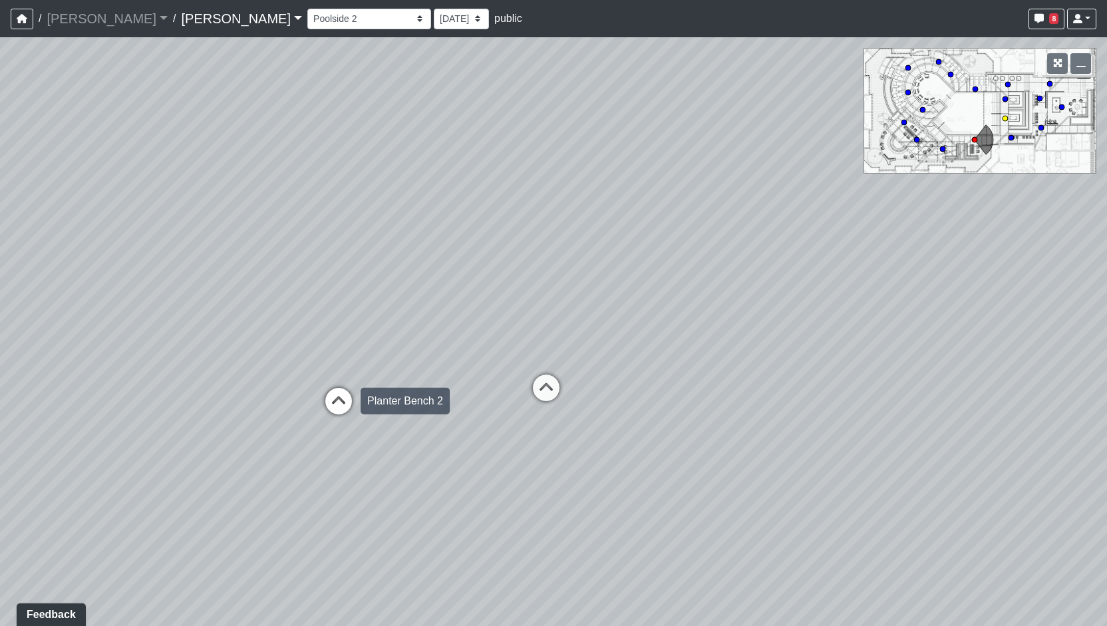
click at [347, 403] on icon at bounding box center [339, 408] width 40 height 40
click at [254, 412] on div "Loading... Banquette Wall Loading... Column Shelves Loading... Printer Station …" at bounding box center [553, 331] width 1107 height 589
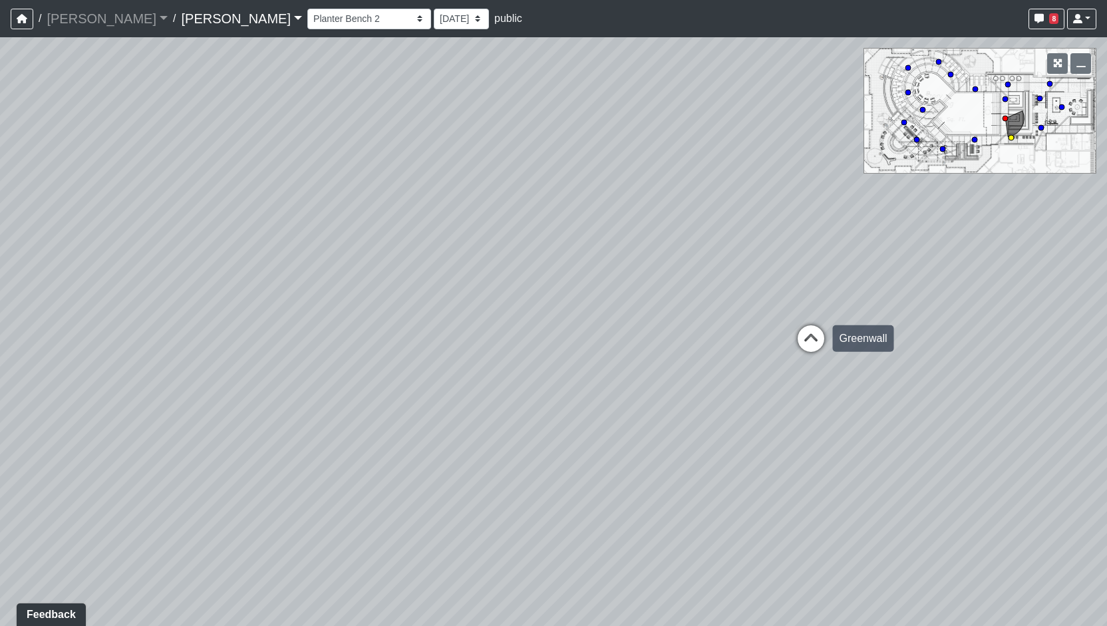
click at [812, 341] on icon at bounding box center [811, 345] width 40 height 40
click at [115, 347] on icon at bounding box center [119, 351] width 40 height 40
drag, startPoint x: 418, startPoint y: 387, endPoint x: 508, endPoint y: 403, distance: 91.9
click at [508, 403] on div "Loading... Banquette Wall Loading... Column Shelves Loading... Printer Station …" at bounding box center [553, 331] width 1107 height 589
click at [230, 430] on icon at bounding box center [231, 443] width 40 height 40
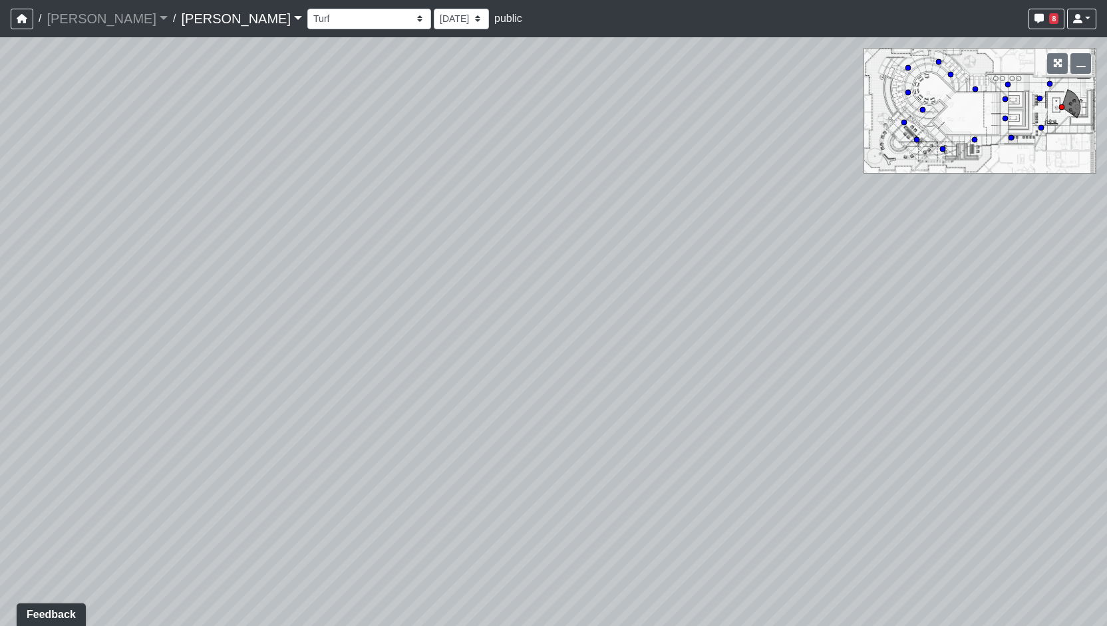
drag, startPoint x: 459, startPoint y: 392, endPoint x: 565, endPoint y: 400, distance: 106.1
click at [565, 400] on div "Loading... Banquette Wall Loading... Column Shelves Loading... Printer Station …" at bounding box center [553, 331] width 1107 height 589
drag, startPoint x: 684, startPoint y: 506, endPoint x: 182, endPoint y: 380, distance: 517.3
click at [182, 380] on div "Loading... Banquette Wall Loading... Column Shelves Loading... Printer Station …" at bounding box center [553, 331] width 1107 height 589
drag, startPoint x: 391, startPoint y: 443, endPoint x: 81, endPoint y: 396, distance: 313.0
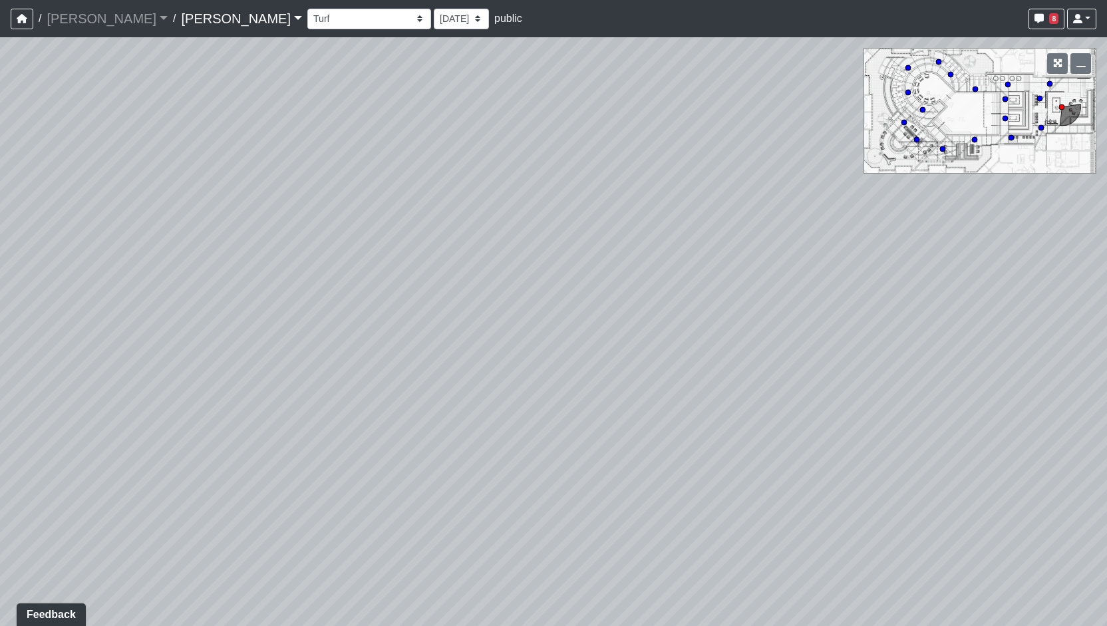
click at [81, 396] on div "Loading... Banquette Wall Loading... Column Shelves Loading... Printer Station …" at bounding box center [553, 331] width 1107 height 589
drag, startPoint x: 650, startPoint y: 401, endPoint x: 90, endPoint y: 452, distance: 562.5
click at [90, 452] on div "Loading... Banquette Wall Loading... Column Shelves Loading... Printer Station …" at bounding box center [553, 331] width 1107 height 589
drag, startPoint x: 418, startPoint y: 470, endPoint x: 119, endPoint y: 448, distance: 299.5
click at [119, 448] on div "Loading... Banquette Wall Loading... Column Shelves Loading... Printer Station …" at bounding box center [553, 331] width 1107 height 589
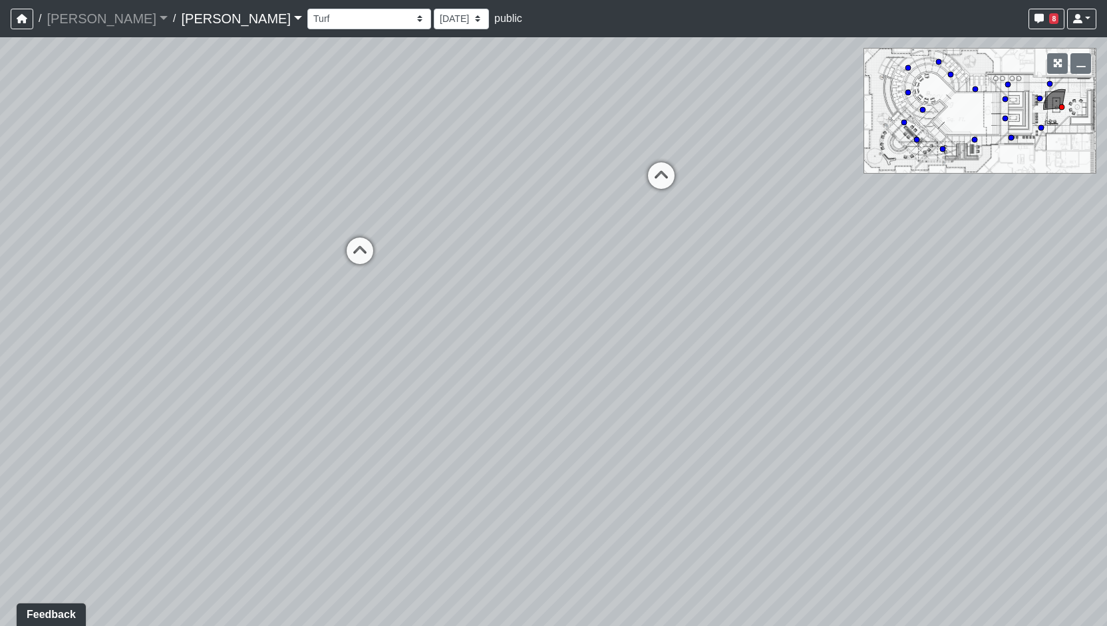
drag, startPoint x: 196, startPoint y: 408, endPoint x: 184, endPoint y: 408, distance: 12.6
click at [184, 408] on div "Loading... Banquette Wall Loading... Column Shelves Loading... Printer Station …" at bounding box center [553, 331] width 1107 height 589
click at [307, 26] on select "Column Seating Column Shelves Dining Table Entry 1 Entry 2 Kitchen Lounge 1 Lou…" at bounding box center [369, 19] width 124 height 21
click at [556, 219] on div "Loading... Banquette Wall Loading... Column Shelves Loading... Printer Station …" at bounding box center [553, 331] width 1107 height 589
click at [387, 246] on div "Loading... Banquette Wall Loading... Column Shelves Loading... Printer Station …" at bounding box center [553, 331] width 1107 height 589
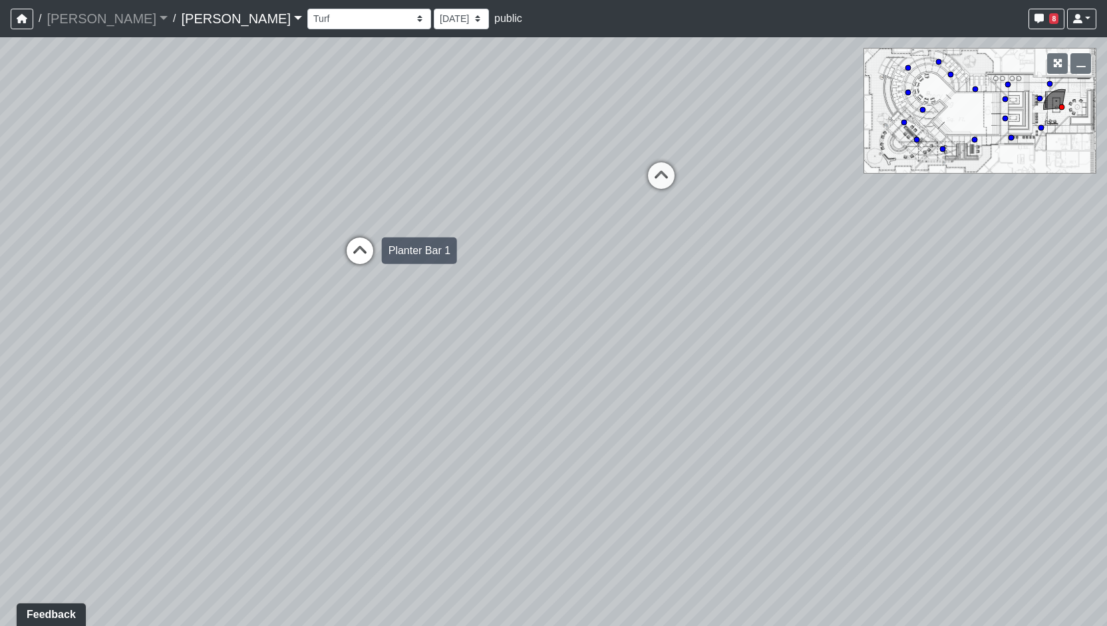
click at [374, 248] on icon at bounding box center [360, 258] width 40 height 40
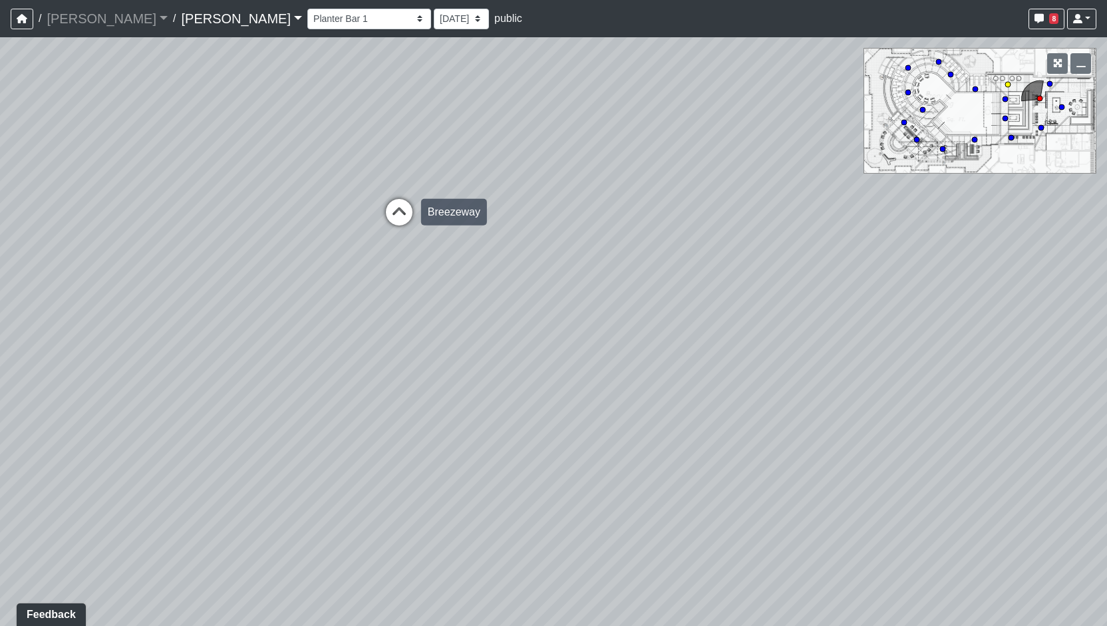
click at [409, 208] on icon at bounding box center [399, 219] width 40 height 40
drag, startPoint x: 167, startPoint y: 193, endPoint x: 538, endPoint y: 287, distance: 383.1
click at [538, 287] on div "Loading... Banquette Wall Loading... Column Shelves Loading... Printer Station …" at bounding box center [553, 331] width 1107 height 589
drag, startPoint x: 339, startPoint y: 314, endPoint x: 379, endPoint y: 317, distance: 40.1
click at [379, 317] on div "Loading... Banquette Wall Loading... Column Shelves Loading... Printer Station …" at bounding box center [553, 331] width 1107 height 589
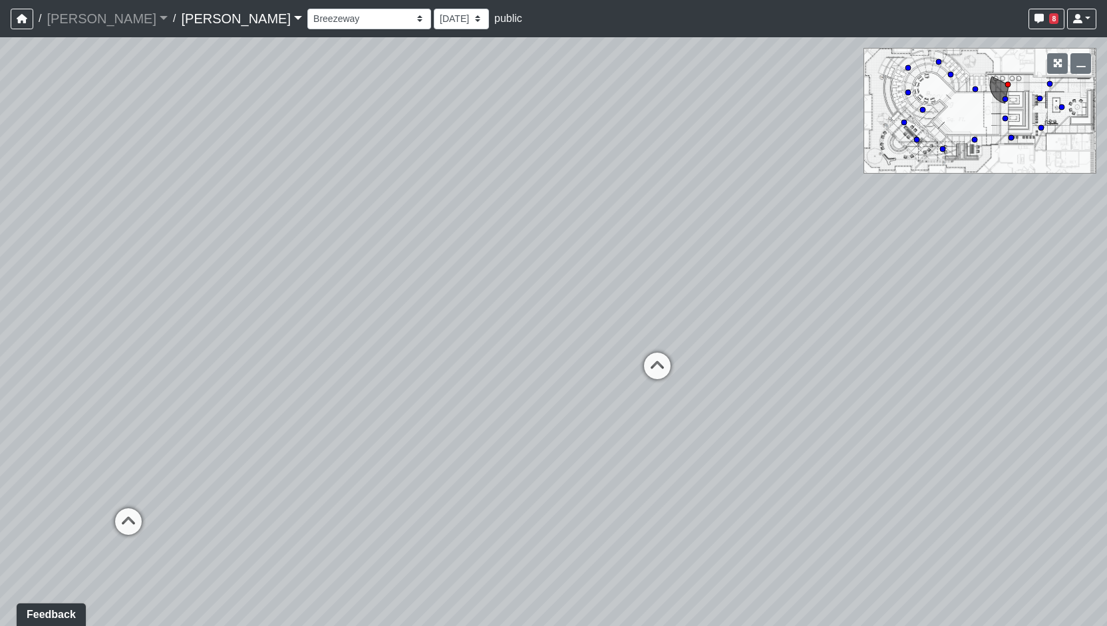
click at [409, 271] on div "Loading... Banquette Wall Loading... Column Shelves Loading... Printer Station …" at bounding box center [553, 331] width 1107 height 589
drag, startPoint x: 427, startPoint y: 281, endPoint x: 395, endPoint y: 283, distance: 32.0
click at [395, 283] on div "Loading... Banquette Wall Loading... Column Shelves Loading... Printer Station …" at bounding box center [553, 331] width 1107 height 589
click at [620, 375] on icon at bounding box center [609, 379] width 40 height 40
click at [620, 375] on div "Loading... Banquette Wall Loading... Column Shelves Loading... Printer Station …" at bounding box center [553, 331] width 1107 height 589
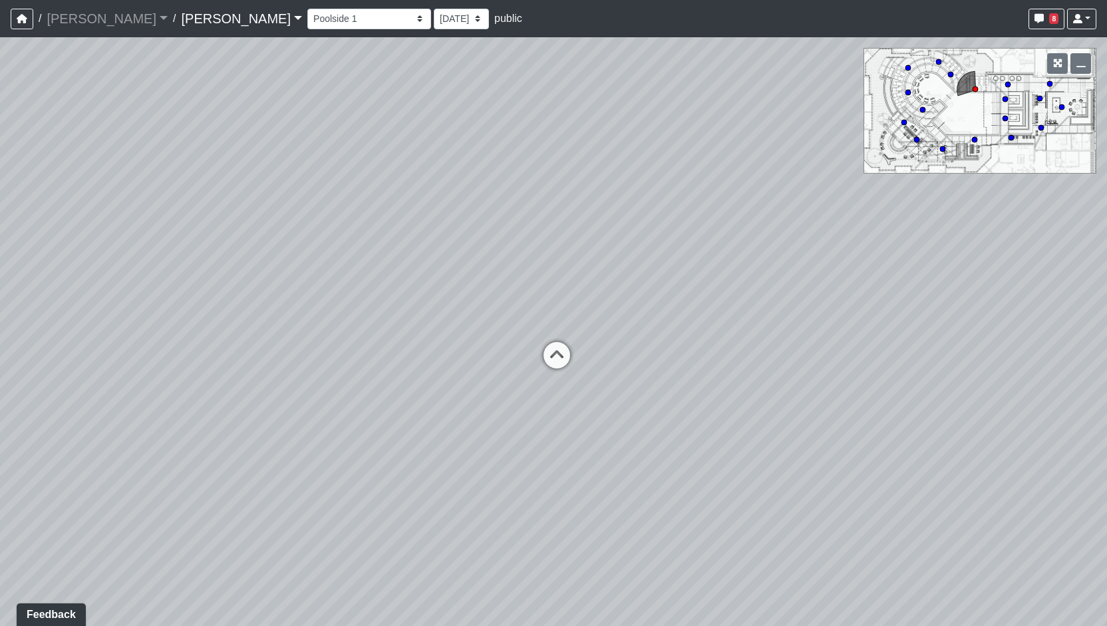
drag, startPoint x: 856, startPoint y: 442, endPoint x: 375, endPoint y: 401, distance: 482.1
click at [375, 401] on div "Loading... Banquette Wall Loading... Column Shelves Loading... Printer Station …" at bounding box center [553, 331] width 1107 height 589
click at [548, 365] on icon at bounding box center [557, 361] width 40 height 40
drag, startPoint x: 541, startPoint y: 381, endPoint x: 456, endPoint y: 376, distance: 85.3
click at [456, 376] on div "Loading... Banquette Wall Loading... Column Shelves Loading... Printer Station …" at bounding box center [553, 331] width 1107 height 589
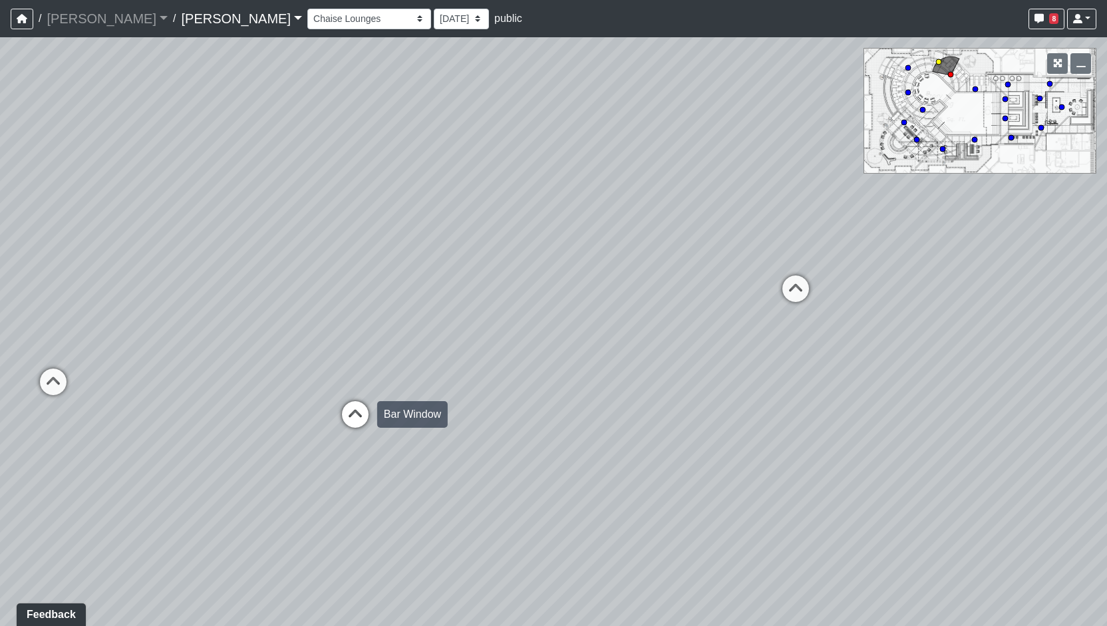
click at [335, 432] on icon at bounding box center [355, 421] width 40 height 40
drag, startPoint x: 459, startPoint y: 388, endPoint x: 241, endPoint y: 364, distance: 219.5
click at [241, 364] on div "Loading... Banquette Wall Loading... Column Shelves Loading... Printer Station …" at bounding box center [553, 331] width 1107 height 589
click at [504, 376] on div "Loading... Banquette Wall Loading... Column Shelves Loading... Printer Station …" at bounding box center [553, 331] width 1107 height 589
click at [316, 15] on select "Column Seating Column Shelves Dining Table Entry 1 Entry 2 Kitchen Lounge 1 Lou…" at bounding box center [369, 19] width 124 height 21
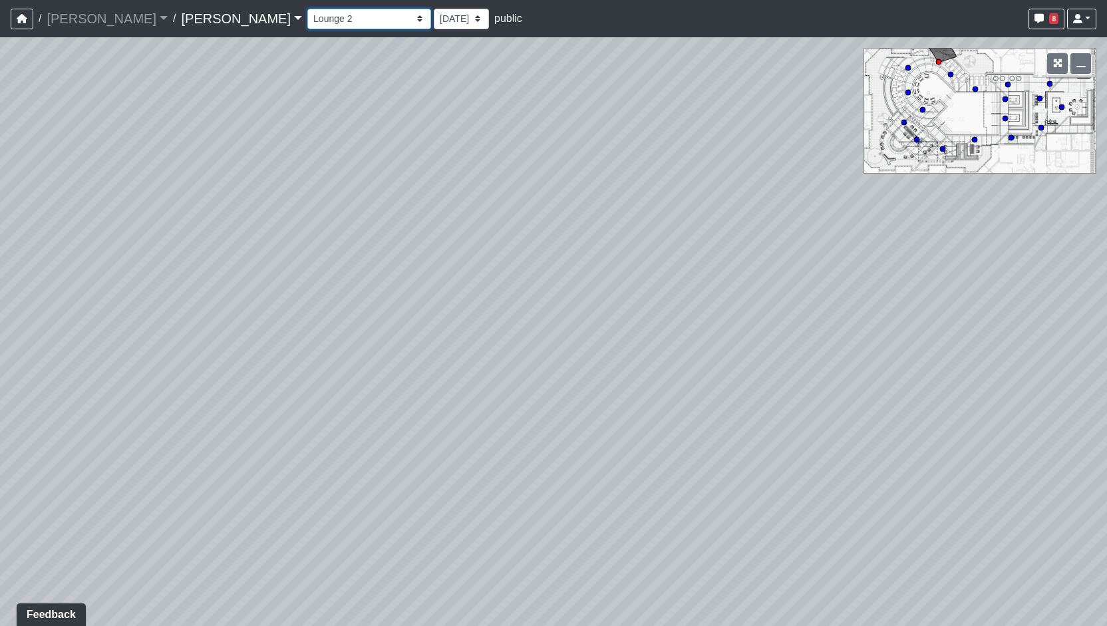
click at [307, 9] on select "Column Seating Column Shelves Dining Table Entry 1 Entry 2 Kitchen Lounge 1 Lou…" at bounding box center [369, 19] width 124 height 21
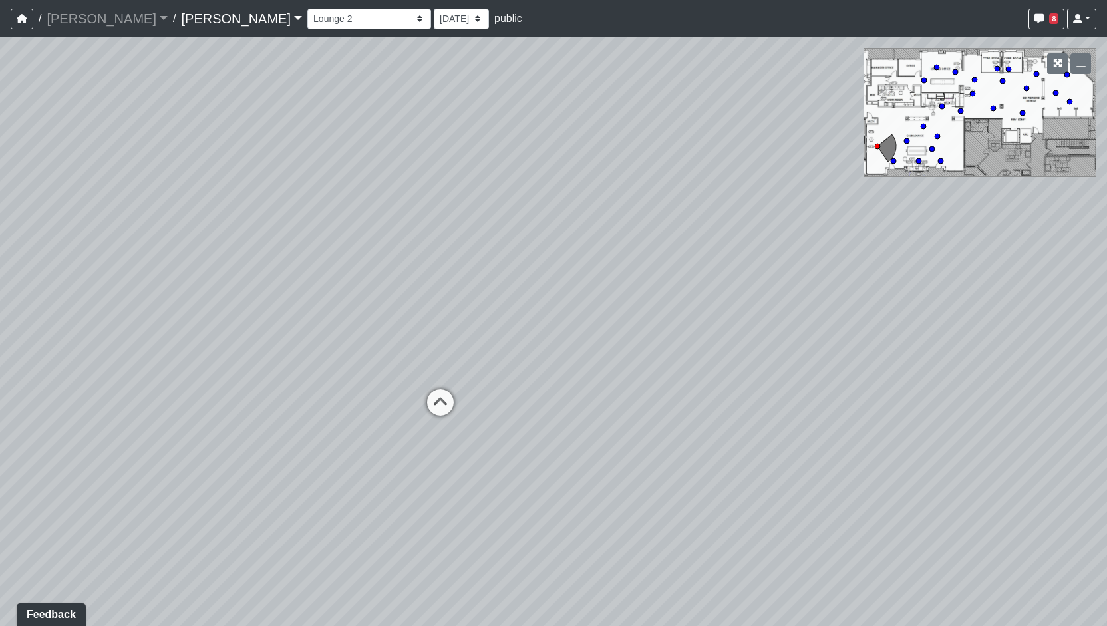
drag, startPoint x: 645, startPoint y: 426, endPoint x: 541, endPoint y: 394, distance: 109.2
click at [541, 394] on div "Loading... Banquette Wall Loading... Column Shelves Loading... Printer Station …" at bounding box center [553, 331] width 1107 height 589
drag, startPoint x: 478, startPoint y: 449, endPoint x: 499, endPoint y: 451, distance: 21.4
click at [499, 451] on div "Loading... Banquette Wall Loading... Column Shelves Loading... Printer Station …" at bounding box center [553, 331] width 1107 height 589
drag, startPoint x: 647, startPoint y: 453, endPoint x: 945, endPoint y: 427, distance: 298.5
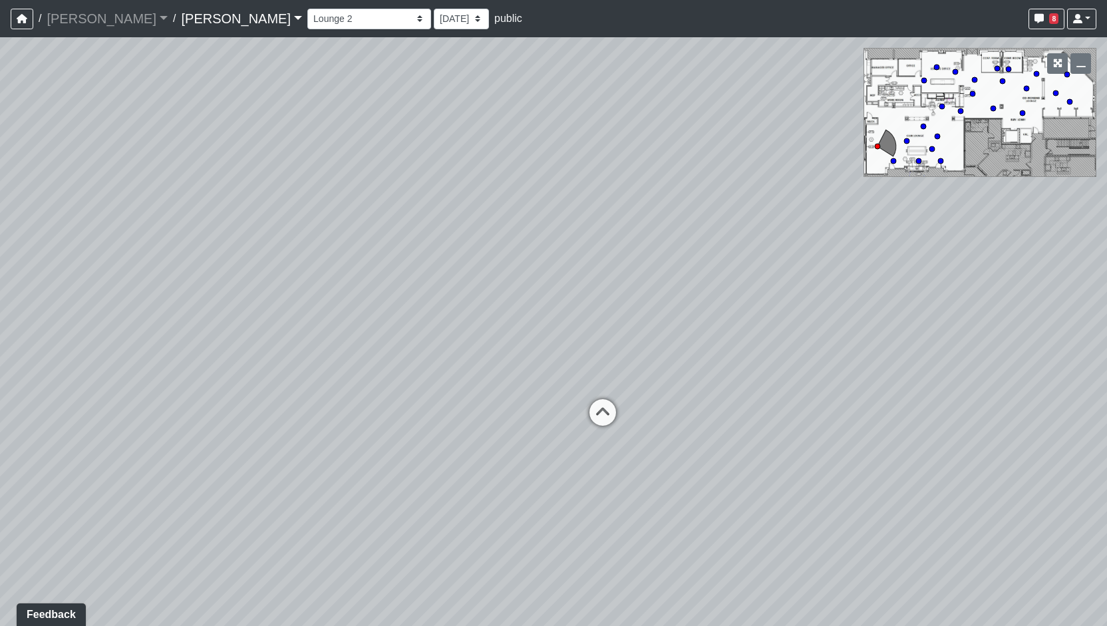
click at [945, 427] on div "Loading... Banquette Wall Loading... Column Shelves Loading... Printer Station …" at bounding box center [553, 331] width 1107 height 589
drag, startPoint x: 515, startPoint y: 529, endPoint x: 906, endPoint y: 556, distance: 391.5
click at [906, 556] on div "Loading... Banquette Wall Loading... Column Shelves Loading... Printer Station …" at bounding box center [553, 331] width 1107 height 589
drag, startPoint x: 665, startPoint y: 495, endPoint x: 423, endPoint y: 508, distance: 242.5
click at [423, 508] on div "Loading... Banquette Wall Loading... Column Shelves Loading... Printer Station …" at bounding box center [553, 331] width 1107 height 589
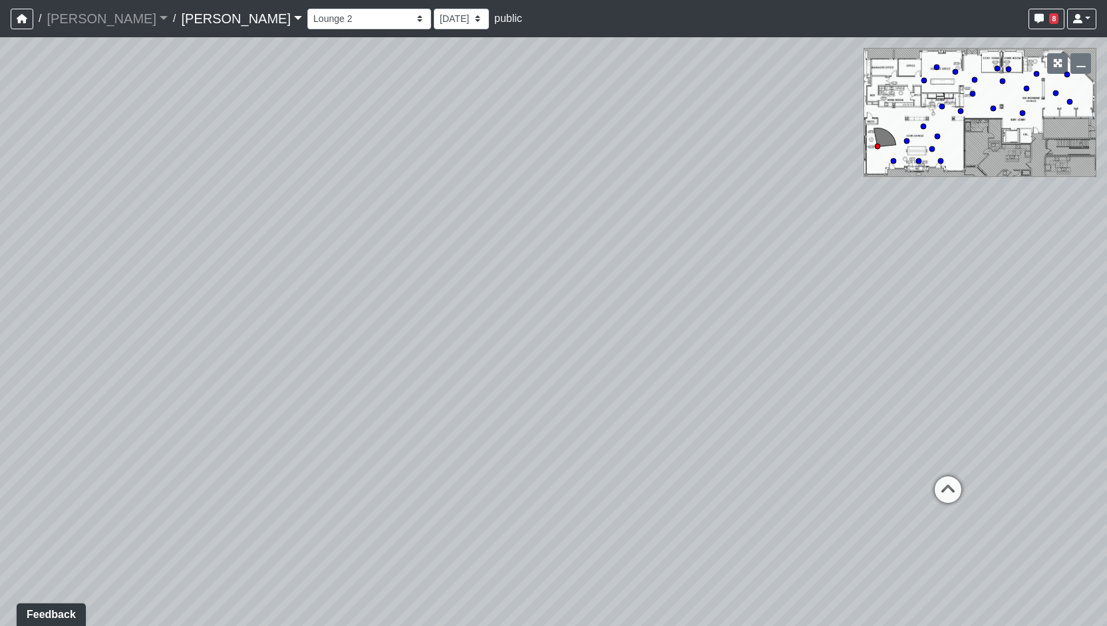
drag, startPoint x: 876, startPoint y: 561, endPoint x: 392, endPoint y: 430, distance: 501.0
click at [392, 430] on div "Loading... Banquette Wall Loading... Column Shelves Loading... Printer Station …" at bounding box center [553, 331] width 1107 height 589
click at [627, 392] on icon at bounding box center [629, 379] width 40 height 40
click at [690, 413] on icon at bounding box center [695, 423] width 40 height 40
click at [311, 560] on icon at bounding box center [299, 574] width 40 height 40
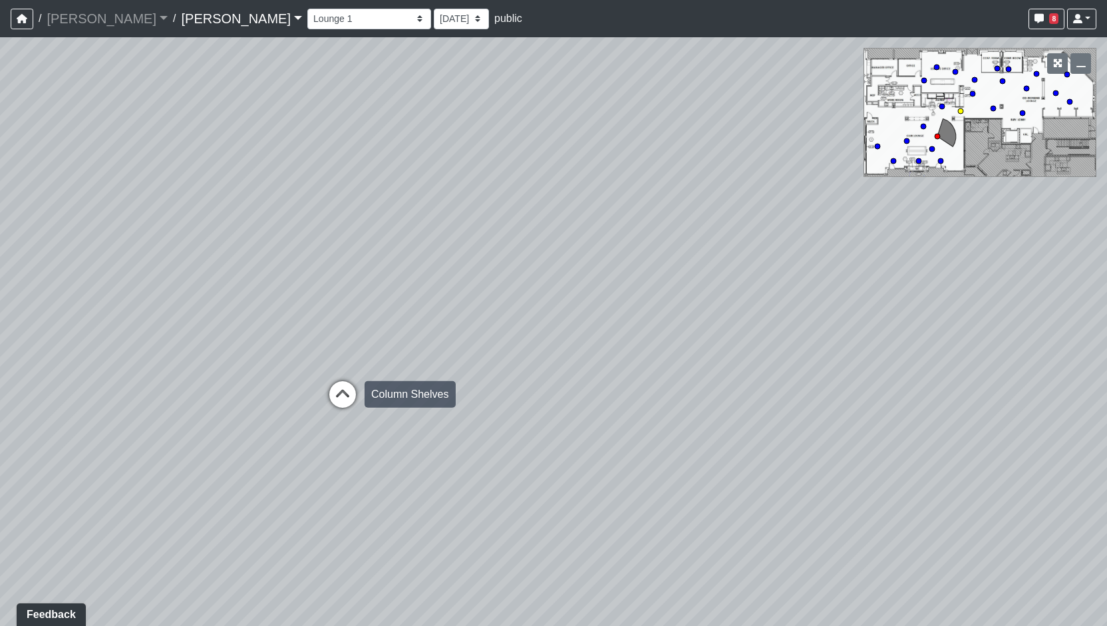
click at [339, 392] on icon at bounding box center [343, 401] width 40 height 40
select select "kGCkTavDA29wpam6UWcL2K"
drag, startPoint x: 547, startPoint y: 460, endPoint x: 156, endPoint y: 395, distance: 396.1
click at [156, 395] on div "Loading... Banquette Wall Loading... Column Shelves Loading... Printer Station …" at bounding box center [553, 331] width 1107 height 589
drag, startPoint x: 372, startPoint y: 461, endPoint x: 178, endPoint y: 449, distance: 194.0
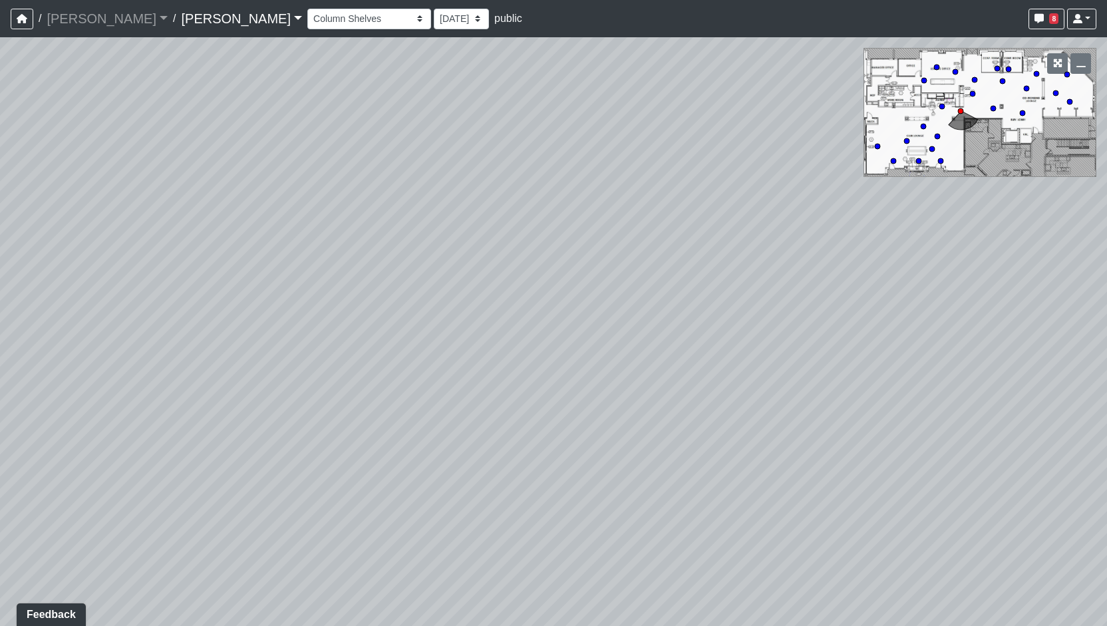
click at [178, 449] on div "Loading... Banquette Wall Loading... Column Shelves Loading... Printer Station …" at bounding box center [553, 331] width 1107 height 589
drag, startPoint x: 520, startPoint y: 458, endPoint x: 252, endPoint y: 478, distance: 268.9
click at [252, 478] on div "Loading... Banquette Wall Loading... Column Shelves Loading... Printer Station …" at bounding box center [553, 331] width 1107 height 589
